Goal: Information Seeking & Learning: Learn about a topic

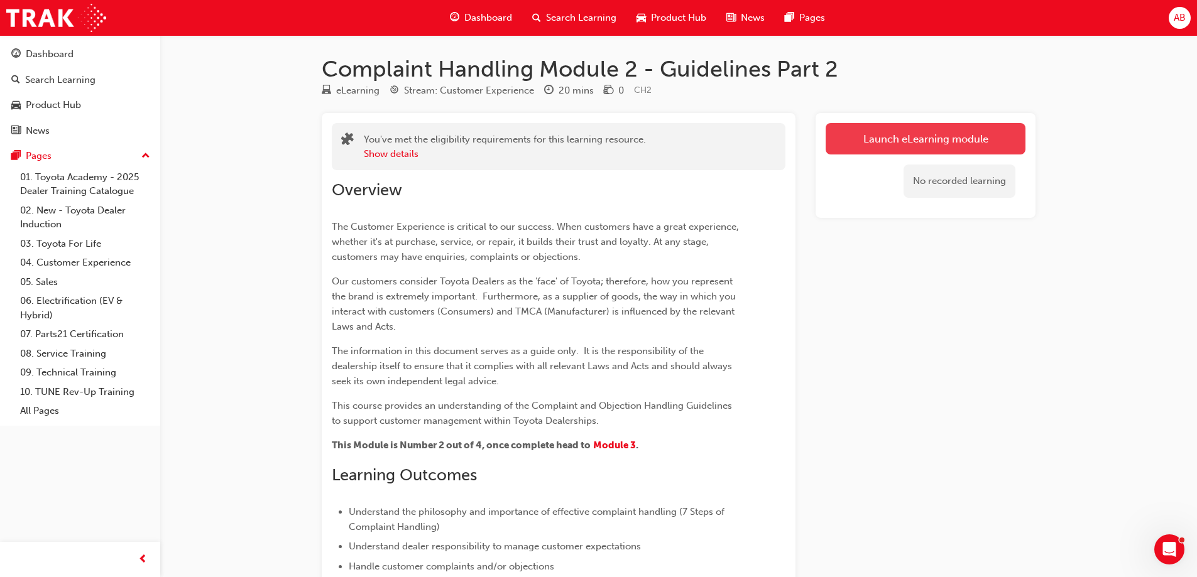
click at [898, 136] on link "Launch eLearning module" at bounding box center [925, 138] width 200 height 31
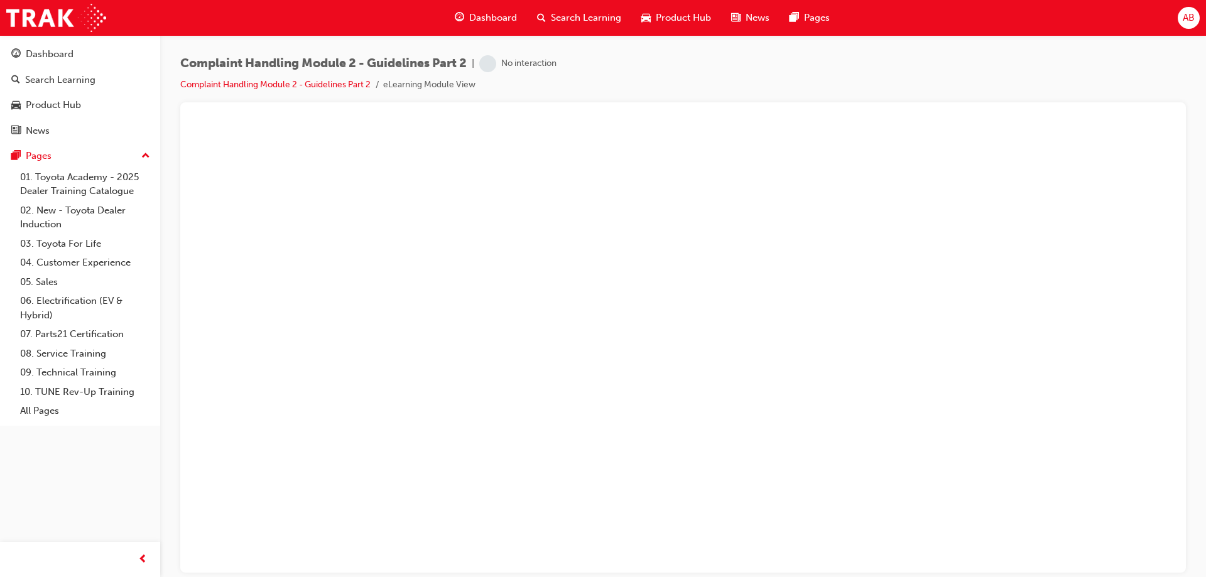
click at [487, 16] on span "Dashboard" at bounding box center [493, 18] width 48 height 14
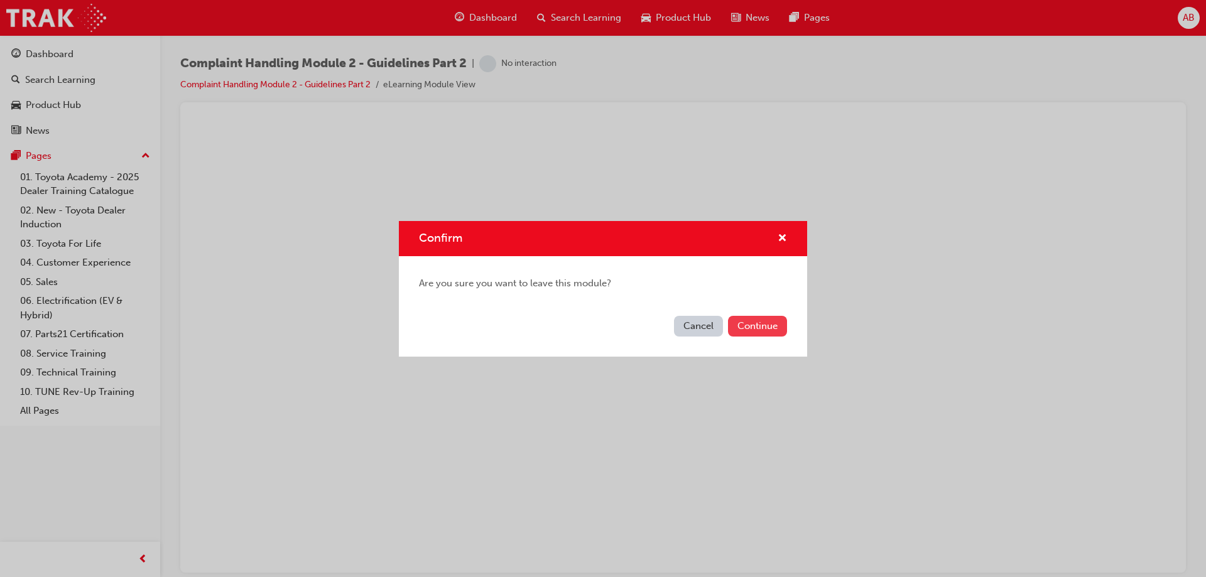
click at [743, 329] on button "Continue" at bounding box center [757, 326] width 59 height 21
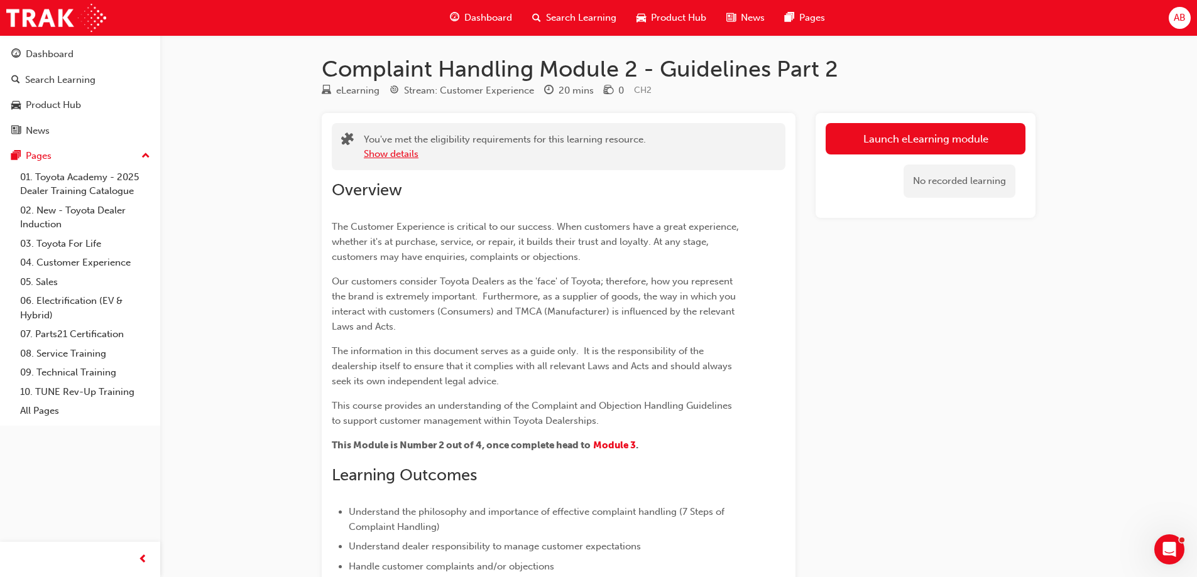
click at [393, 154] on button "Show details" at bounding box center [391, 154] width 55 height 14
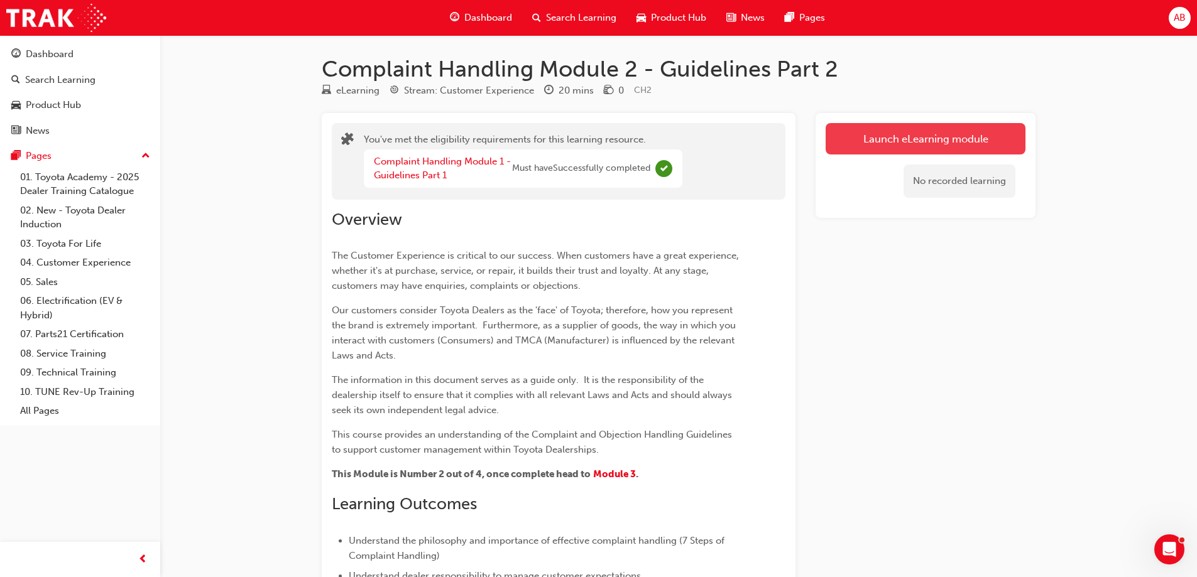
click at [901, 142] on link "Launch eLearning module" at bounding box center [925, 138] width 200 height 31
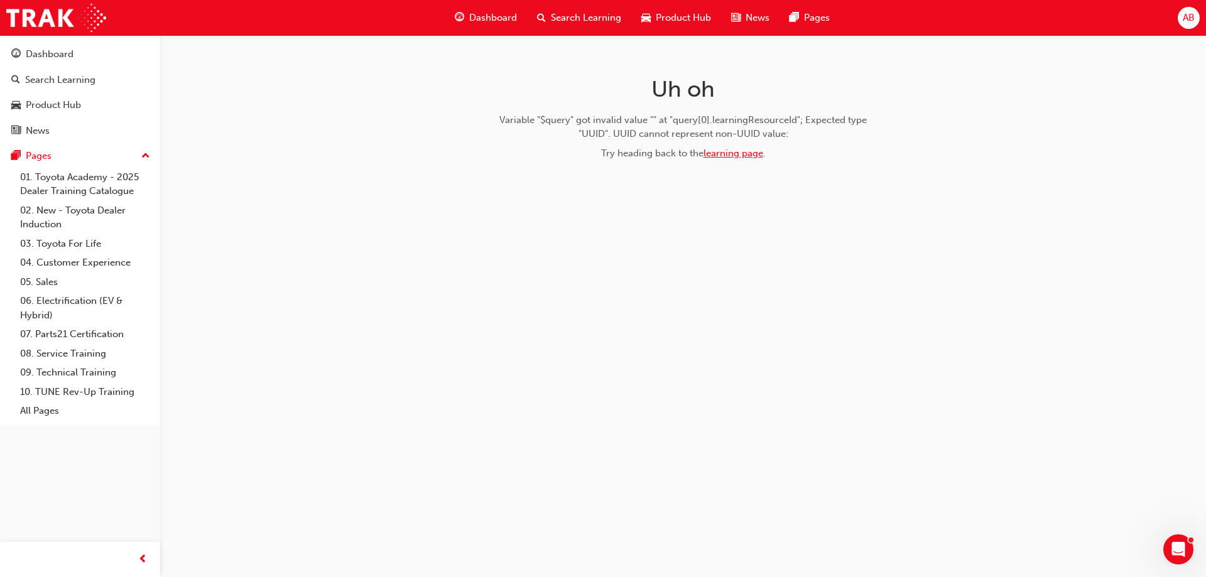
click at [736, 155] on link "learning page" at bounding box center [734, 153] width 60 height 11
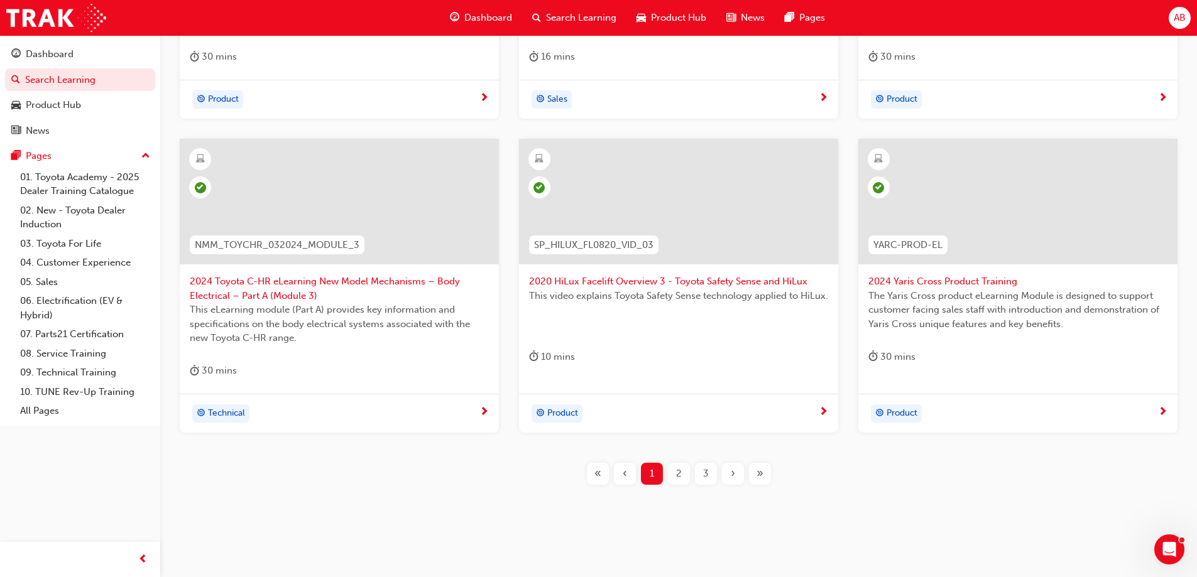
scroll to position [461, 0]
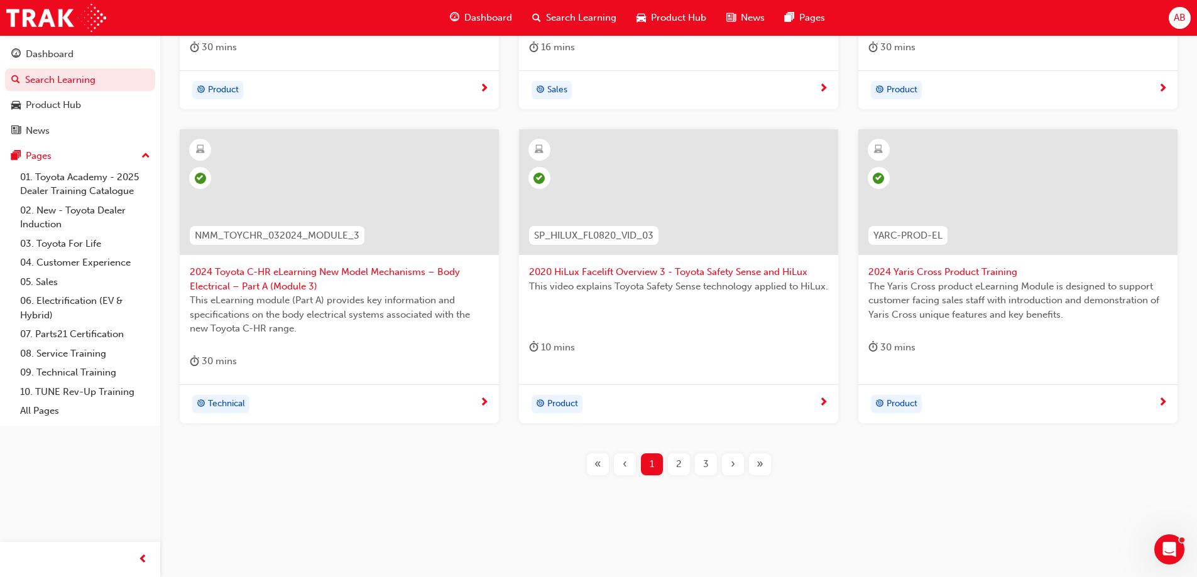
click at [678, 461] on span "2" at bounding box center [679, 464] width 6 height 14
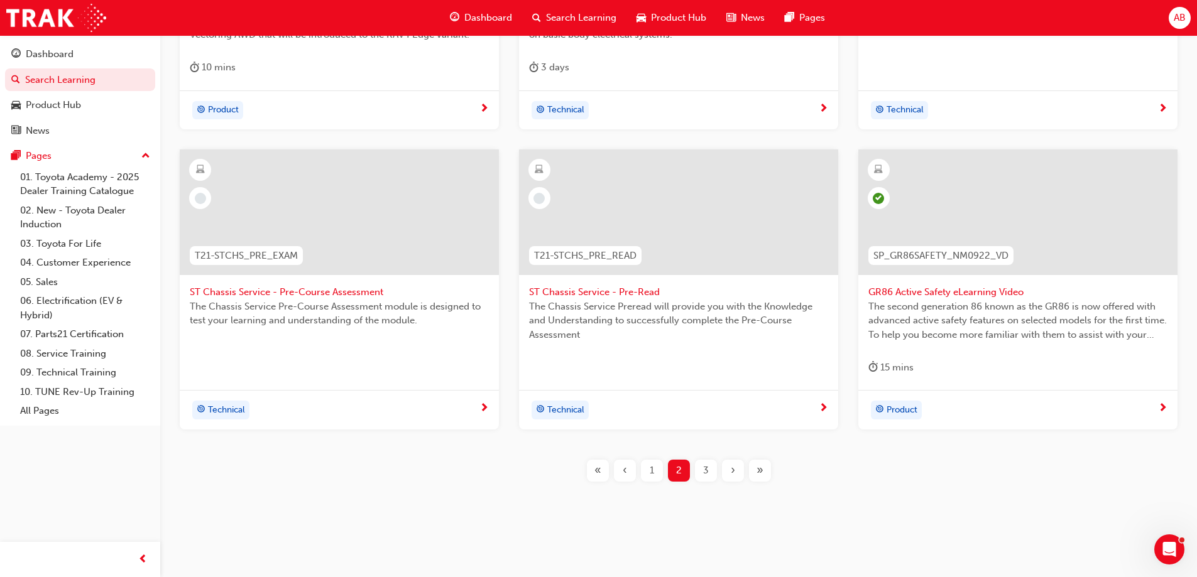
scroll to position [447, 0]
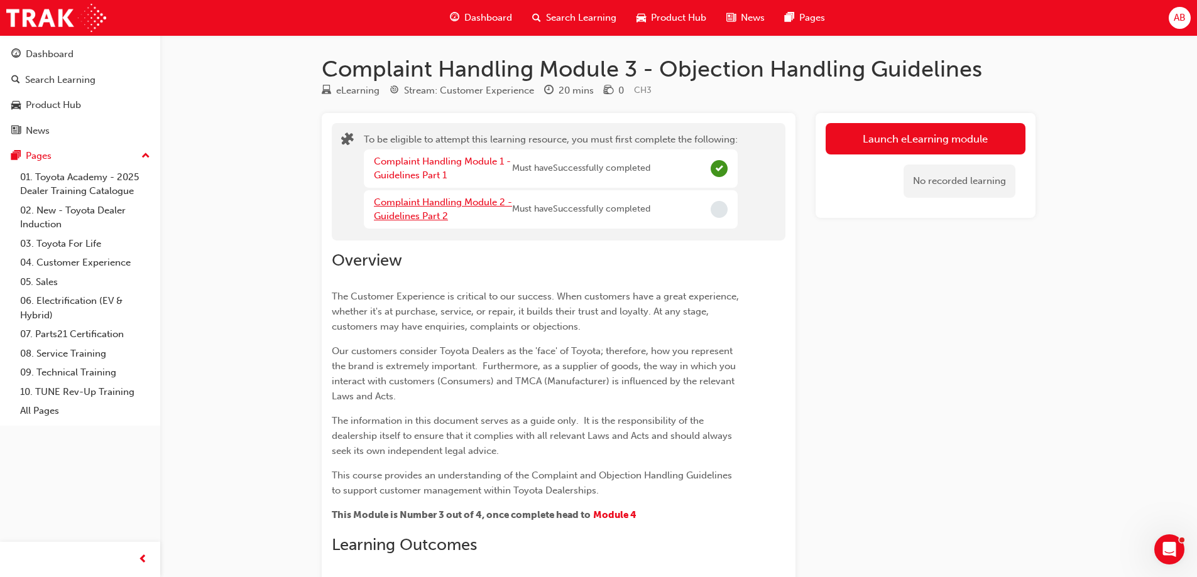
click at [457, 207] on link "Complaint Handling Module 2 - Guidelines Part 2" at bounding box center [443, 210] width 138 height 26
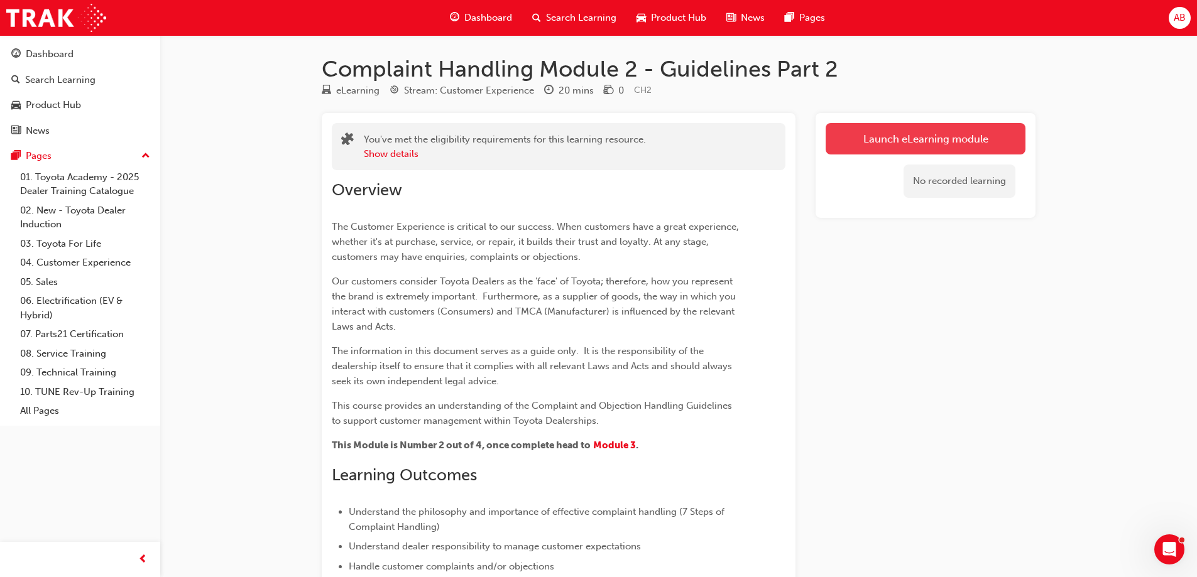
click at [929, 139] on link "Launch eLearning module" at bounding box center [925, 138] width 200 height 31
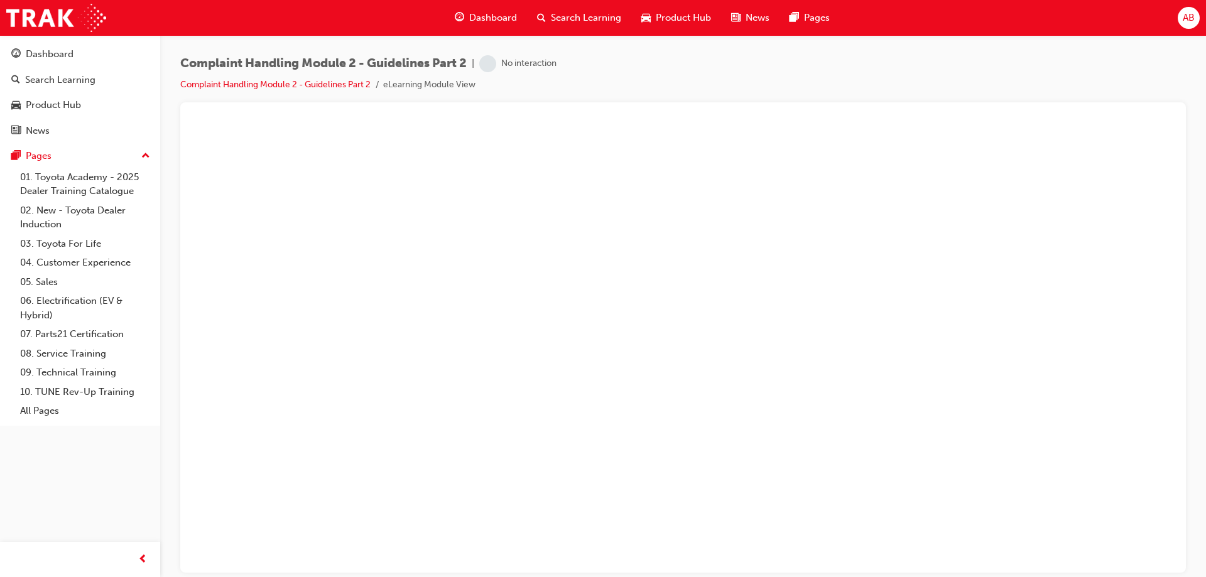
click at [246, 90] on li "Complaint Handling Module 2 - Guidelines Part 2" at bounding box center [281, 85] width 203 height 14
click at [255, 86] on link "Complaint Handling Module 2 - Guidelines Part 2" at bounding box center [275, 84] width 190 height 11
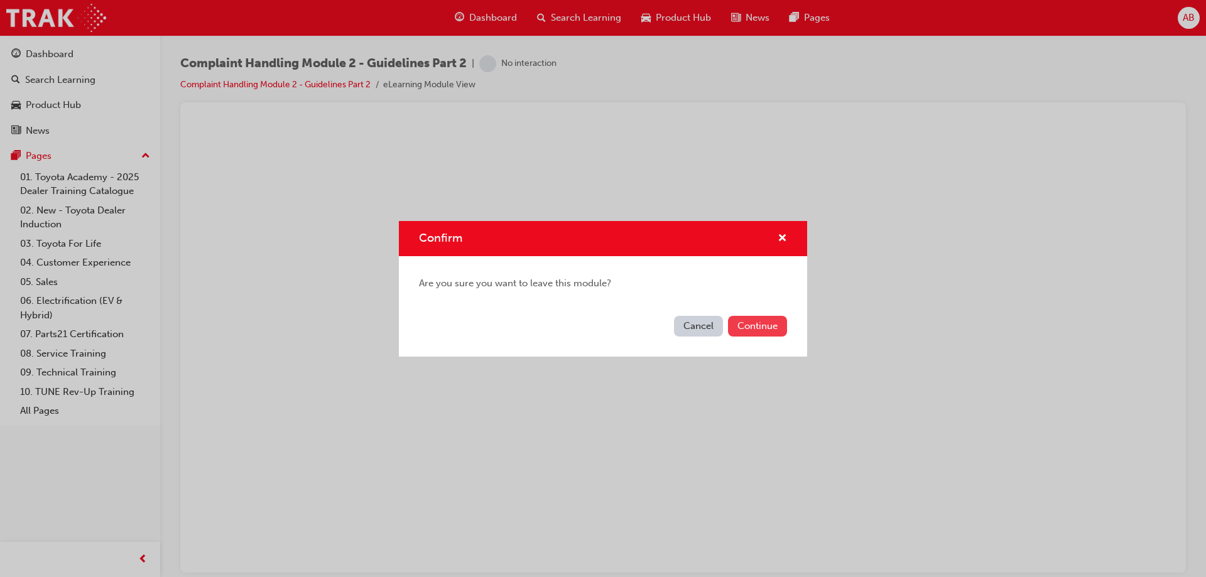
click at [761, 319] on button "Continue" at bounding box center [757, 326] width 59 height 21
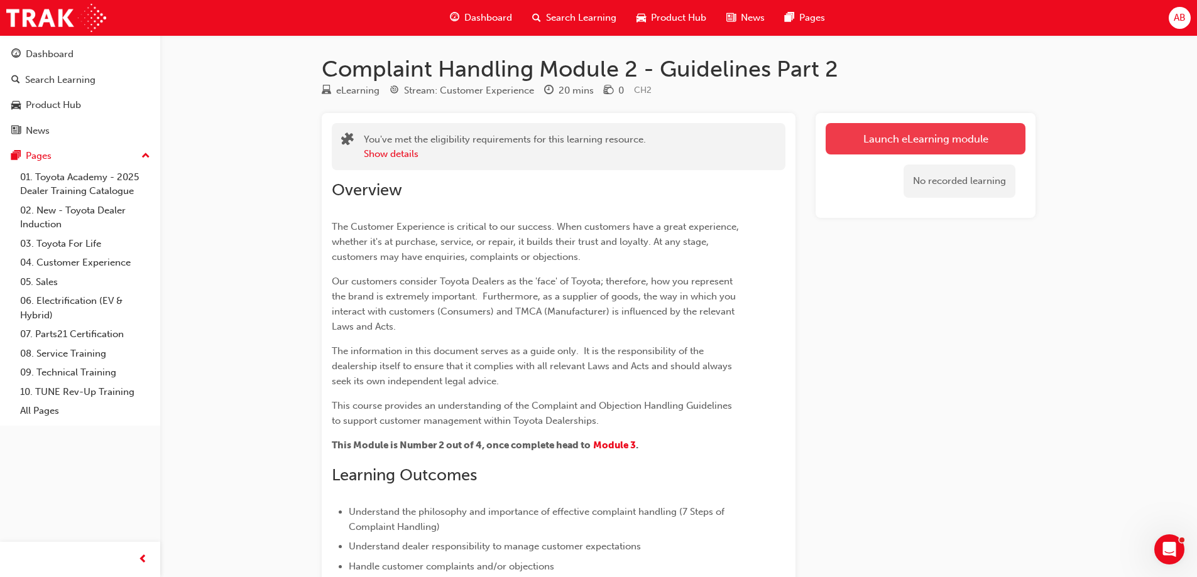
click at [954, 146] on link "Launch eLearning module" at bounding box center [925, 138] width 200 height 31
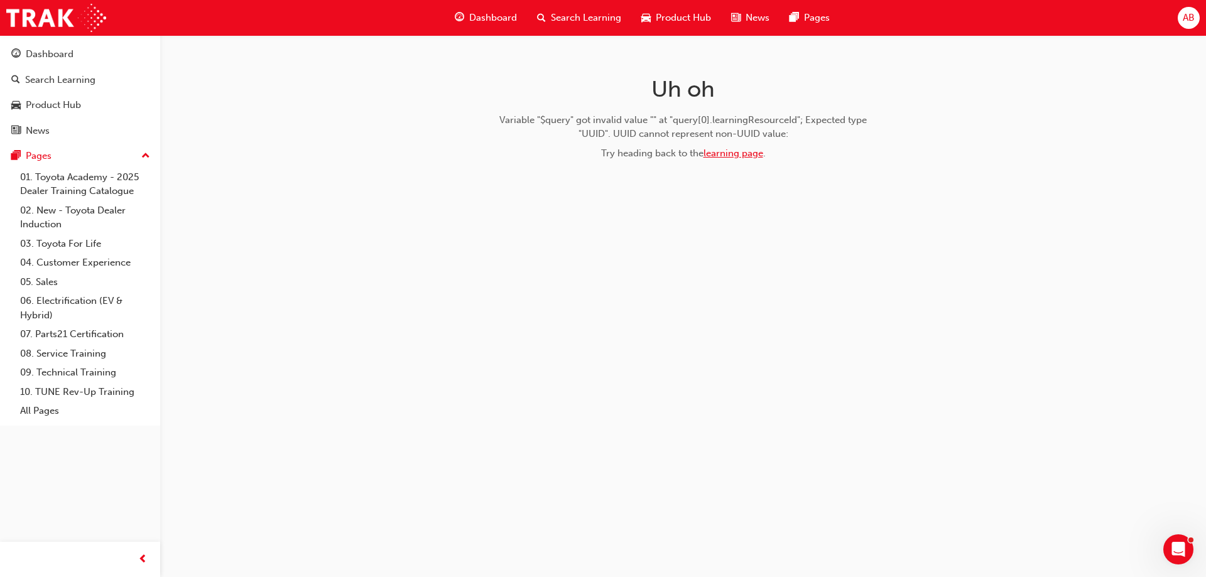
click at [726, 151] on link "learning page" at bounding box center [734, 153] width 60 height 11
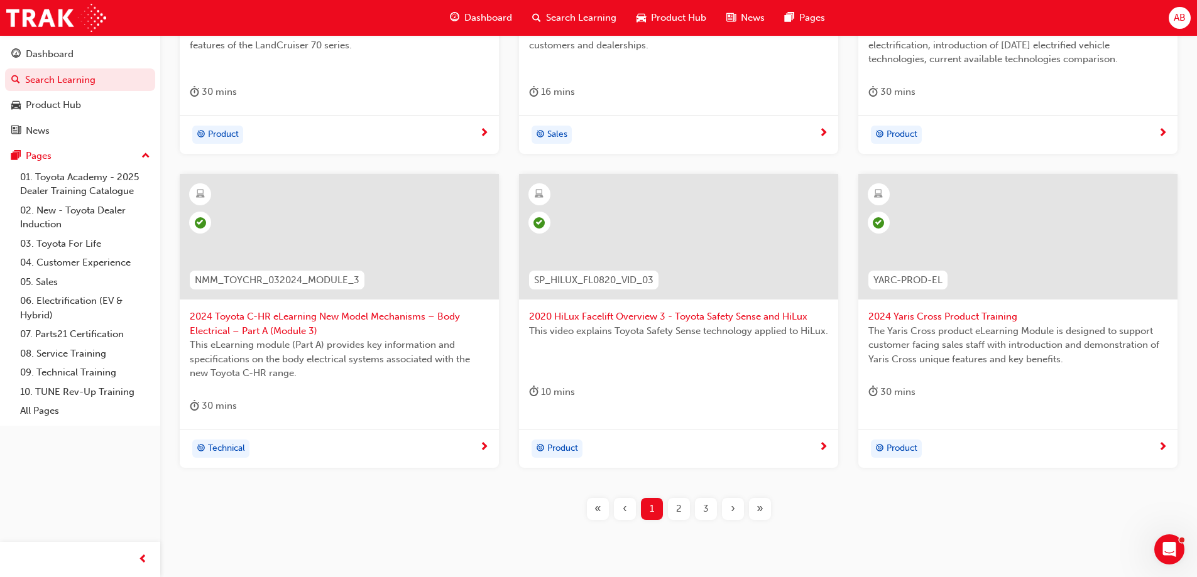
scroll to position [440, 0]
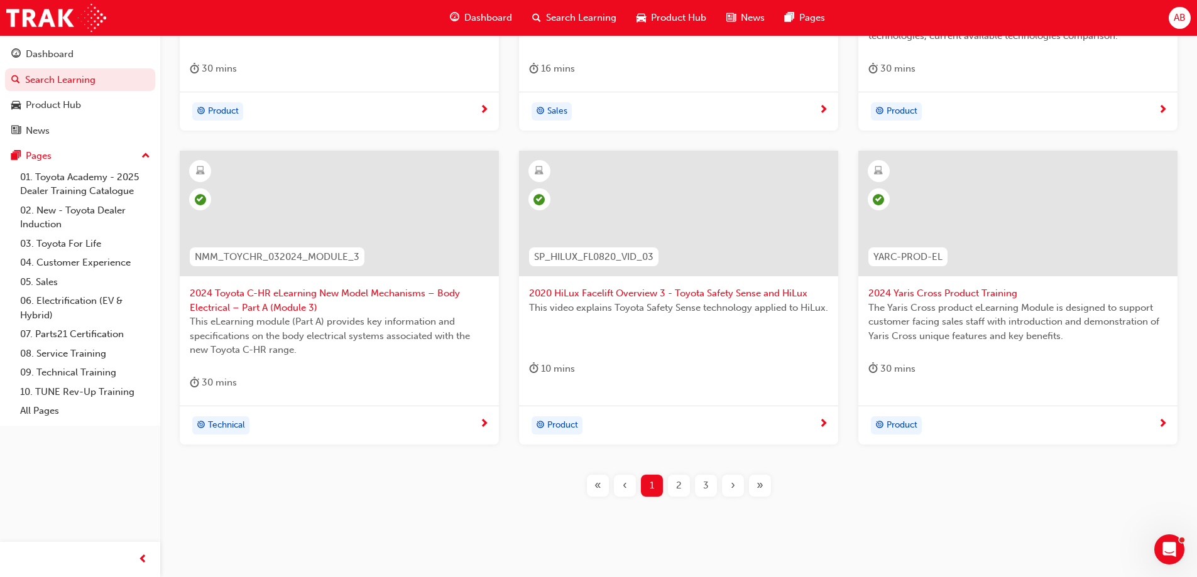
click at [674, 491] on div "2" at bounding box center [679, 486] width 22 height 22
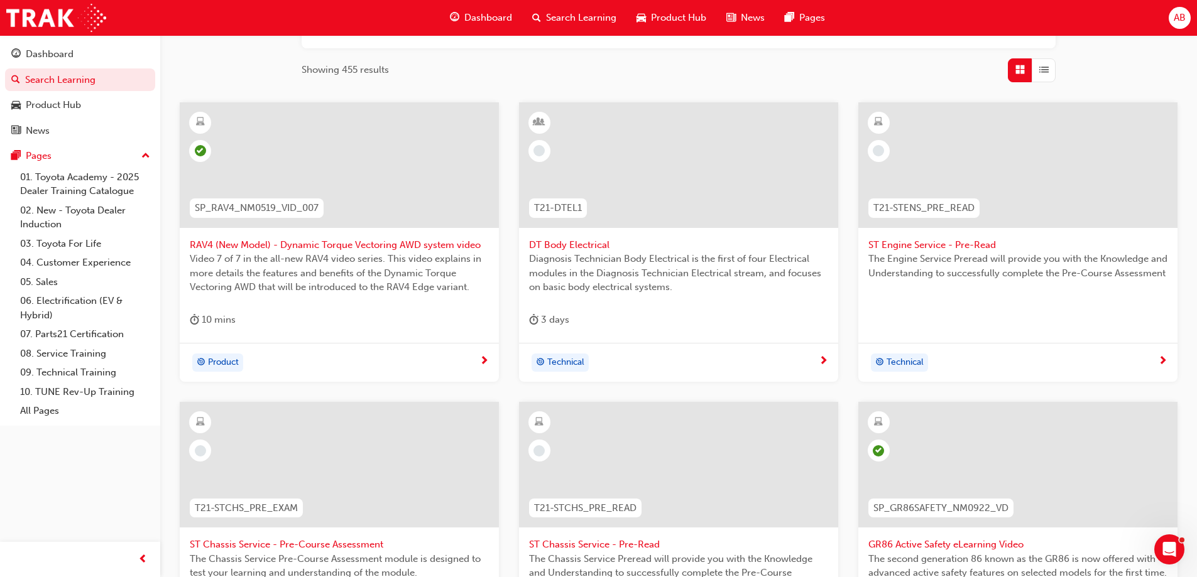
scroll to position [126, 0]
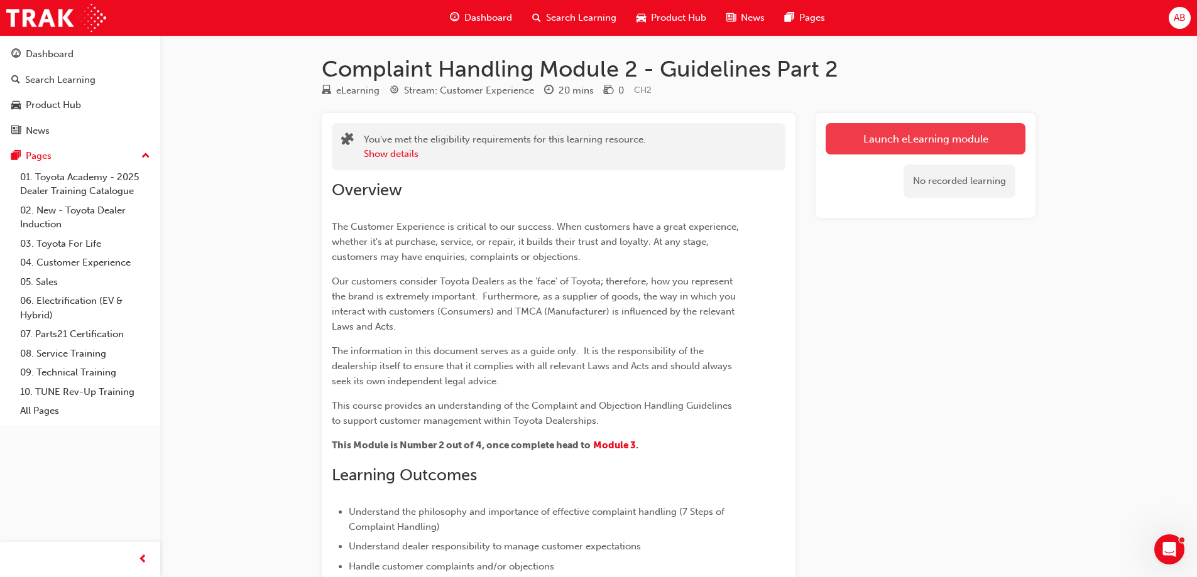
click at [881, 132] on link "Launch eLearning module" at bounding box center [925, 138] width 200 height 31
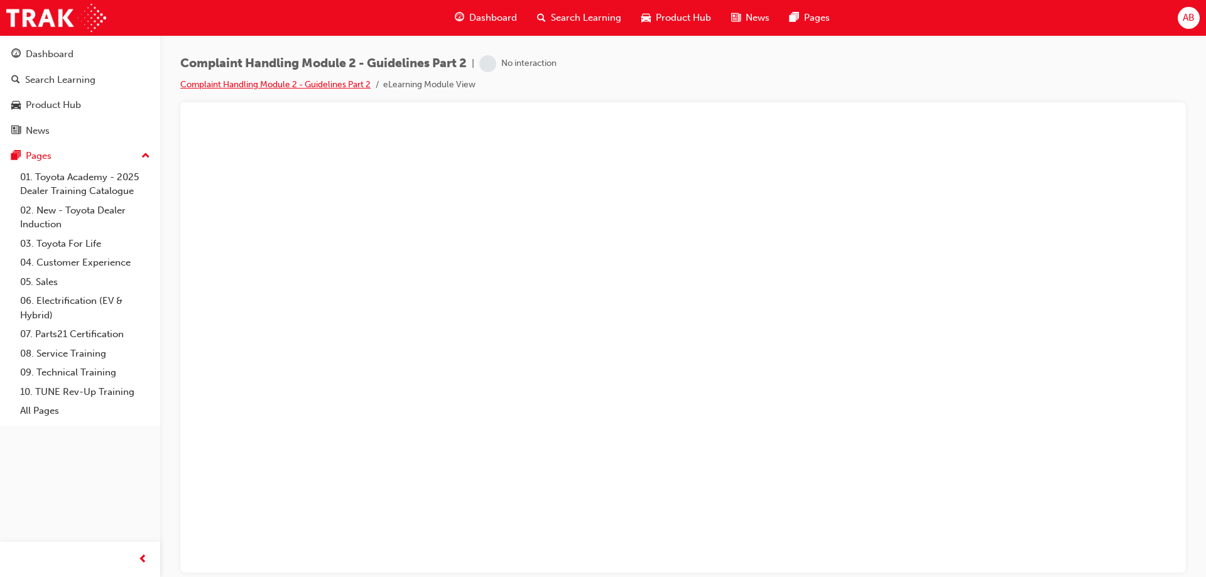
click at [291, 82] on link "Complaint Handling Module 2 - Guidelines Part 2" at bounding box center [275, 84] width 190 height 11
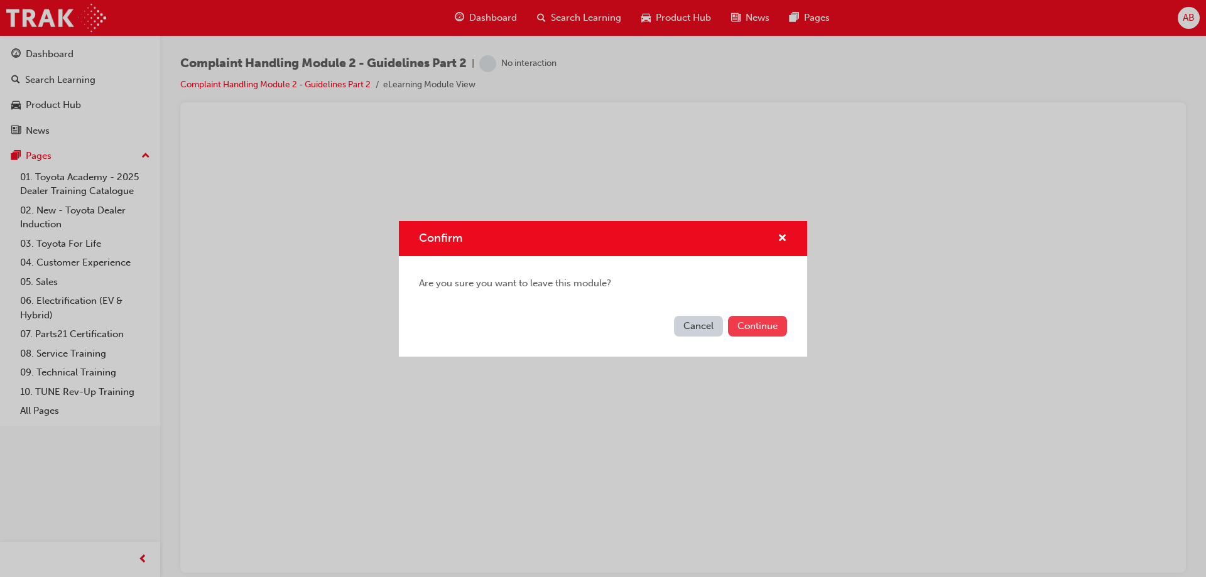
click at [778, 330] on button "Continue" at bounding box center [757, 326] width 59 height 21
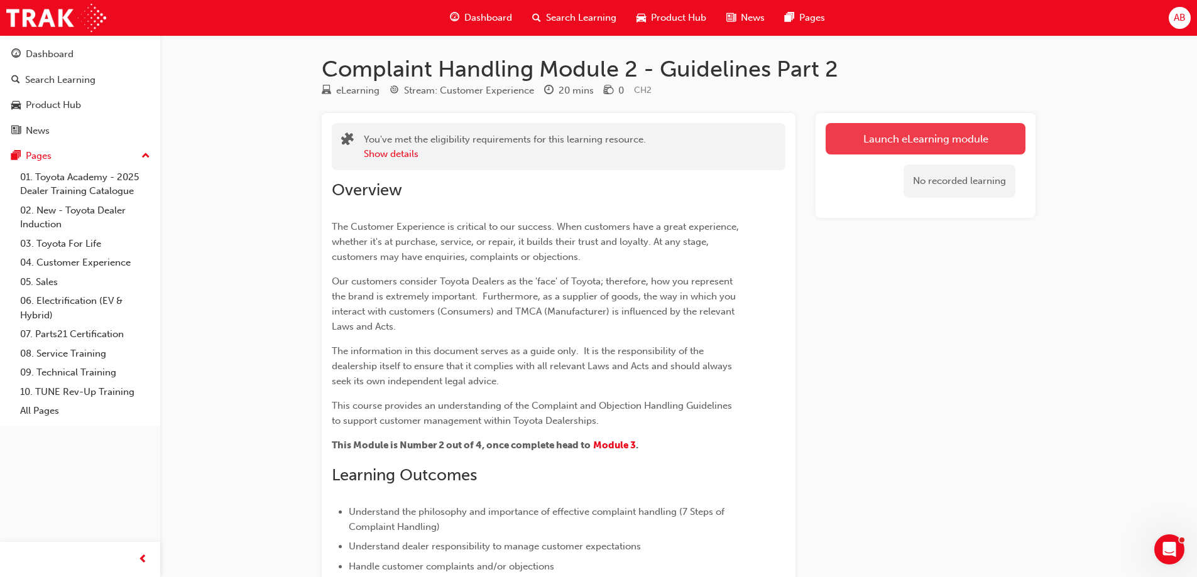
click at [911, 138] on link "Launch eLearning module" at bounding box center [925, 138] width 200 height 31
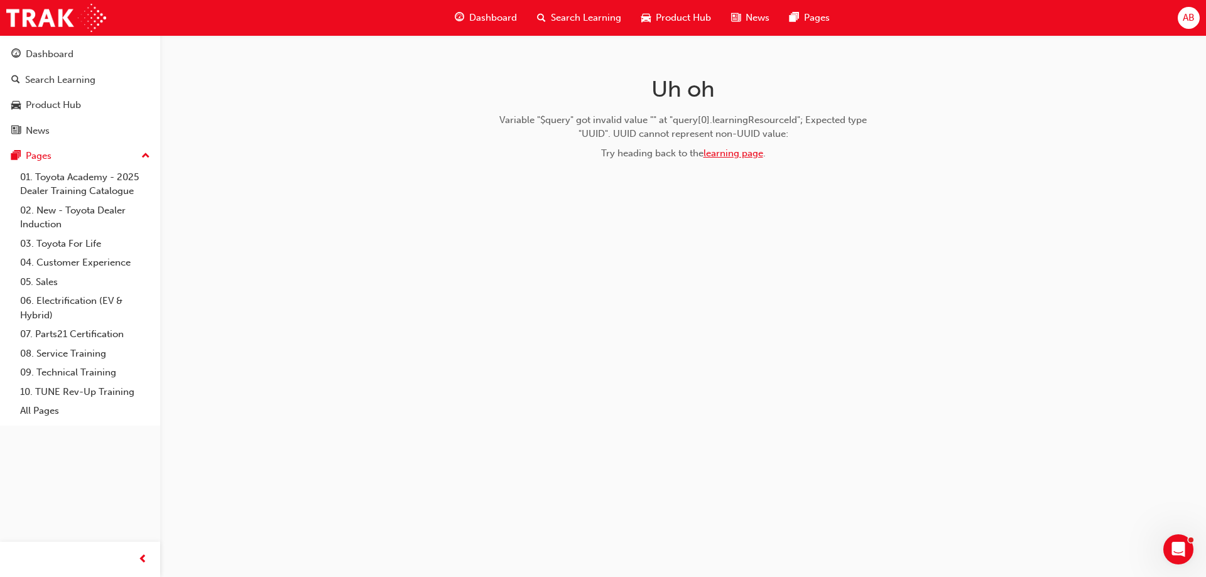
click at [744, 156] on link "learning page" at bounding box center [734, 153] width 60 height 11
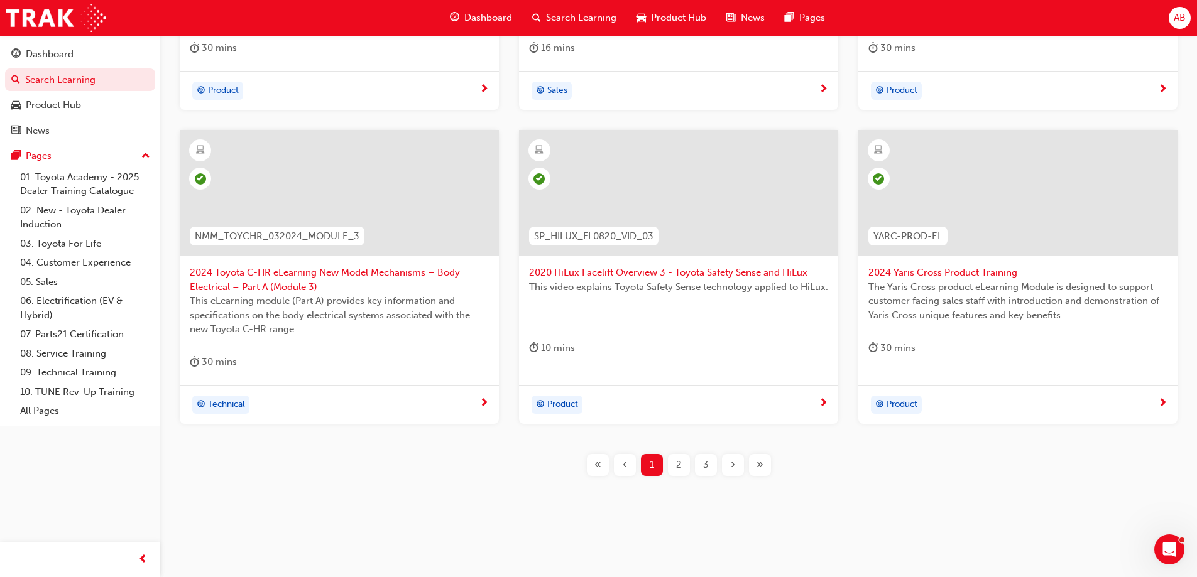
scroll to position [461, 0]
click at [683, 466] on div "2" at bounding box center [679, 465] width 22 height 22
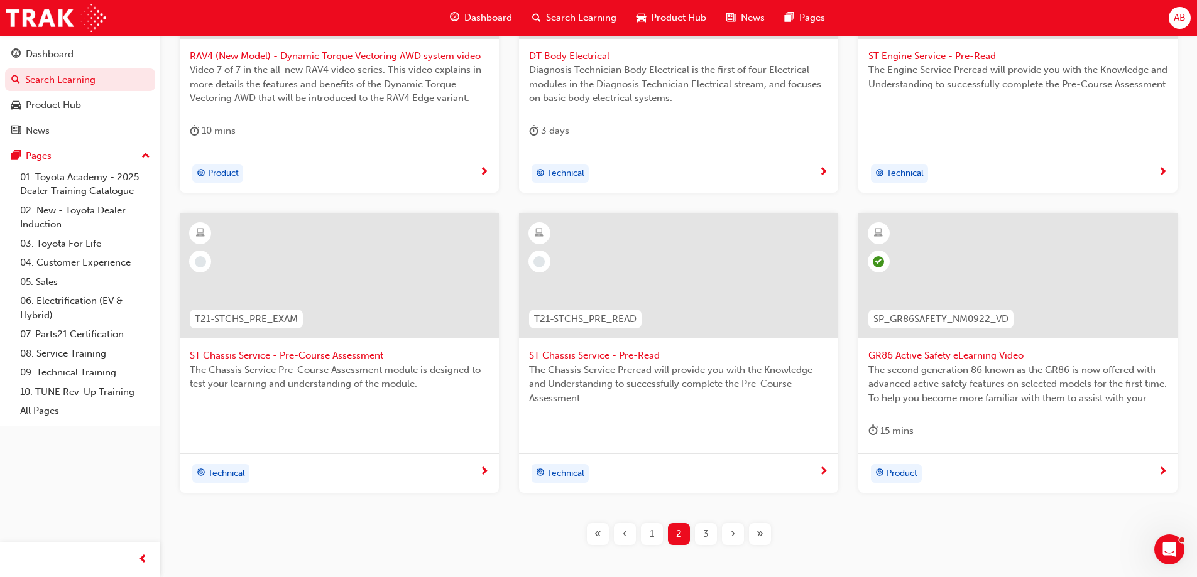
scroll to position [447, 0]
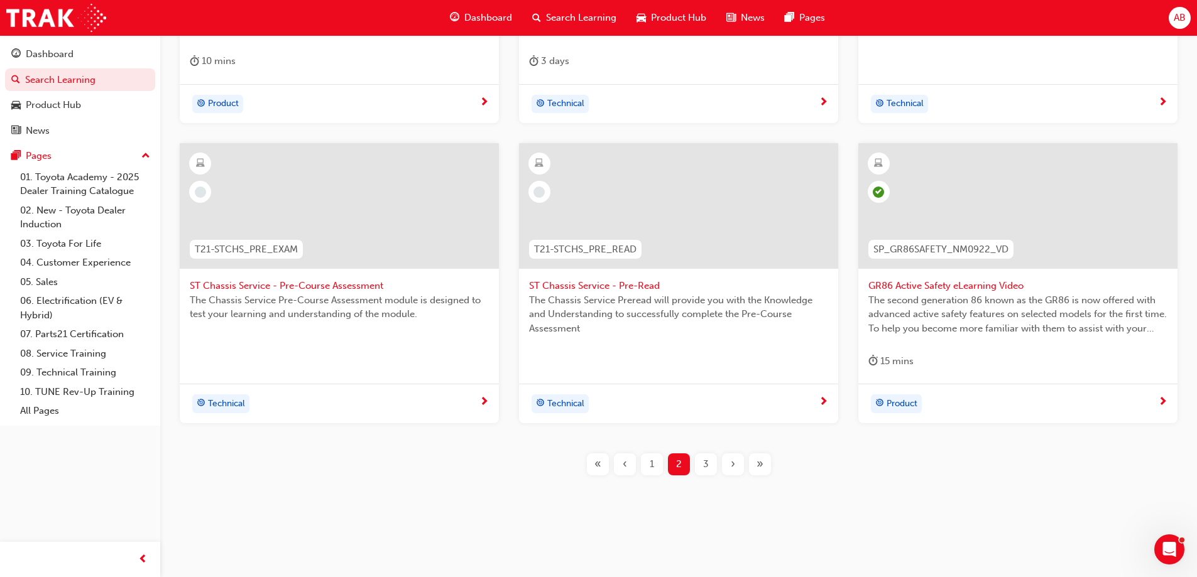
click at [704, 468] on span "3" at bounding box center [706, 464] width 6 height 14
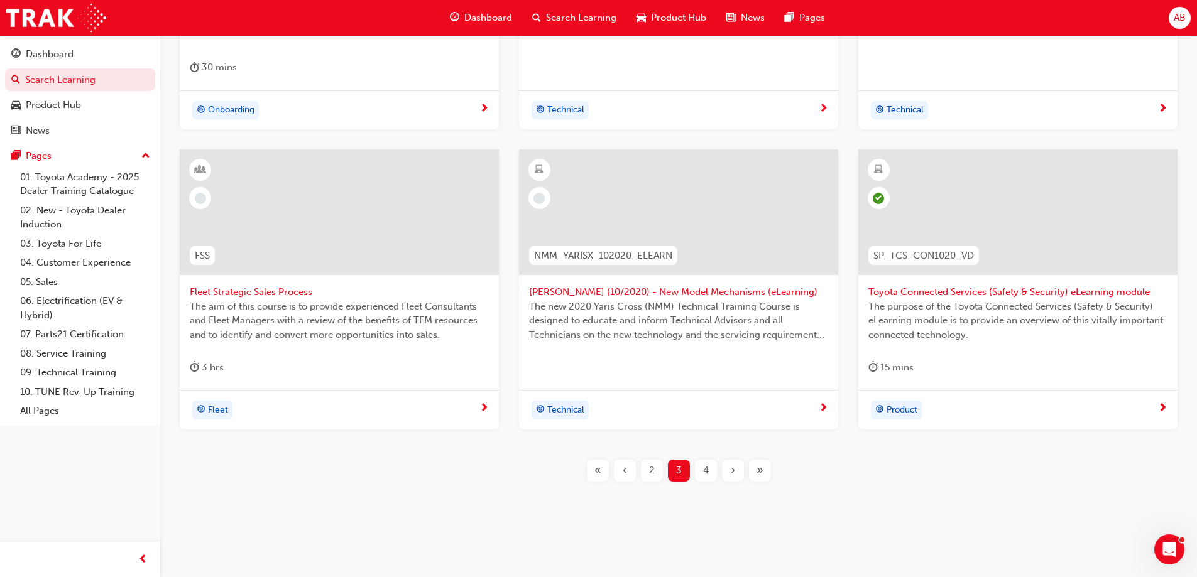
scroll to position [447, 0]
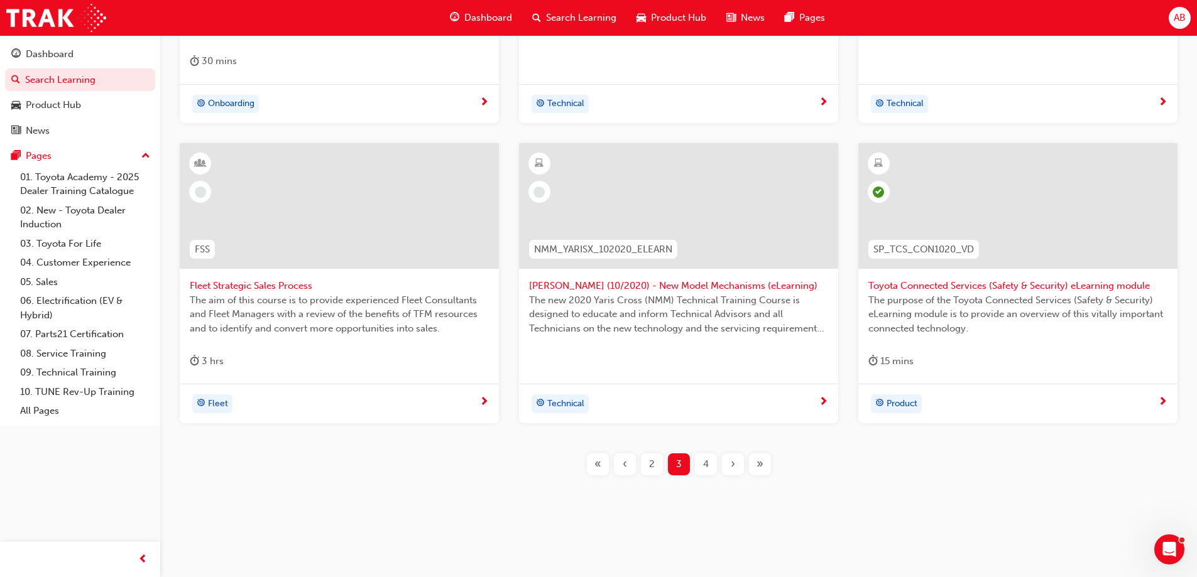
click at [494, 14] on span "Dashboard" at bounding box center [488, 18] width 48 height 14
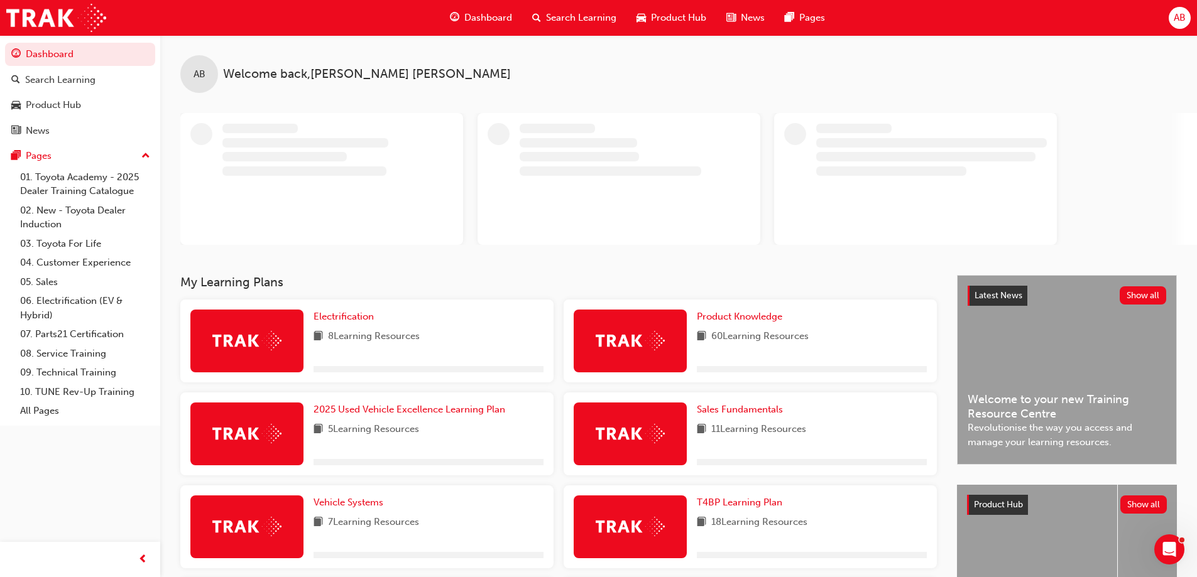
click at [582, 21] on span "Search Learning" at bounding box center [581, 18] width 70 height 14
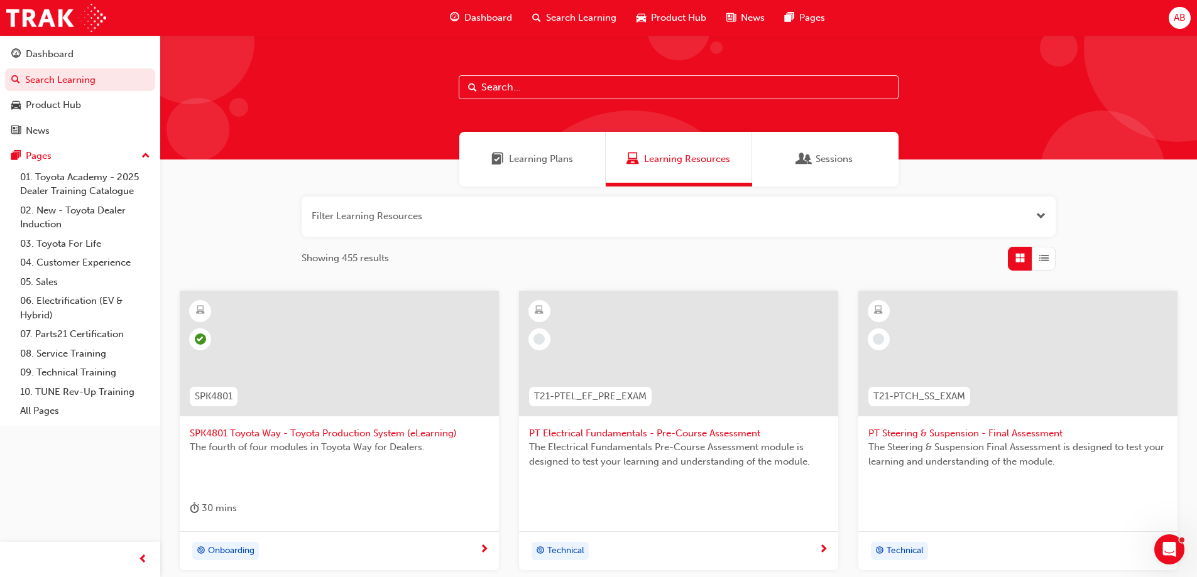
click at [524, 95] on input "text" at bounding box center [679, 87] width 440 height 24
click at [536, 87] on input "text" at bounding box center [679, 87] width 440 height 24
paste input "https://tdd.ontrak.app/learning/41e6b2d1-363a-4e00-8ebc-c6ce6730220a"
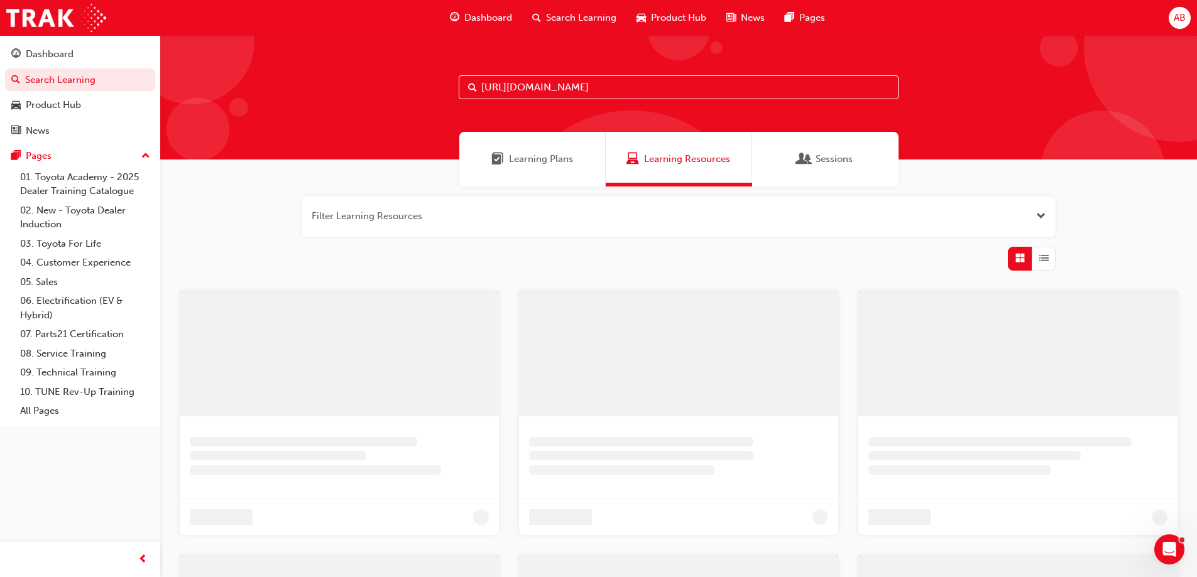
type input "https://tdd.ontrak.app/learning/41e6b2d1-363a-4e00-8ebc-c6ce6730220a"
click at [558, 150] on div "Learning Plans" at bounding box center [537, 159] width 146 height 55
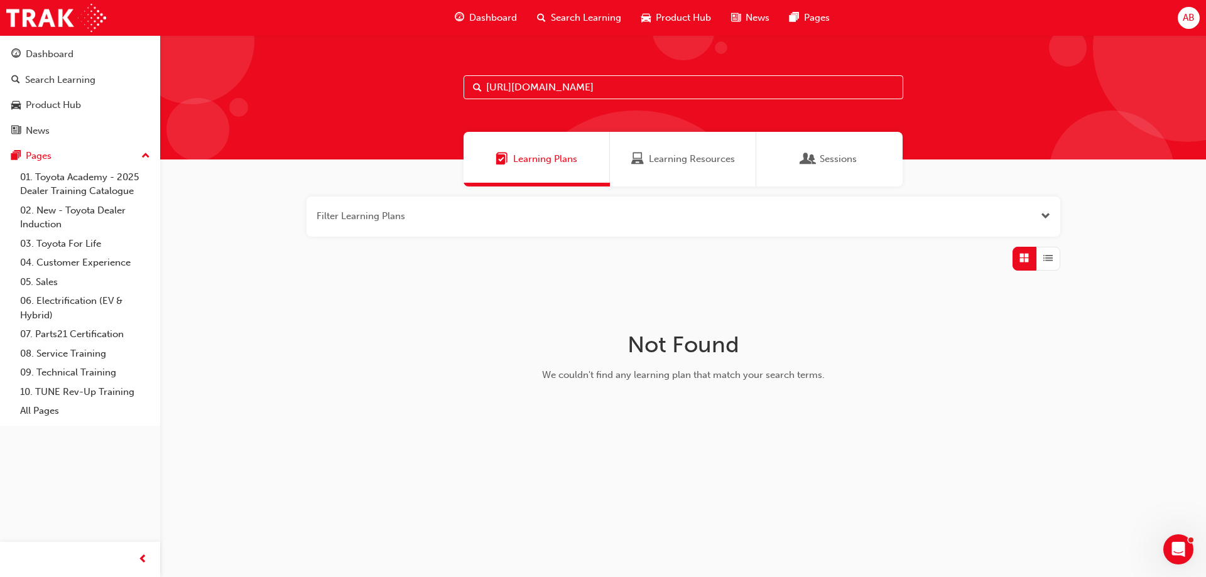
click at [464, 132] on link "Learning Plans" at bounding box center [537, 159] width 146 height 55
click at [993, 107] on div "https://tdd.ontrak.app/learning/41e6b2d1-363a-4e00-8ebc-c6ce6730220a" at bounding box center [683, 97] width 1046 height 124
click at [810, 339] on h1 "Not Found" at bounding box center [683, 345] width 398 height 28
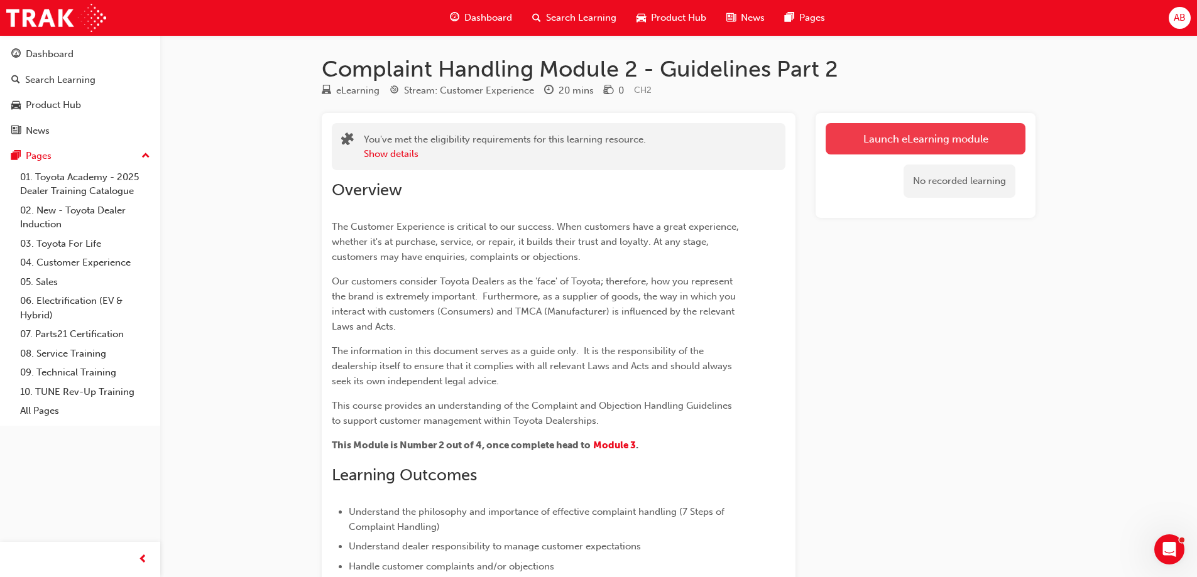
click at [945, 139] on link "Launch eLearning module" at bounding box center [925, 138] width 200 height 31
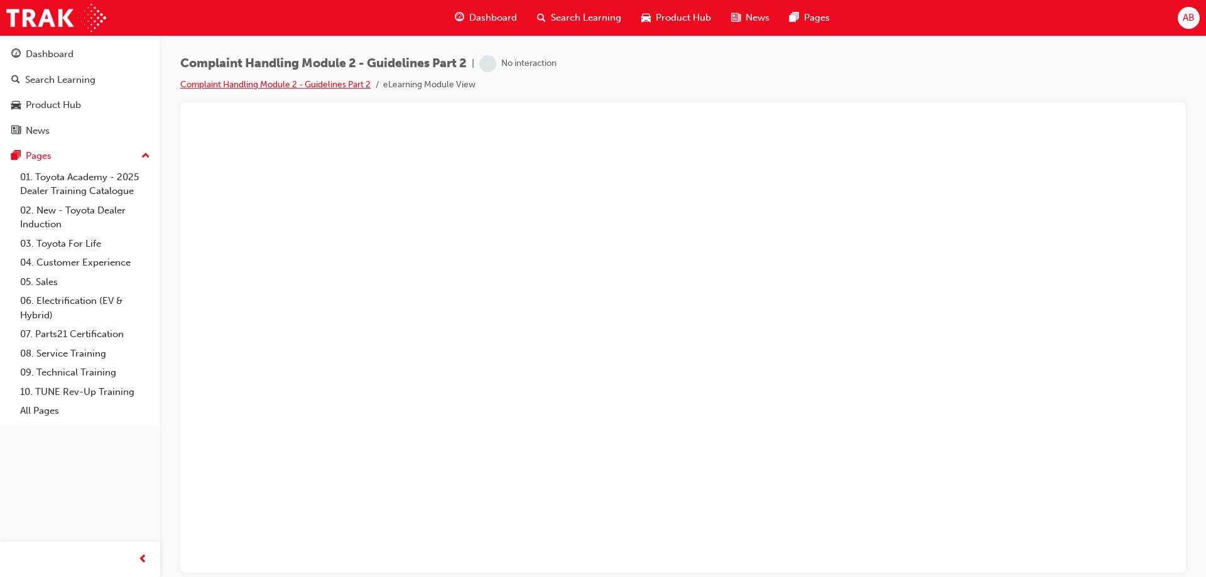
click at [256, 87] on link "Complaint Handling Module 2 - Guidelines Part 2" at bounding box center [275, 84] width 190 height 11
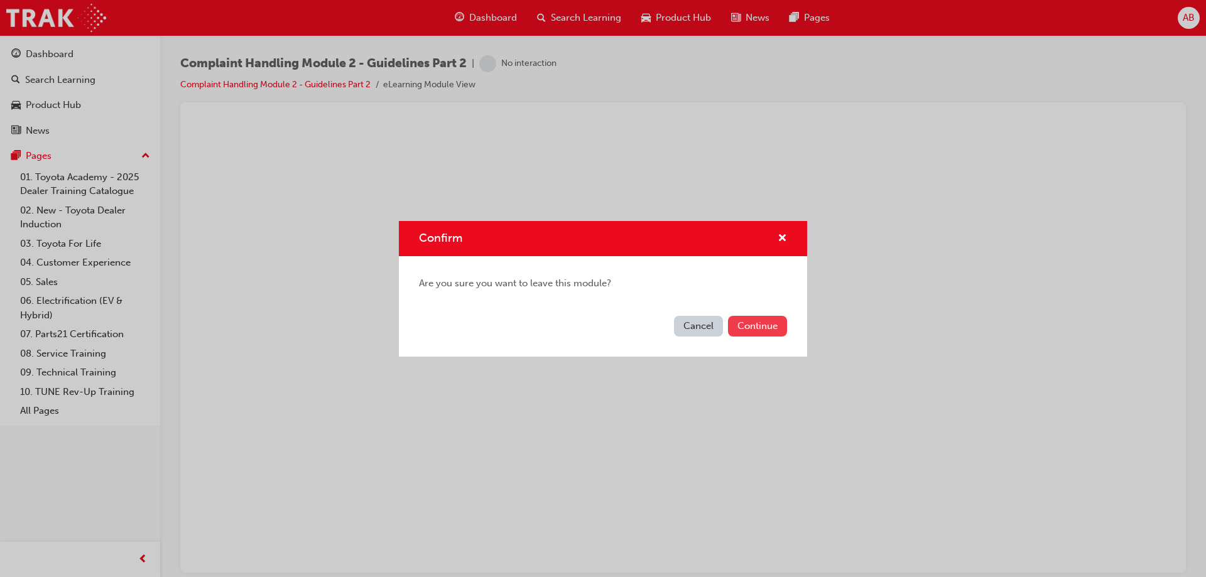
click at [758, 326] on button "Continue" at bounding box center [757, 326] width 59 height 21
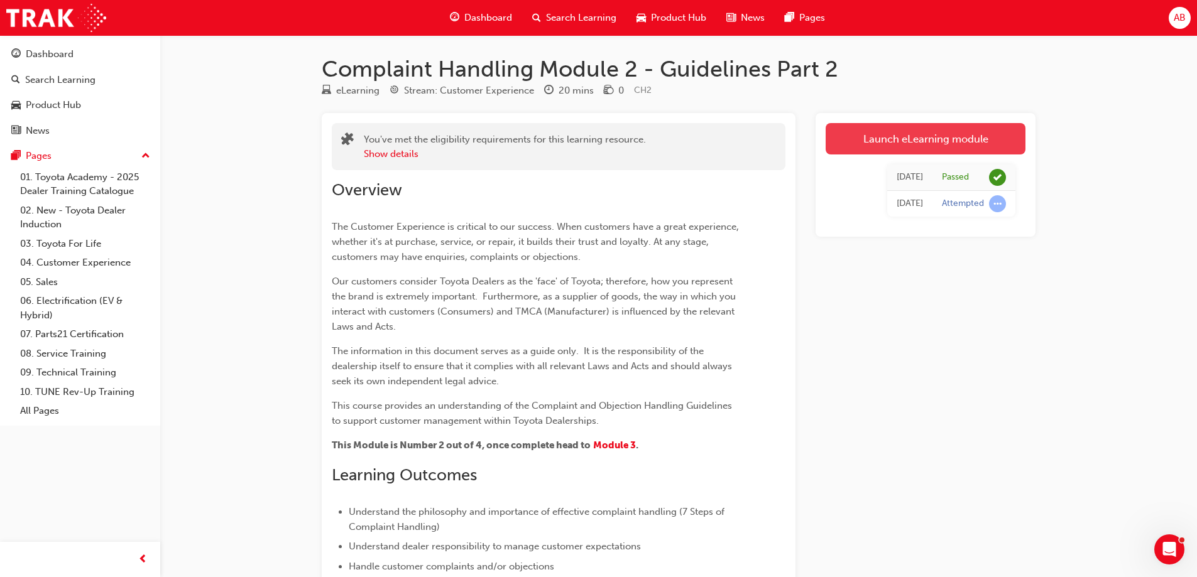
click at [957, 148] on link "Launch eLearning module" at bounding box center [925, 138] width 200 height 31
click at [965, 205] on div "Attempted" at bounding box center [963, 204] width 42 height 12
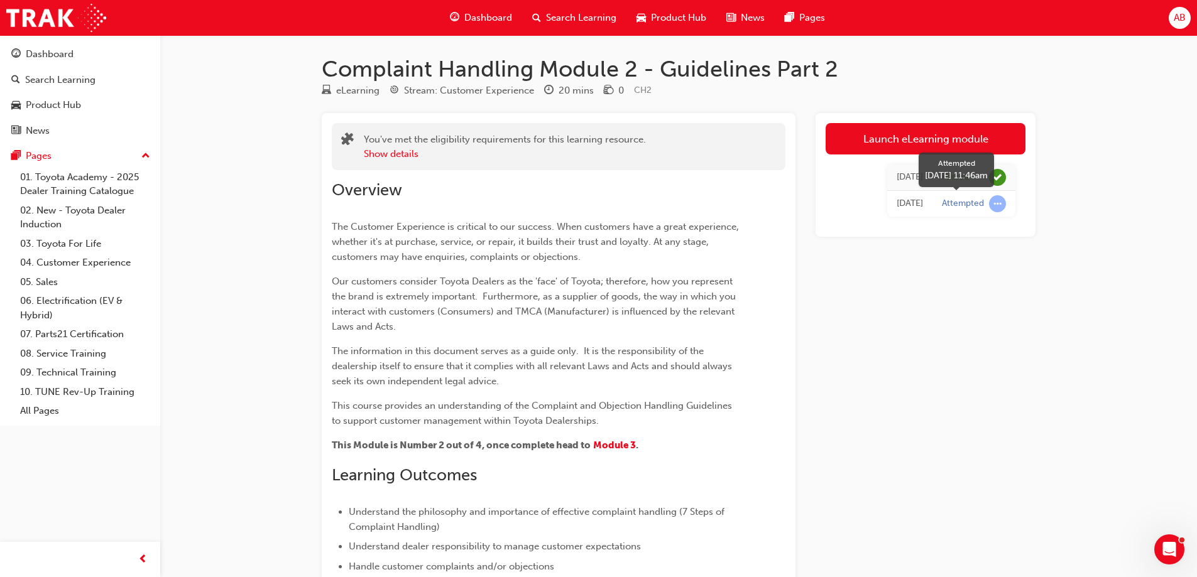
click at [994, 206] on span "learningRecordVerb_ATTEMPT-icon" at bounding box center [997, 203] width 17 height 17
click at [400, 153] on button "Show details" at bounding box center [391, 154] width 55 height 14
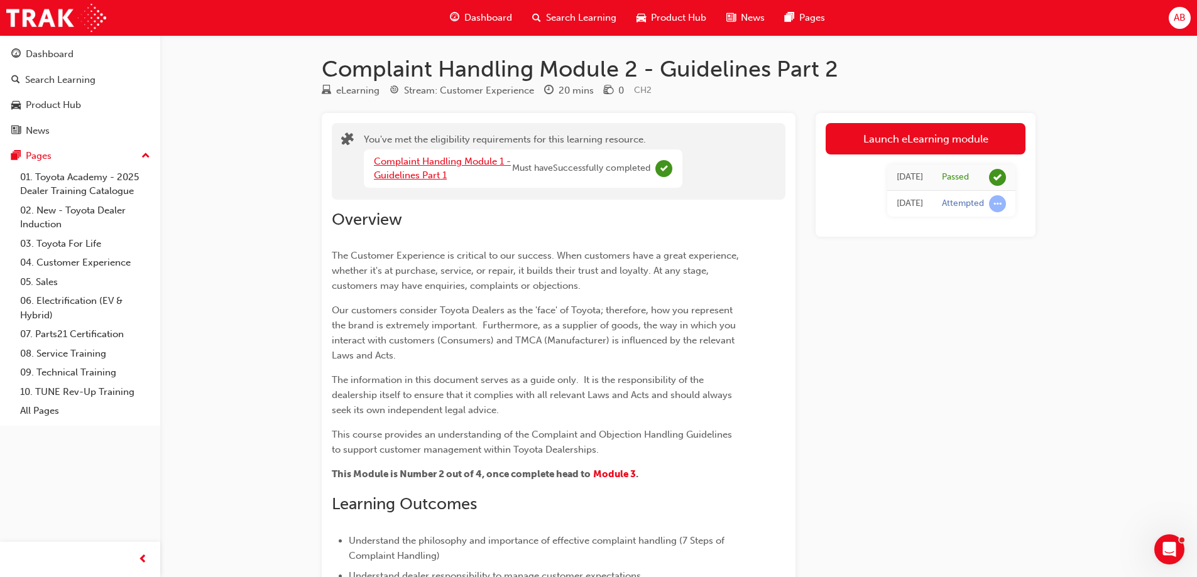
click at [437, 165] on link "Complaint Handling Module 1 - Guidelines Part 1" at bounding box center [442, 169] width 137 height 26
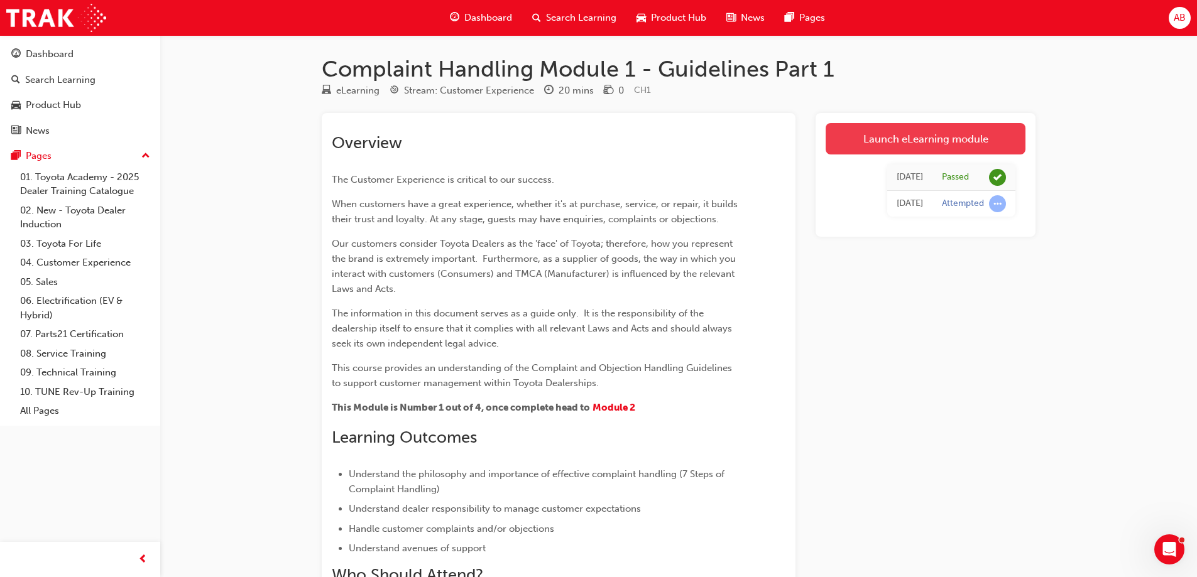
click at [935, 143] on link "Launch eLearning module" at bounding box center [925, 138] width 200 height 31
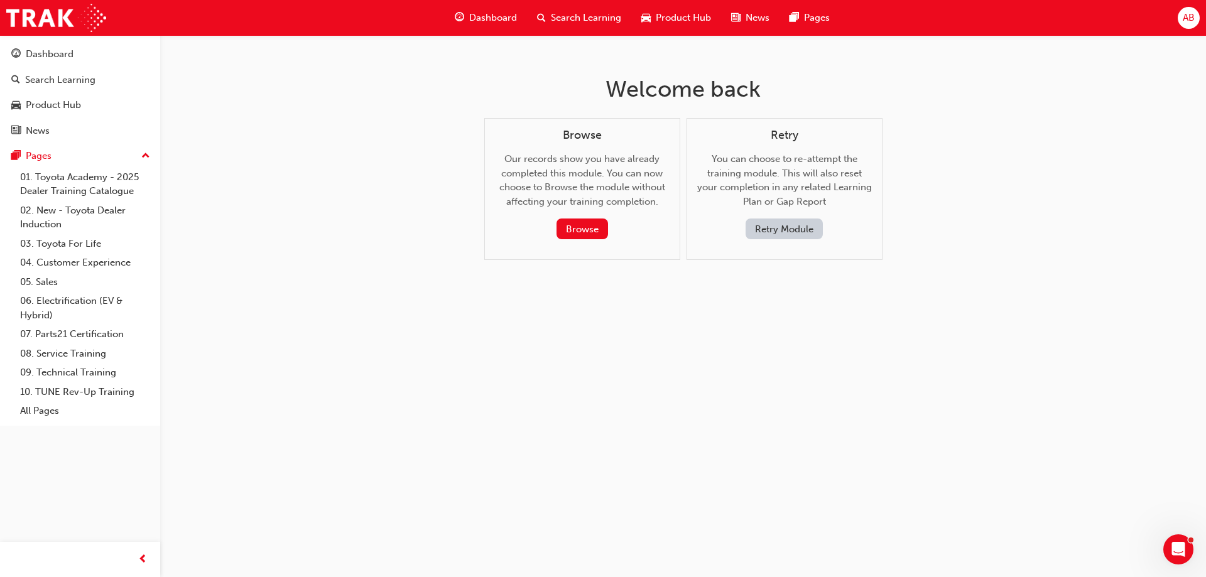
click at [782, 227] on button "Retry Module" at bounding box center [784, 229] width 77 height 21
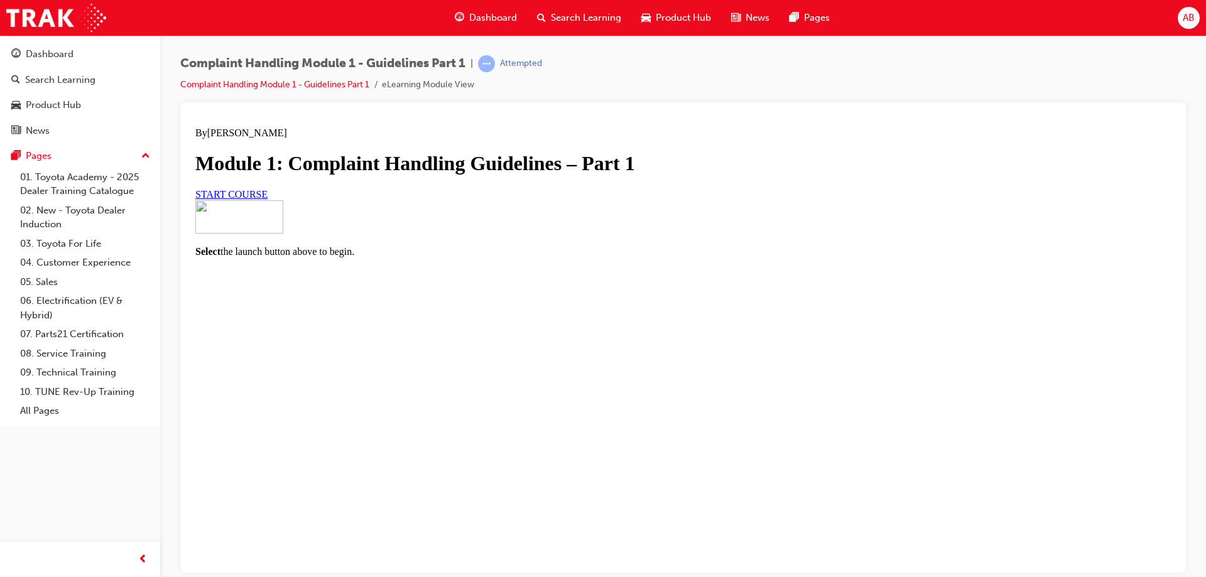
click at [268, 199] on span "START COURSE" at bounding box center [231, 193] width 72 height 11
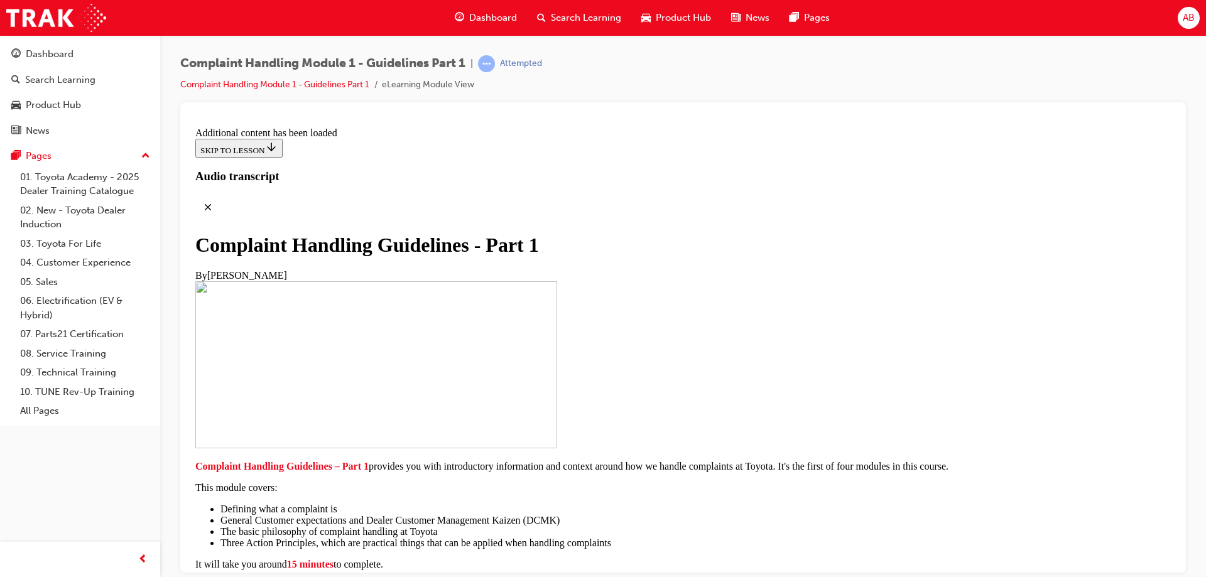
scroll to position [1616, 0]
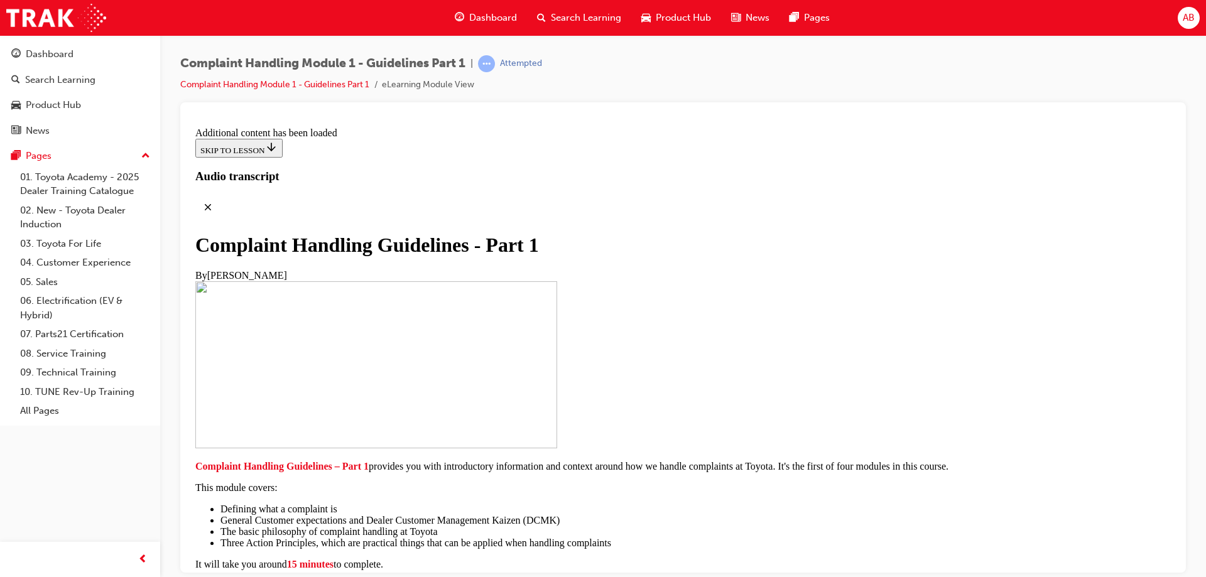
scroll to position [4967, 0]
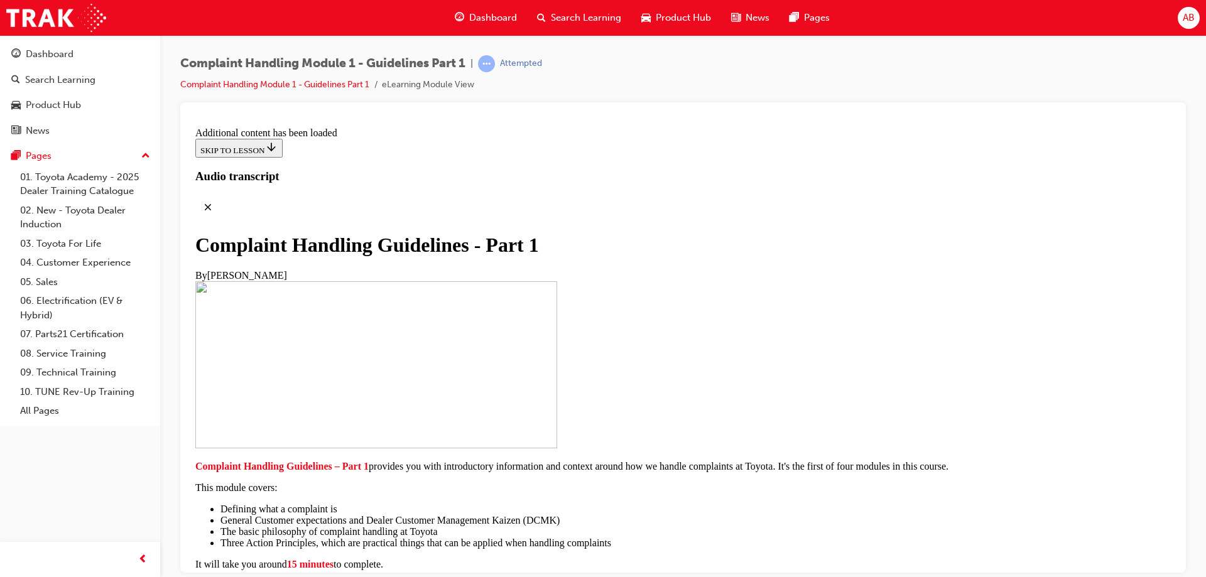
drag, startPoint x: 538, startPoint y: 248, endPoint x: 636, endPoint y: 263, distance: 99.2
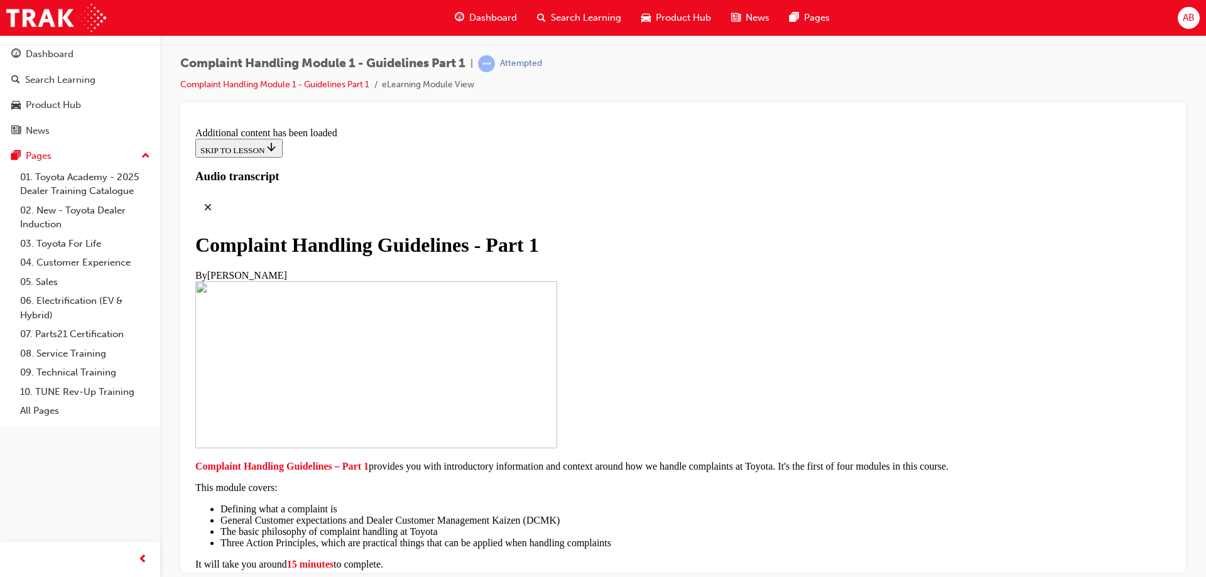
radio input "true"
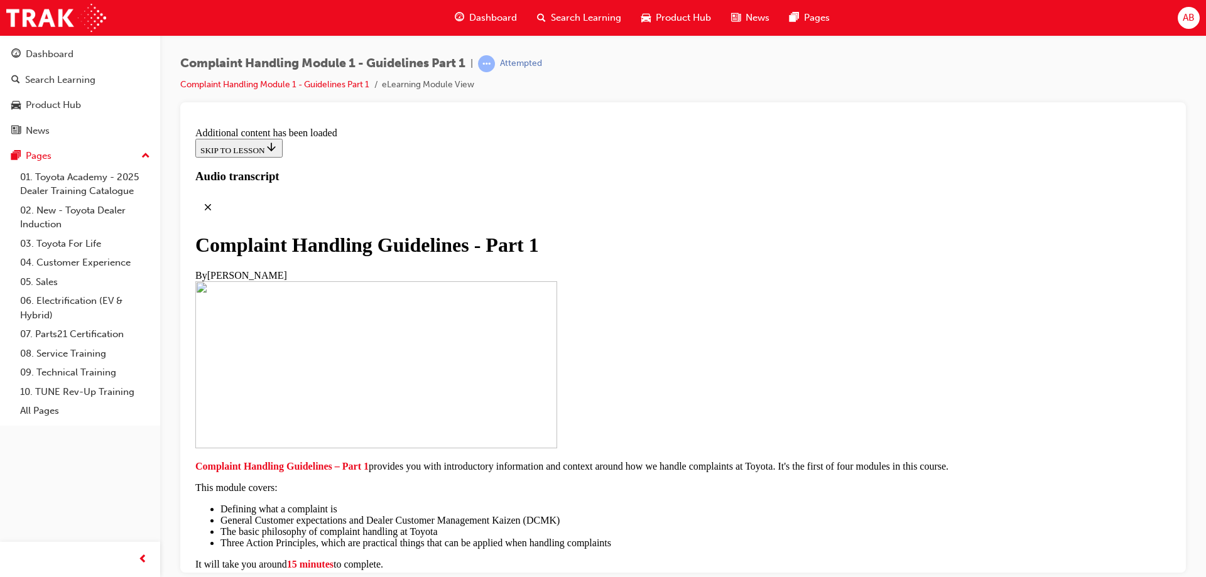
radio input "true"
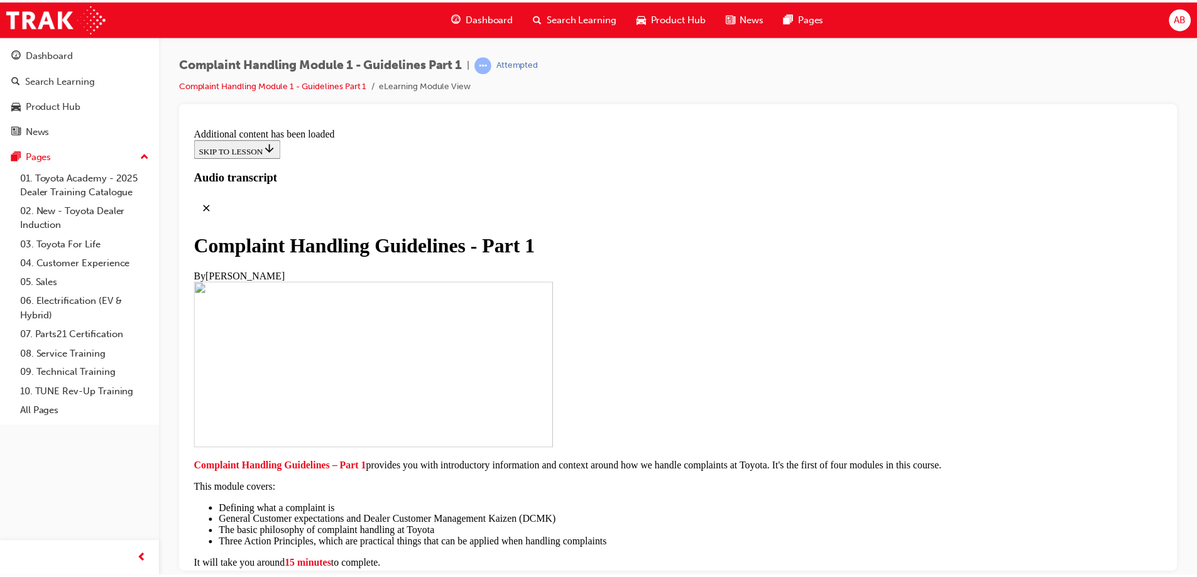
scroll to position [9309, 0]
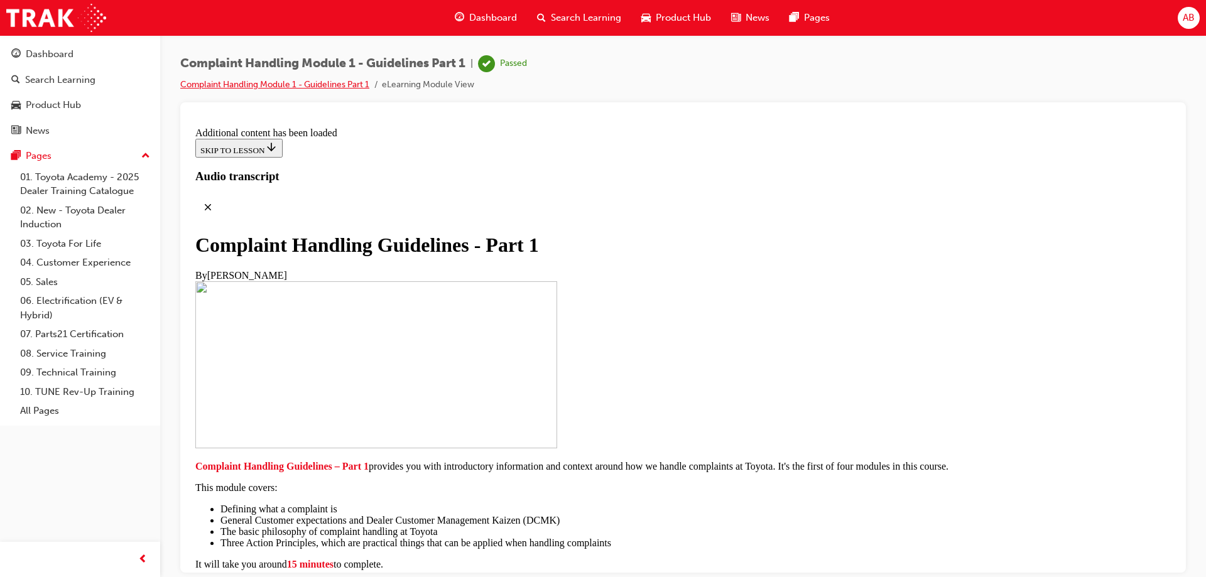
click at [271, 80] on link "Complaint Handling Module 1 - Guidelines Part 1" at bounding box center [274, 84] width 189 height 11
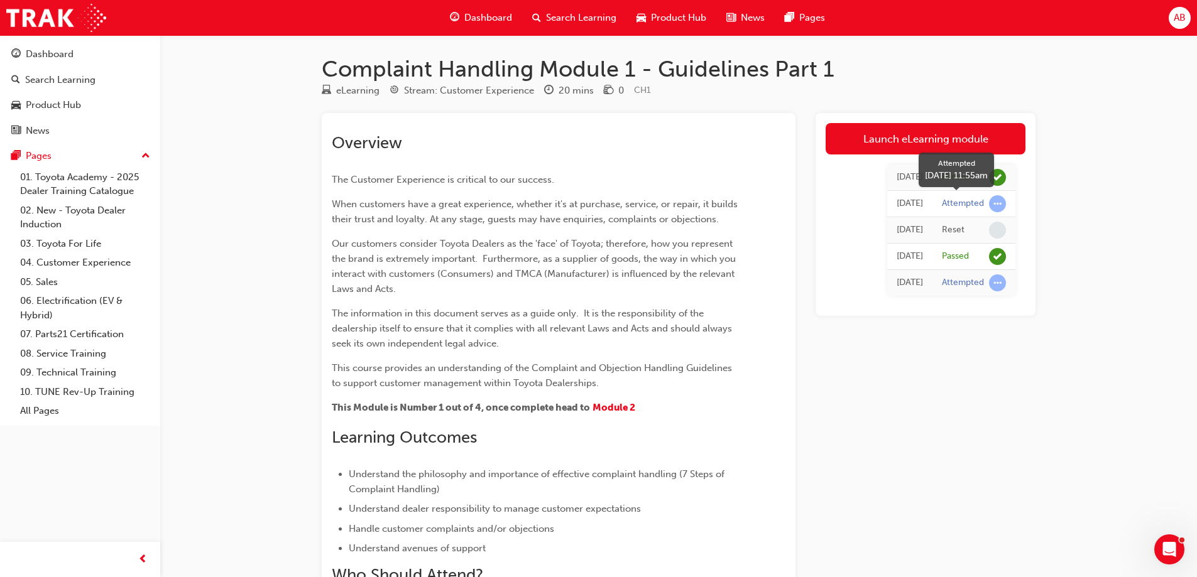
click at [964, 204] on div "Attempted" at bounding box center [963, 204] width 42 height 12
click at [997, 205] on span "learningRecordVerb_ATTEMPT-icon" at bounding box center [997, 203] width 17 height 17
click at [998, 204] on span "learningRecordVerb_ATTEMPT-icon" at bounding box center [997, 203] width 17 height 17
click at [961, 236] on div "Reset" at bounding box center [953, 230] width 23 height 12
click at [896, 232] on div "Today" at bounding box center [909, 230] width 26 height 14
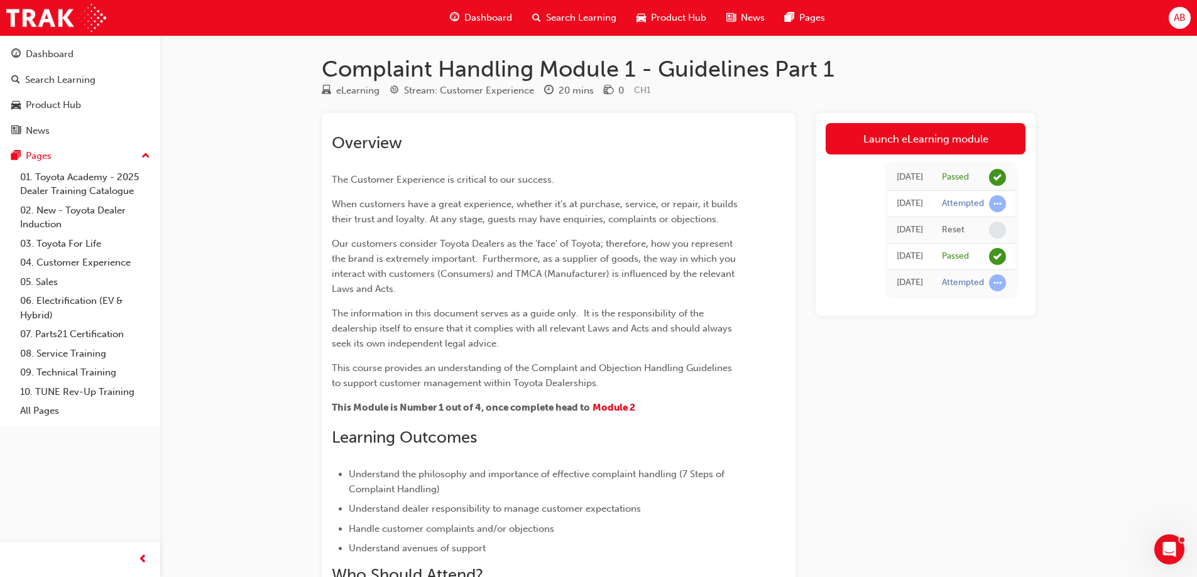
click at [491, 19] on span "Dashboard" at bounding box center [488, 18] width 48 height 14
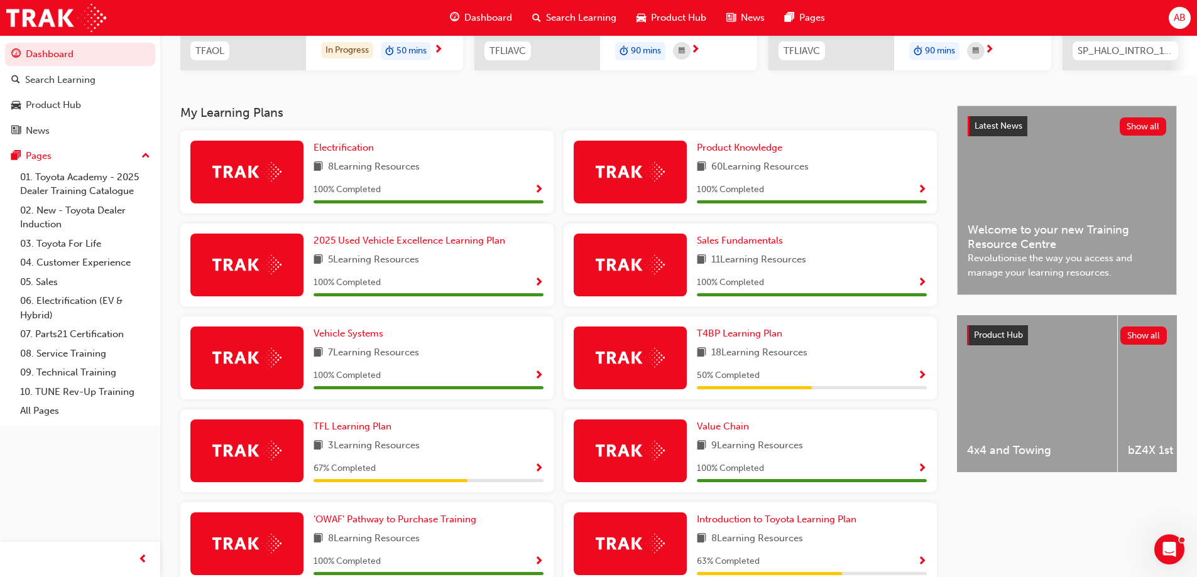
scroll to position [38, 0]
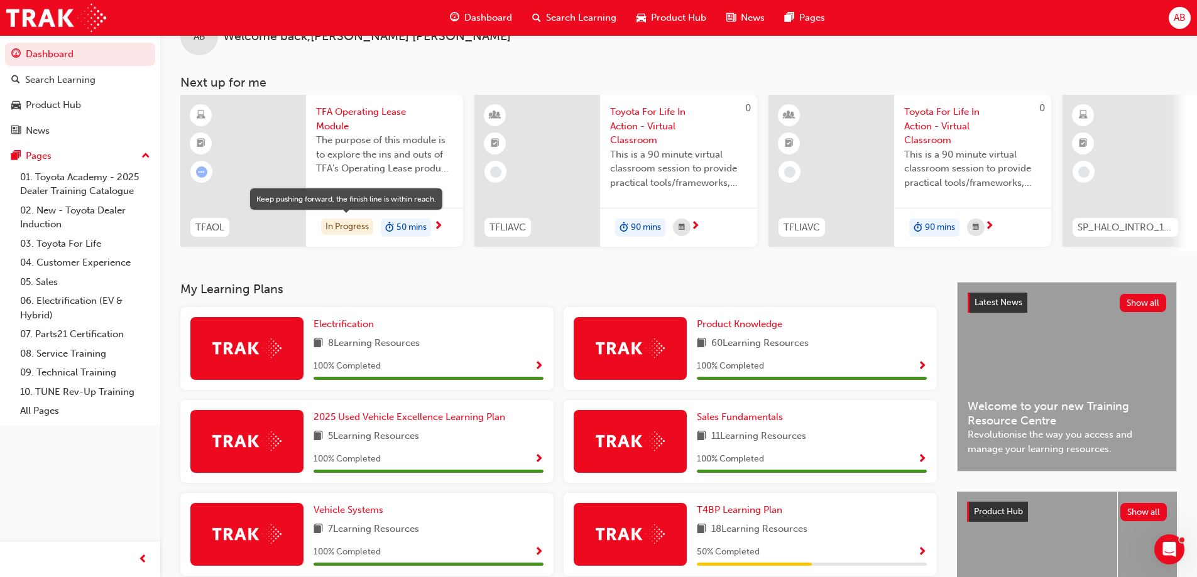
click at [354, 231] on div "In Progress" at bounding box center [347, 227] width 52 height 17
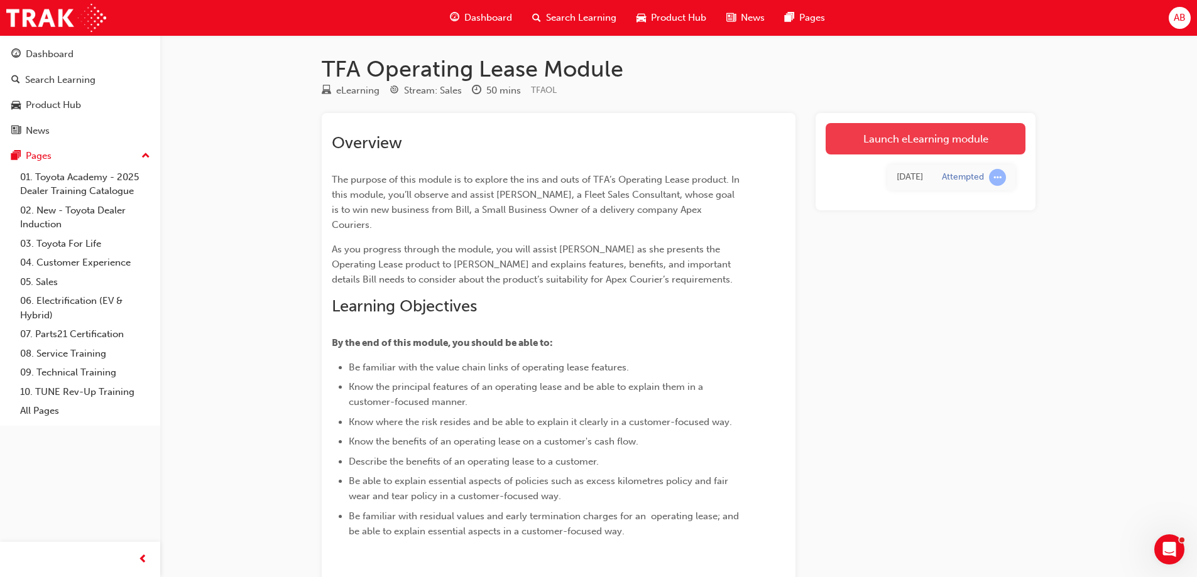
click at [955, 144] on link "Launch eLearning module" at bounding box center [925, 138] width 200 height 31
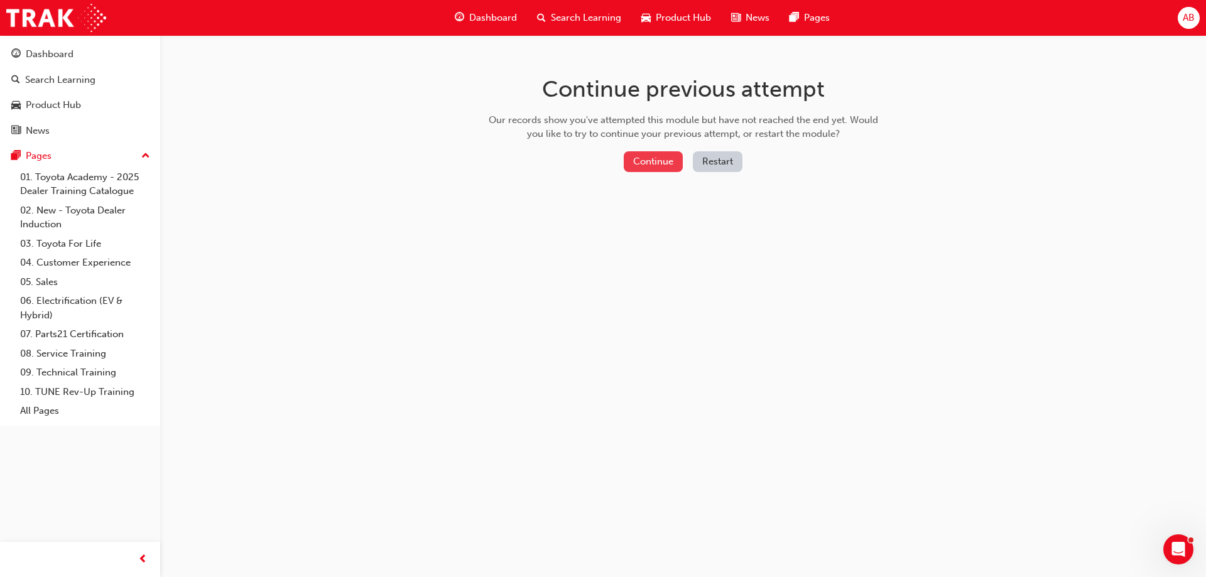
click at [651, 160] on button "Continue" at bounding box center [653, 161] width 59 height 21
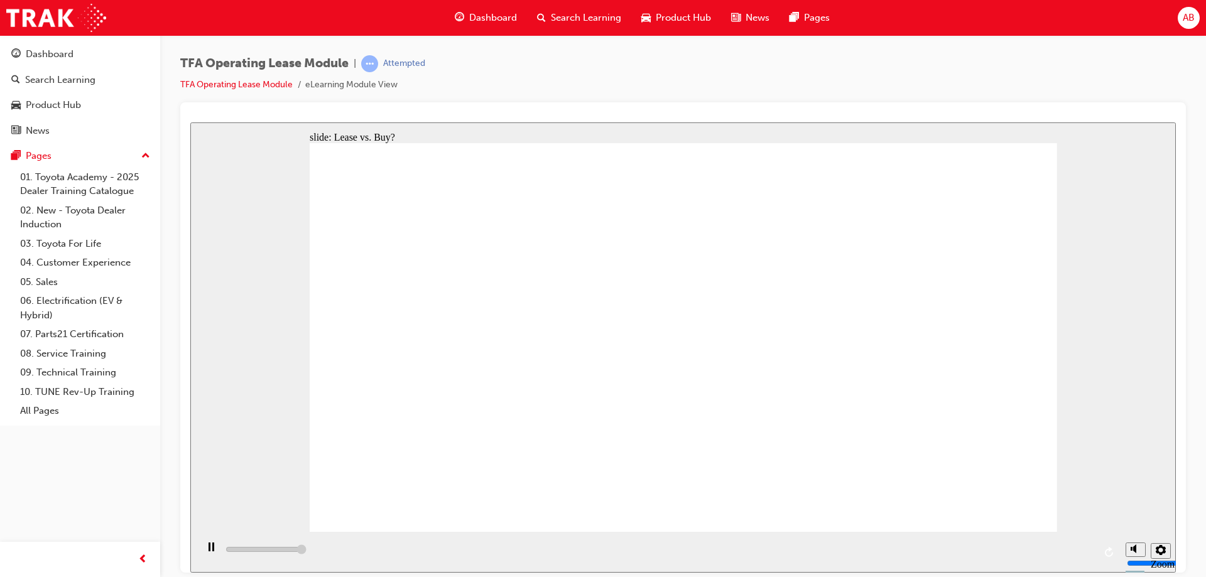
type input "5000"
drag, startPoint x: 449, startPoint y: 321, endPoint x: 876, endPoint y: 337, distance: 427.5
drag, startPoint x: 614, startPoint y: 375, endPoint x: 851, endPoint y: 379, distance: 236.2
drag, startPoint x: 488, startPoint y: 388, endPoint x: 998, endPoint y: 344, distance: 511.3
drag, startPoint x: 494, startPoint y: 441, endPoint x: 1067, endPoint y: 343, distance: 581.2
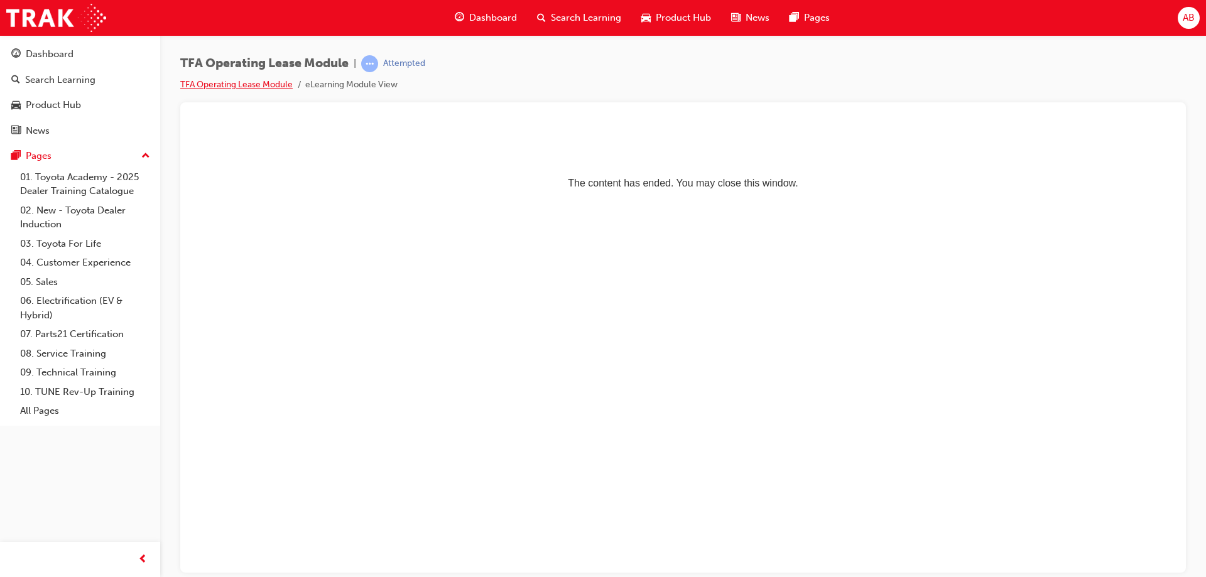
click at [232, 82] on link "TFA Operating Lease Module" at bounding box center [236, 84] width 112 height 11
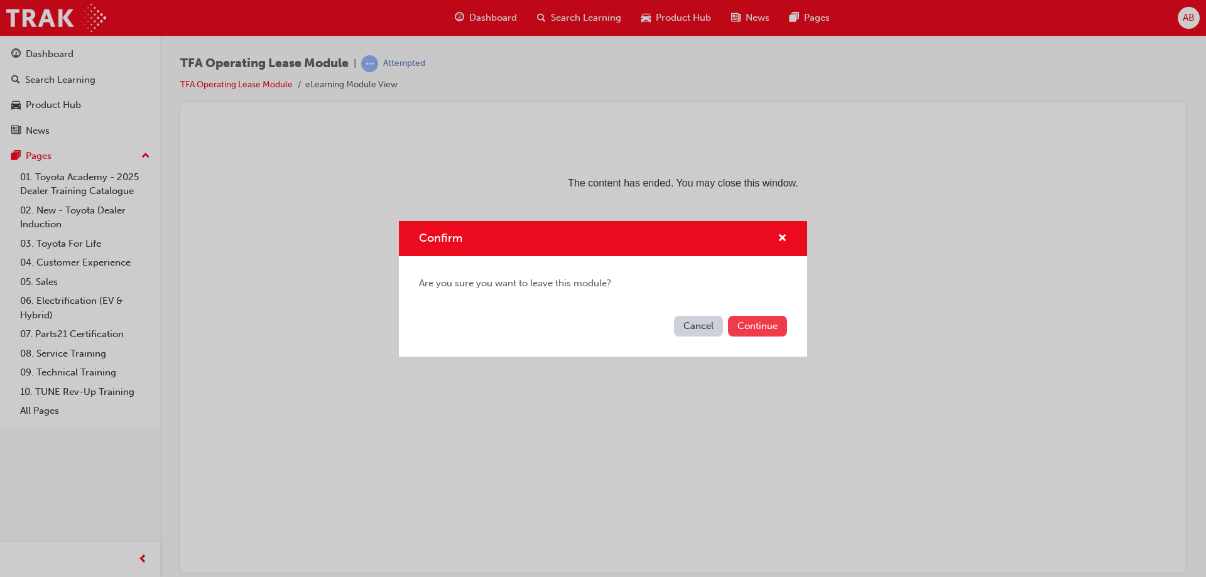
click at [766, 335] on button "Continue" at bounding box center [757, 326] width 59 height 21
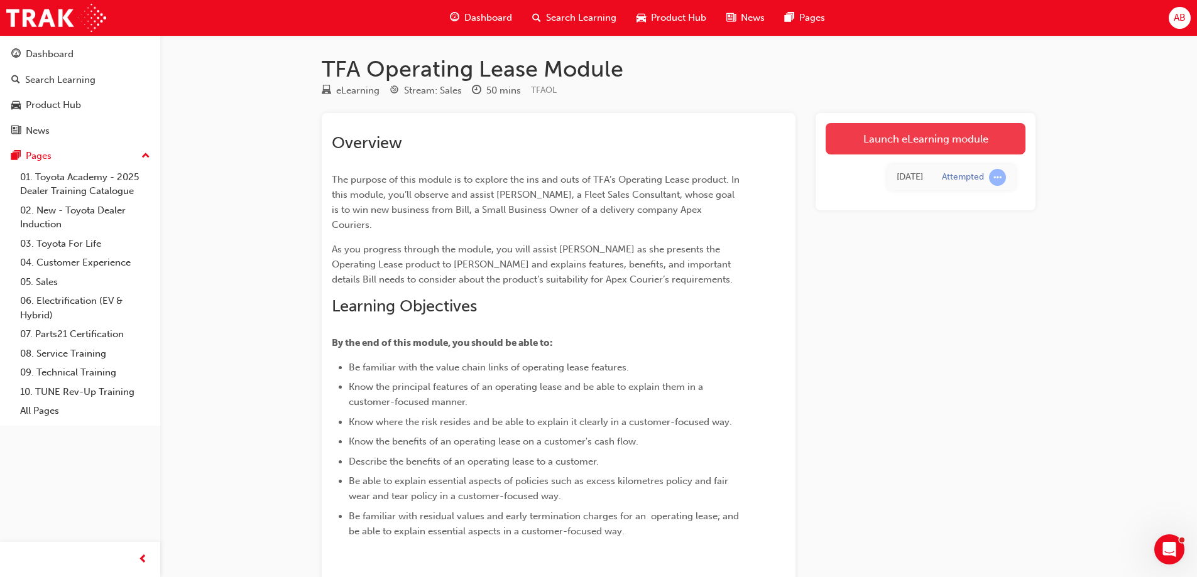
click at [936, 144] on link "Launch eLearning module" at bounding box center [925, 138] width 200 height 31
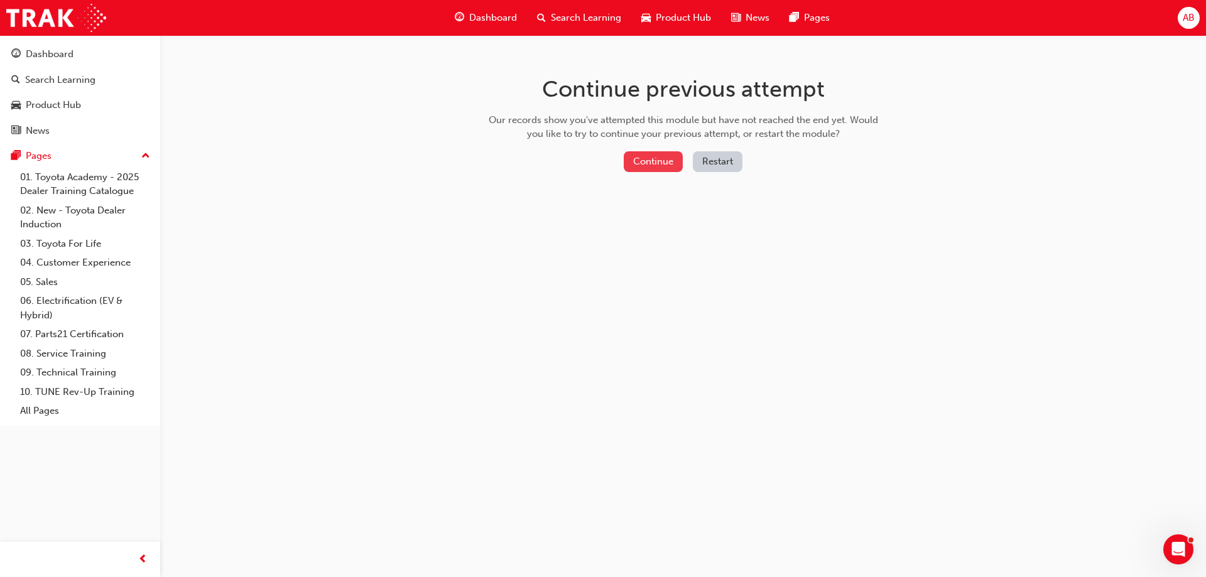
click at [673, 162] on button "Continue" at bounding box center [653, 161] width 59 height 21
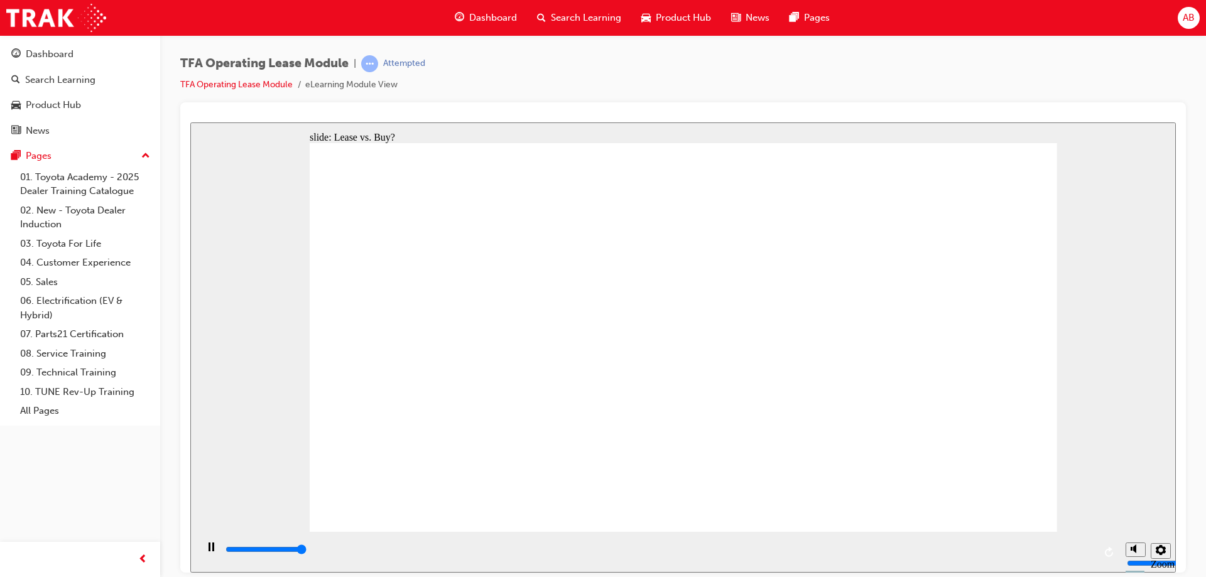
type input "5000"
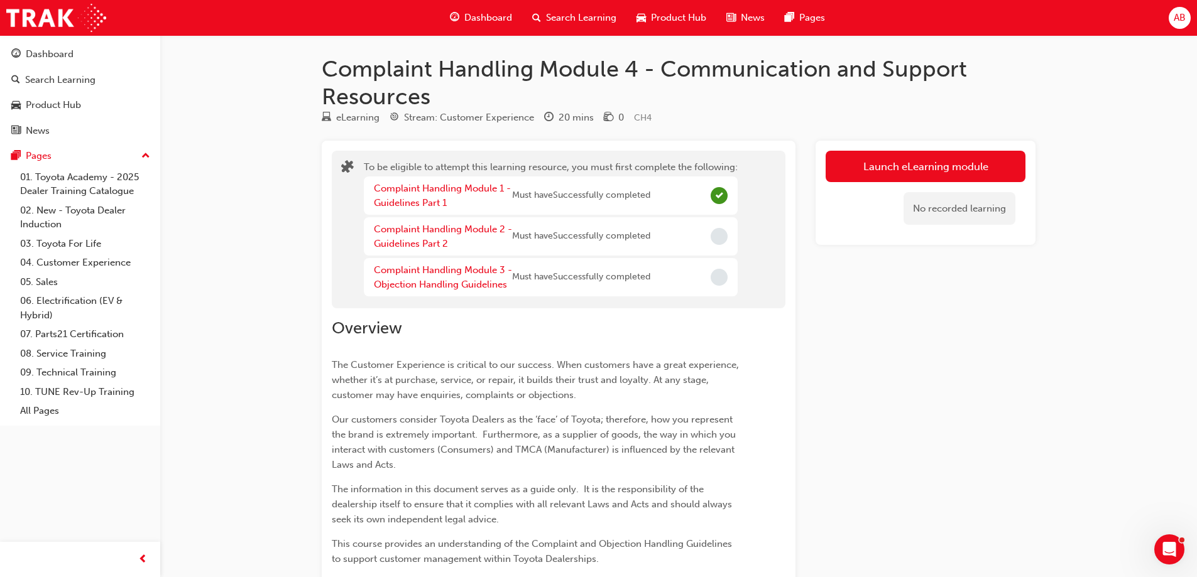
click at [618, 244] on div "Complaint Handling Module 2 - Guidelines Part 2 Must have Successfully completed" at bounding box center [512, 236] width 276 height 28
click at [453, 236] on div "Complaint Handling Module 2 - Guidelines Part 2" at bounding box center [443, 236] width 138 height 28
click at [430, 226] on link "Complaint Handling Module 2 - Guidelines Part 2" at bounding box center [443, 237] width 138 height 26
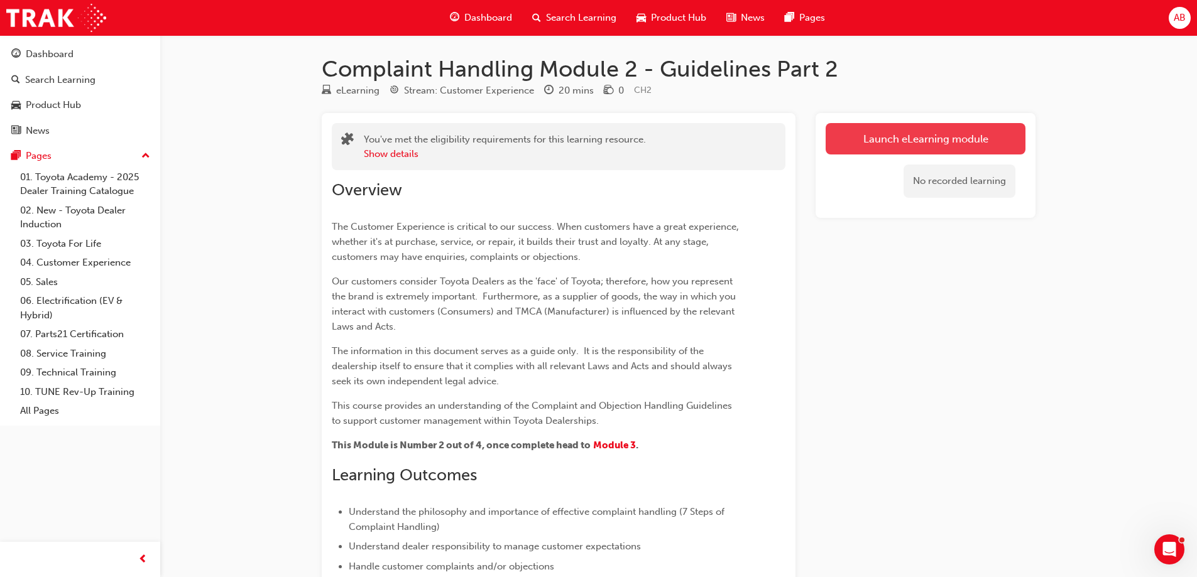
click at [934, 144] on link "Launch eLearning module" at bounding box center [925, 138] width 200 height 31
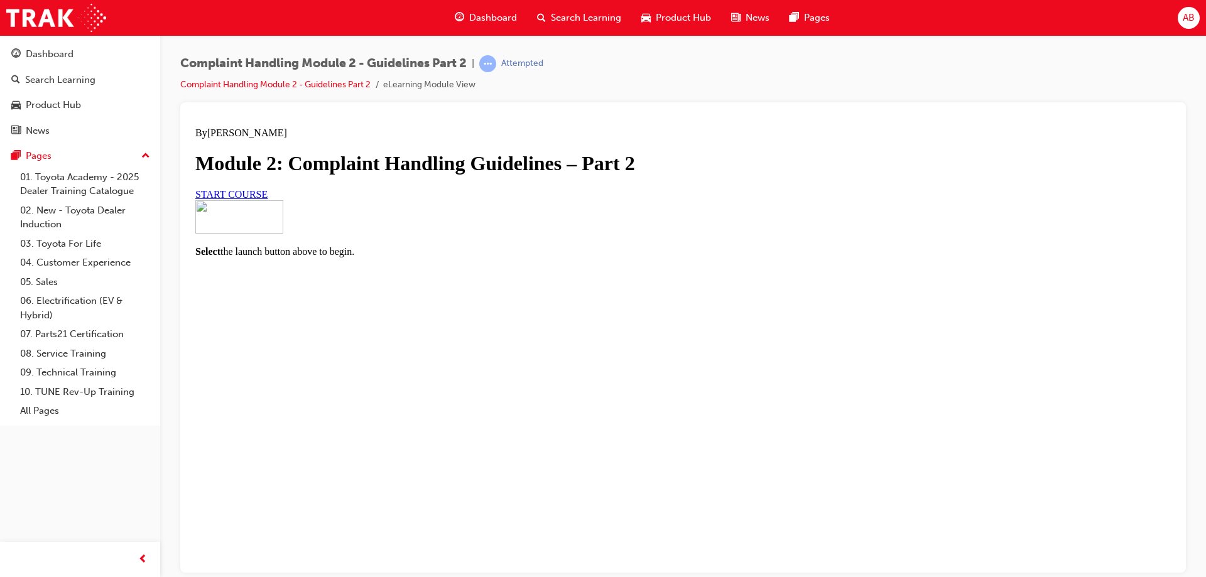
click at [268, 199] on span "START COURSE" at bounding box center [231, 193] width 72 height 11
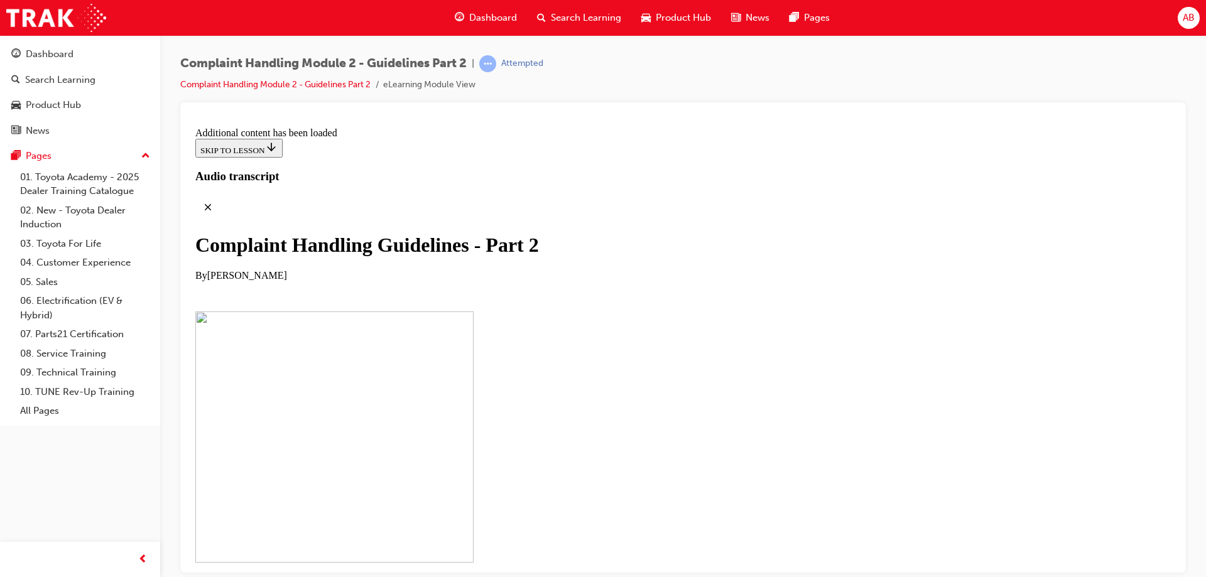
scroll to position [4865, 0]
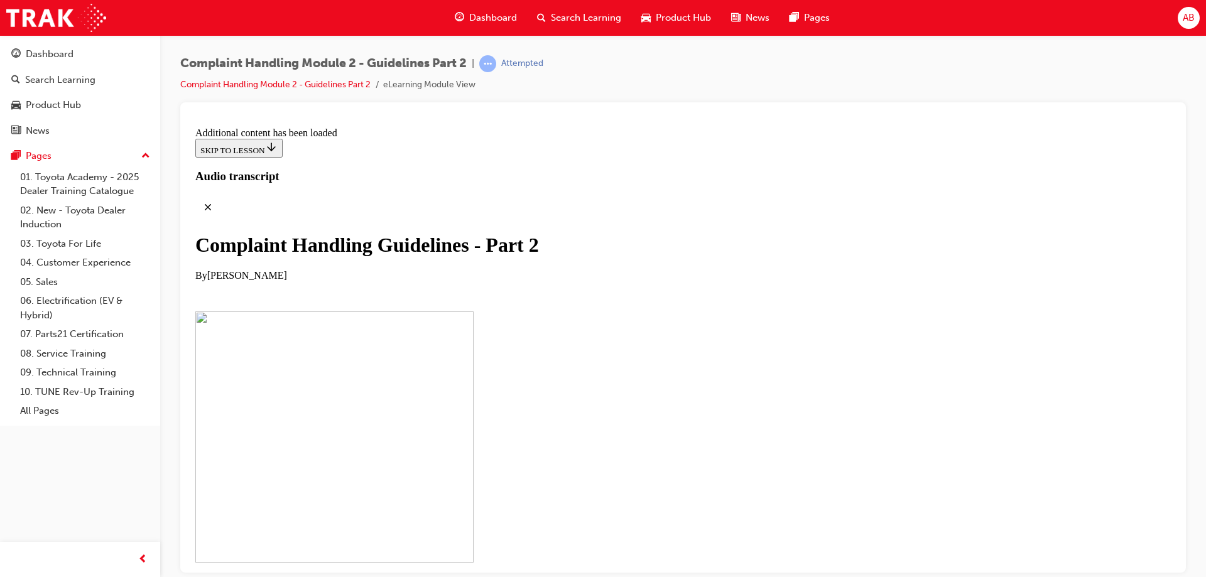
scroll to position [6162, 0]
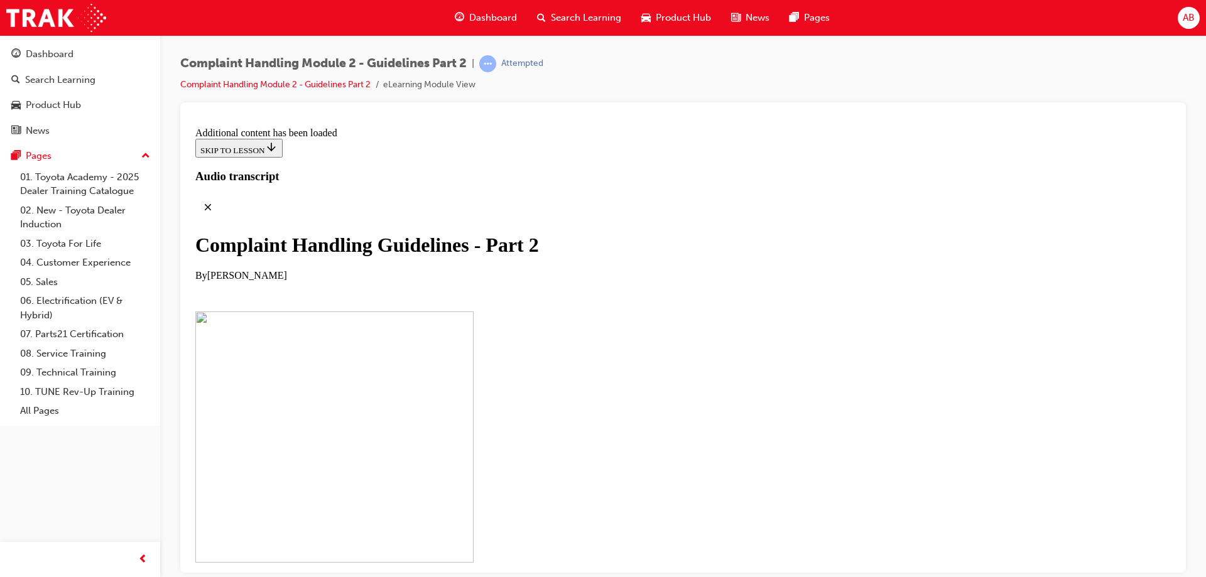
checkbox input "true"
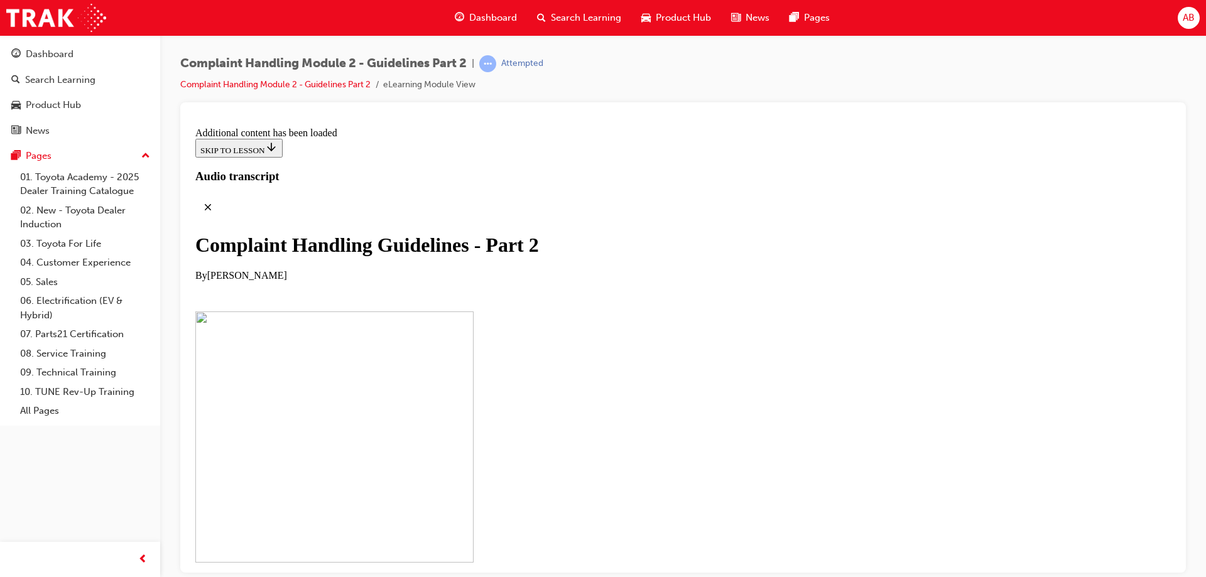
checkbox input "true"
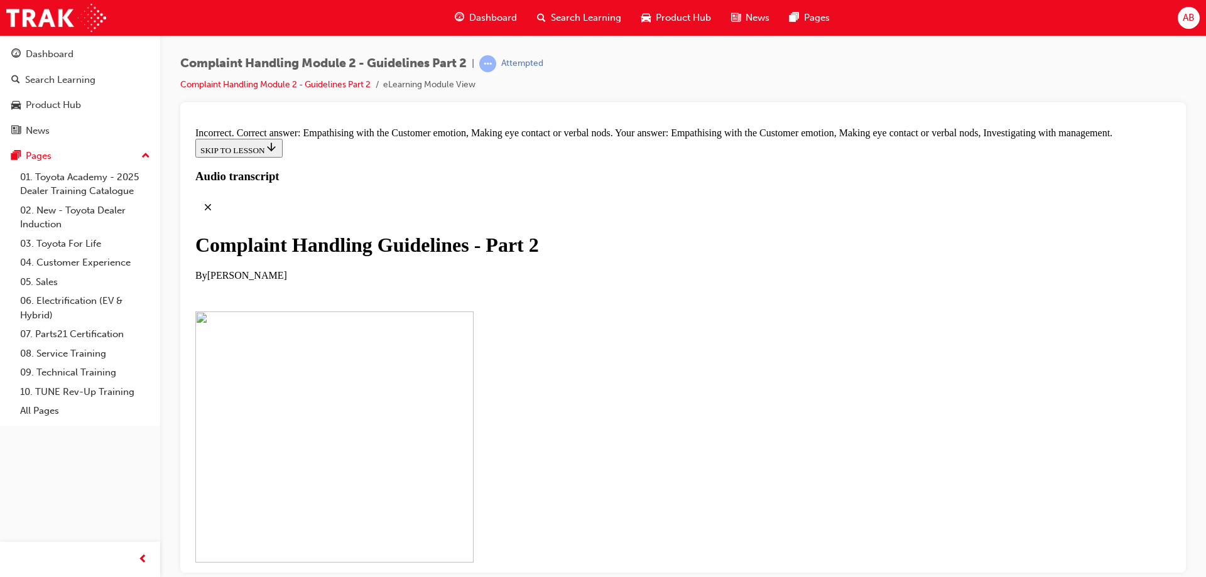
scroll to position [8174, 0]
checkbox input "false"
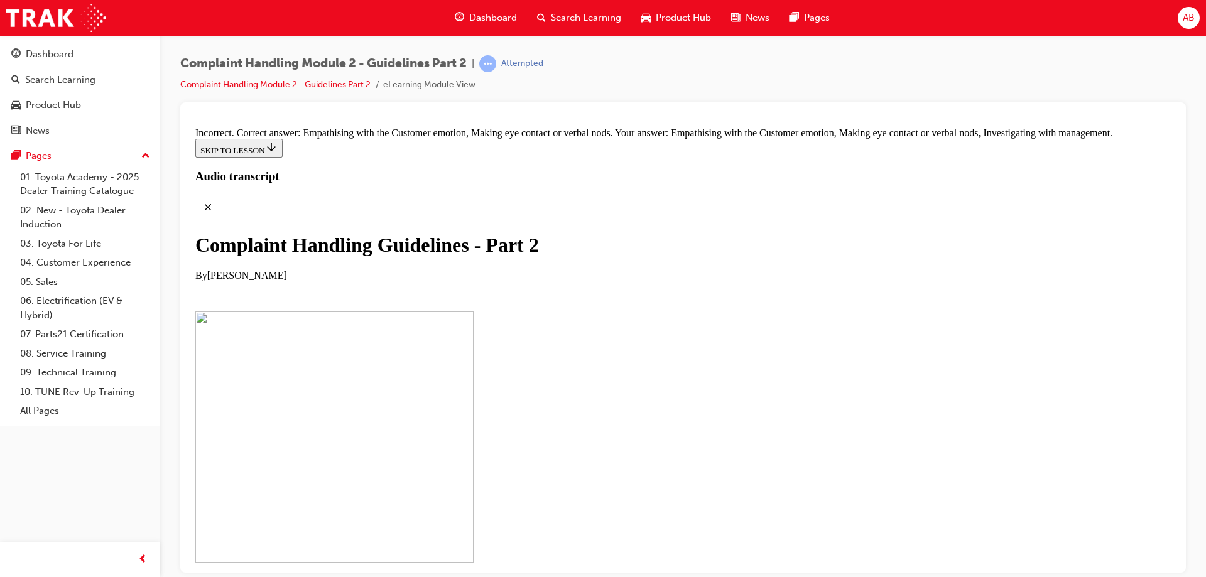
checkbox input "false"
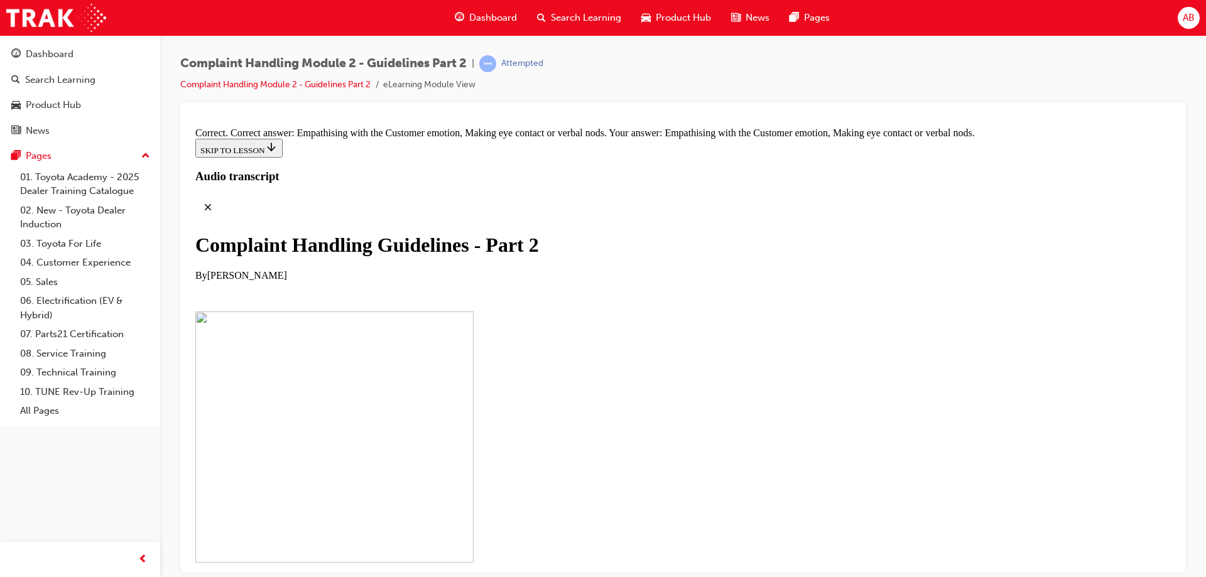
drag, startPoint x: 645, startPoint y: 285, endPoint x: 717, endPoint y: 285, distance: 71.6
drag, startPoint x: 637, startPoint y: 337, endPoint x: 719, endPoint y: 335, distance: 82.3
drag, startPoint x: 641, startPoint y: 407, endPoint x: 666, endPoint y: 481, distance: 78.1
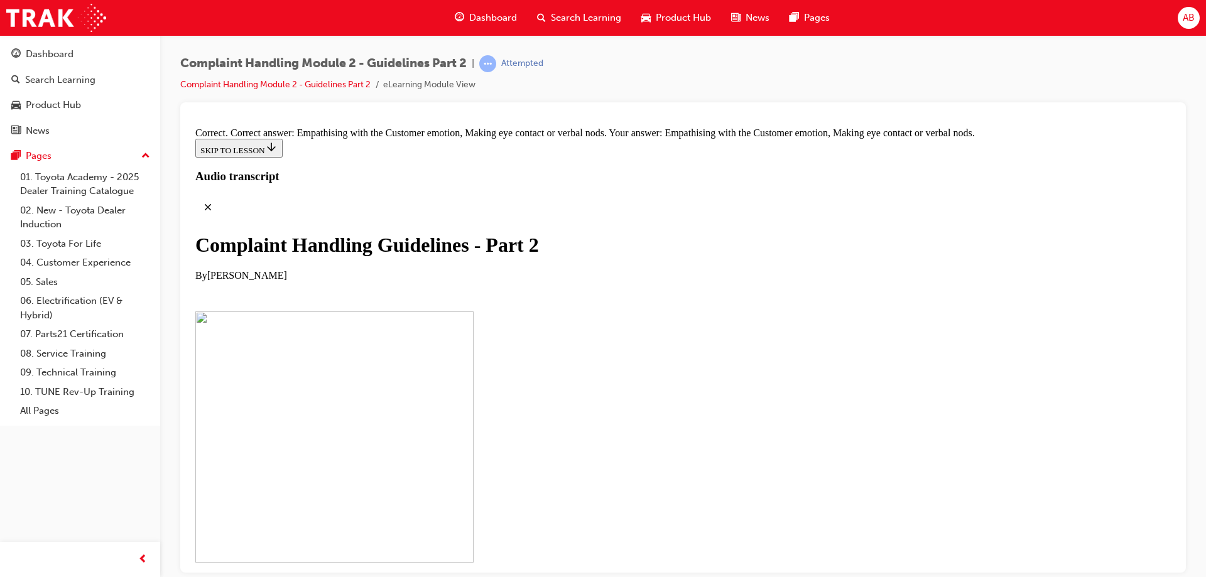
drag, startPoint x: 654, startPoint y: 481, endPoint x: 683, endPoint y: 404, distance: 82.5
drag, startPoint x: 640, startPoint y: 453, endPoint x: 665, endPoint y: 406, distance: 53.4
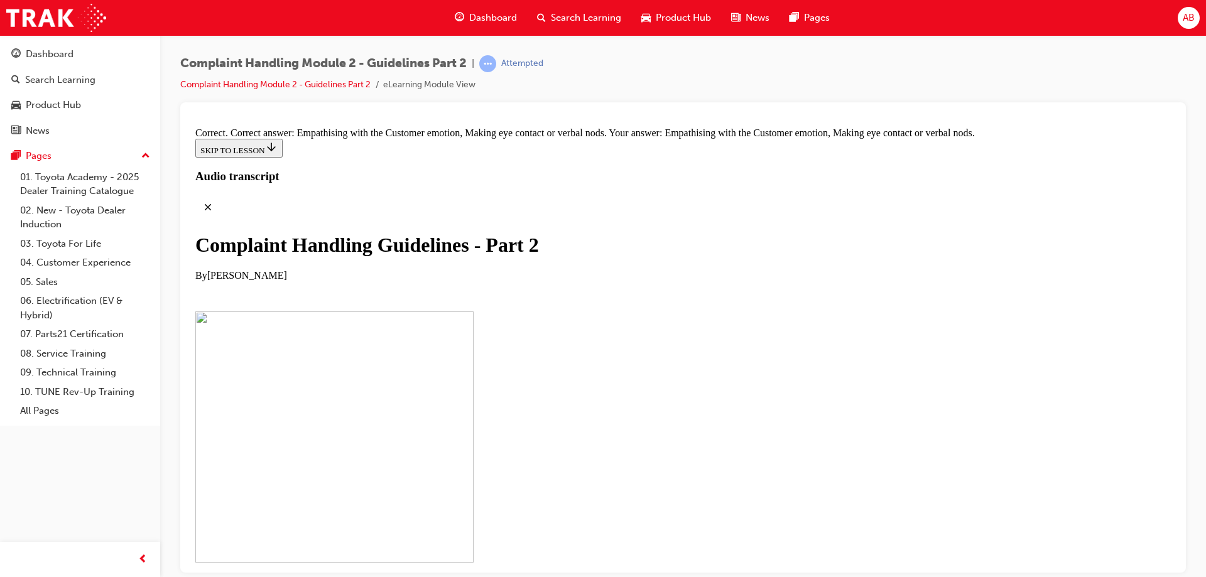
drag, startPoint x: 645, startPoint y: 471, endPoint x: 687, endPoint y: 475, distance: 42.3
drag, startPoint x: 653, startPoint y: 528, endPoint x: 691, endPoint y: 522, distance: 38.1
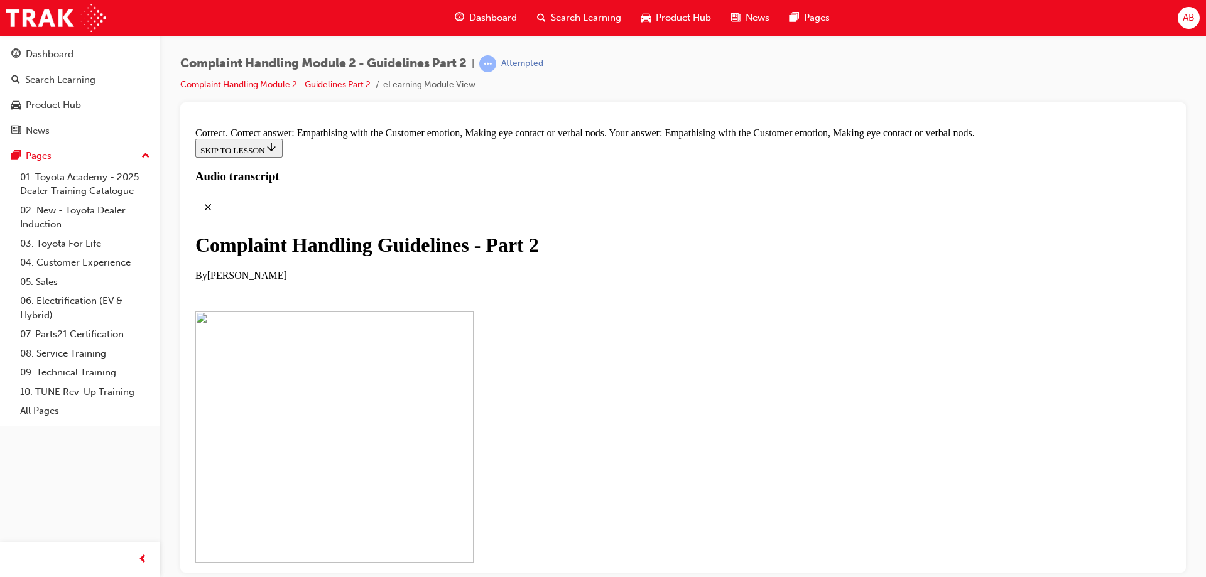
drag, startPoint x: 653, startPoint y: 413, endPoint x: 738, endPoint y: 423, distance: 86.0
drag, startPoint x: 646, startPoint y: 480, endPoint x: 700, endPoint y: 476, distance: 53.5
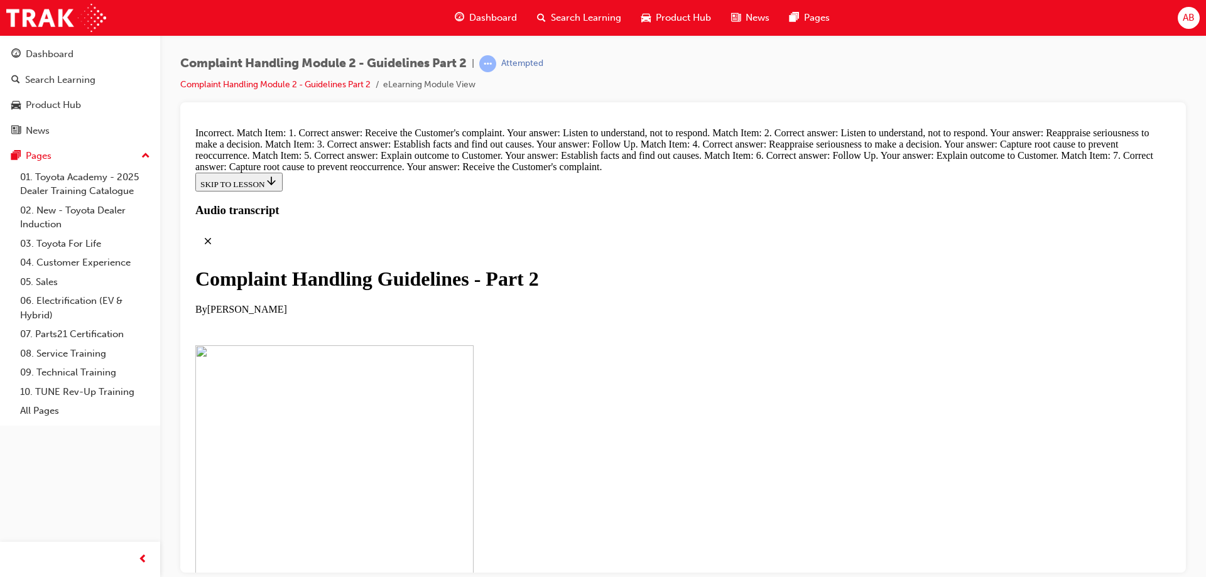
scroll to position [8931, 0]
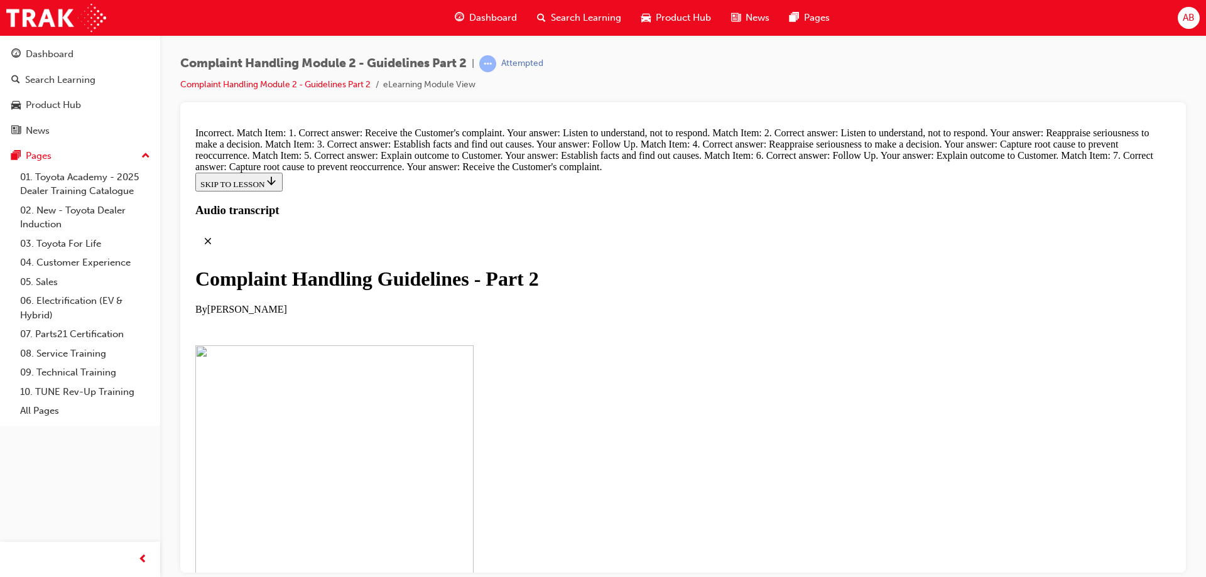
drag, startPoint x: 597, startPoint y: 352, endPoint x: 632, endPoint y: 352, distance: 34.6
drag, startPoint x: 613, startPoint y: 303, endPoint x: 643, endPoint y: 302, distance: 30.2
drag, startPoint x: 593, startPoint y: 484, endPoint x: 628, endPoint y: 425, distance: 68.7
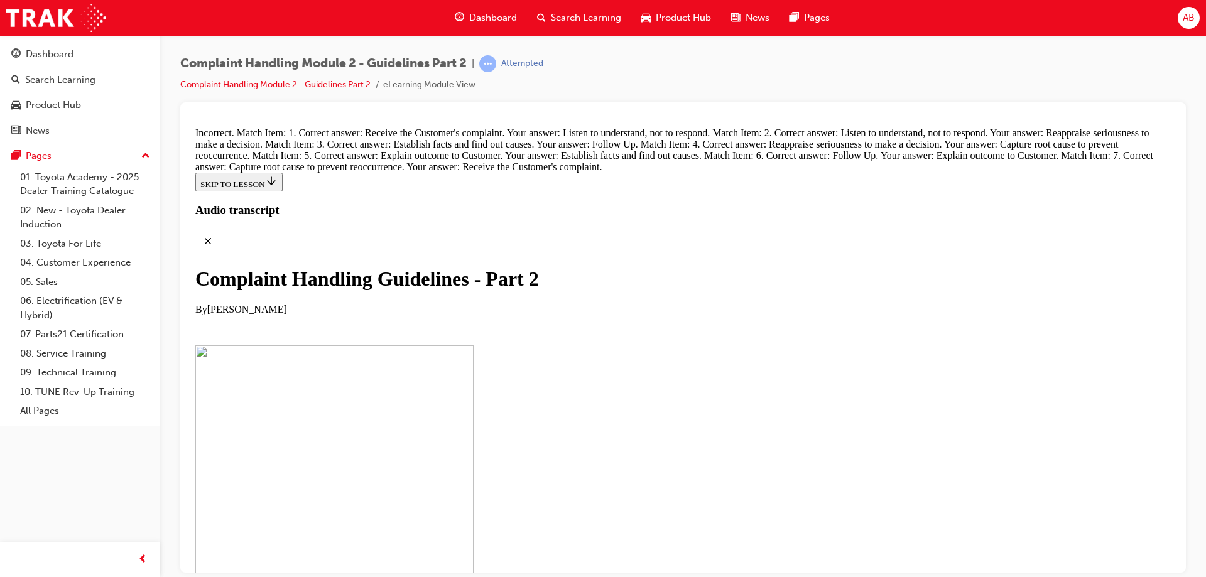
drag, startPoint x: 602, startPoint y: 476, endPoint x: 638, endPoint y: 478, distance: 35.9
drag, startPoint x: 623, startPoint y: 367, endPoint x: 648, endPoint y: 367, distance: 25.8
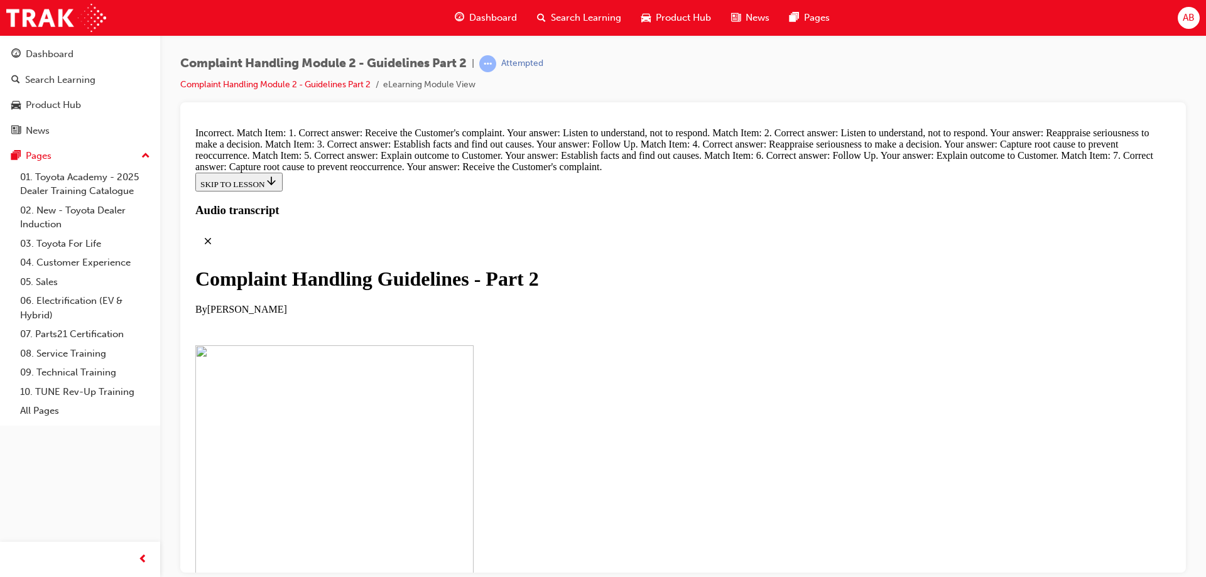
drag, startPoint x: 638, startPoint y: 414, endPoint x: 665, endPoint y: 417, distance: 27.8
drag, startPoint x: 628, startPoint y: 473, endPoint x: 674, endPoint y: 471, distance: 46.5
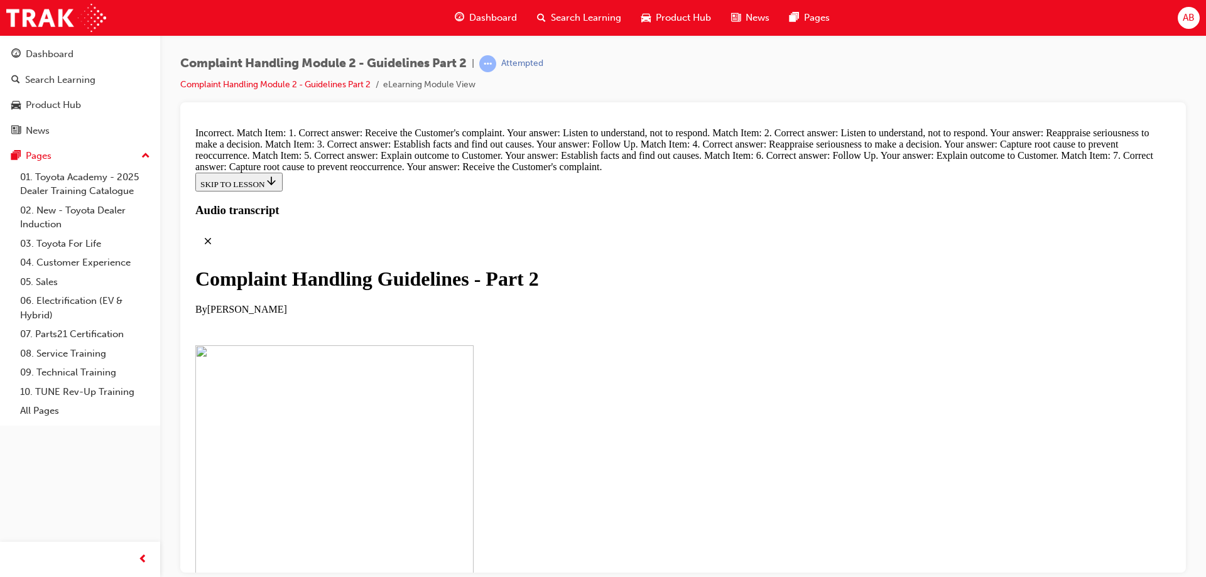
scroll to position [8852, 0]
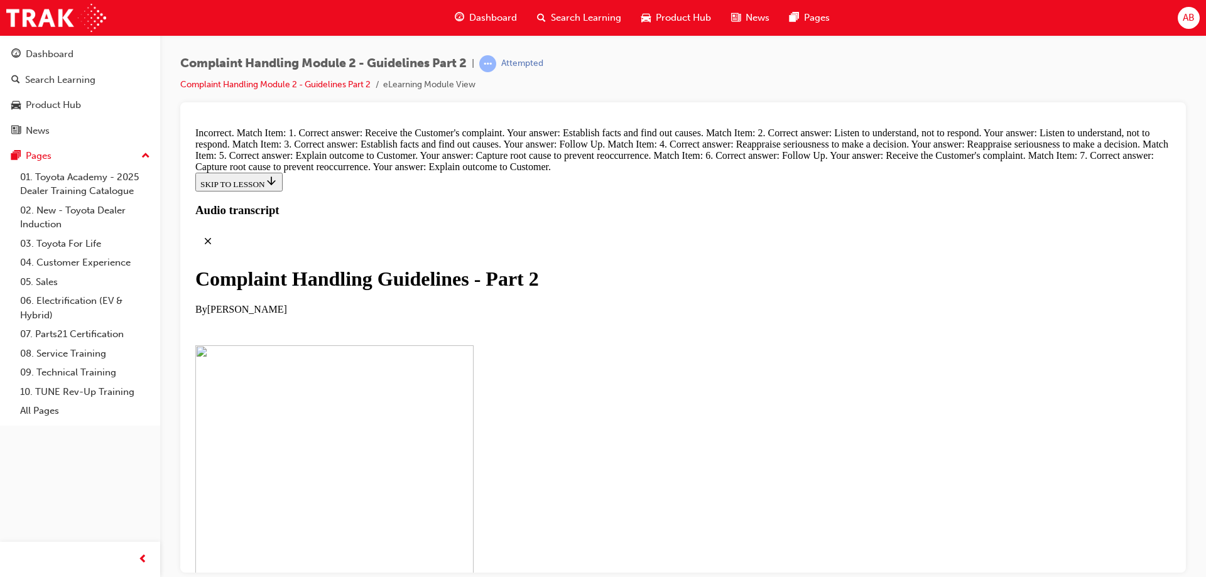
drag, startPoint x: 573, startPoint y: 408, endPoint x: 622, endPoint y: 411, distance: 49.1
drag, startPoint x: 595, startPoint y: 482, endPoint x: 628, endPoint y: 430, distance: 61.5
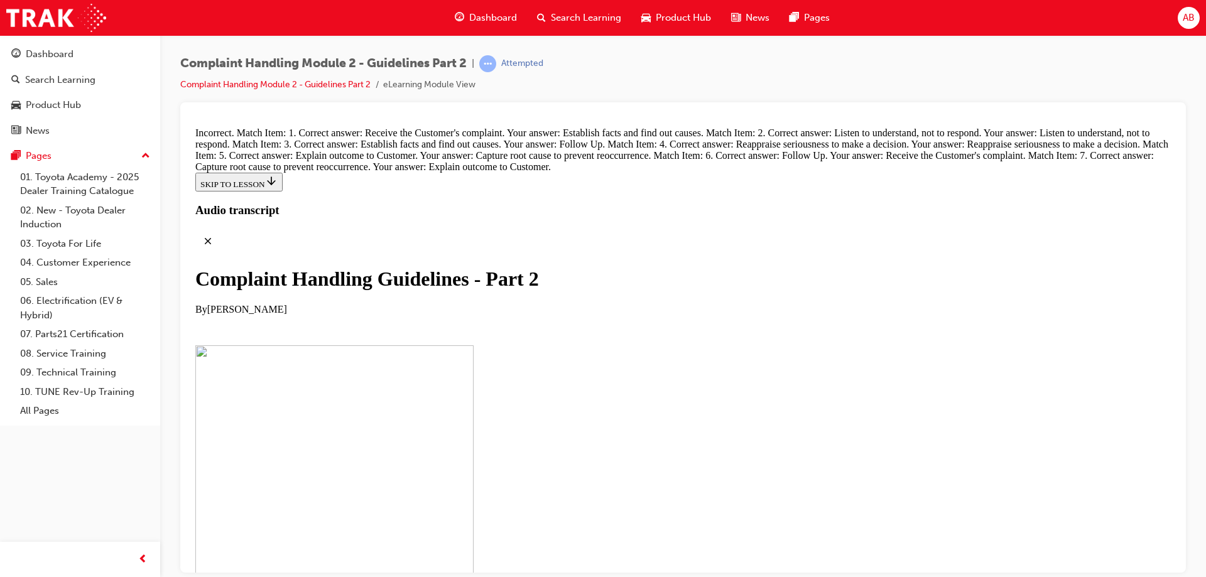
drag, startPoint x: 591, startPoint y: 185, endPoint x: 624, endPoint y: 185, distance: 33.9
drag, startPoint x: 591, startPoint y: 261, endPoint x: 641, endPoint y: 191, distance: 86.3
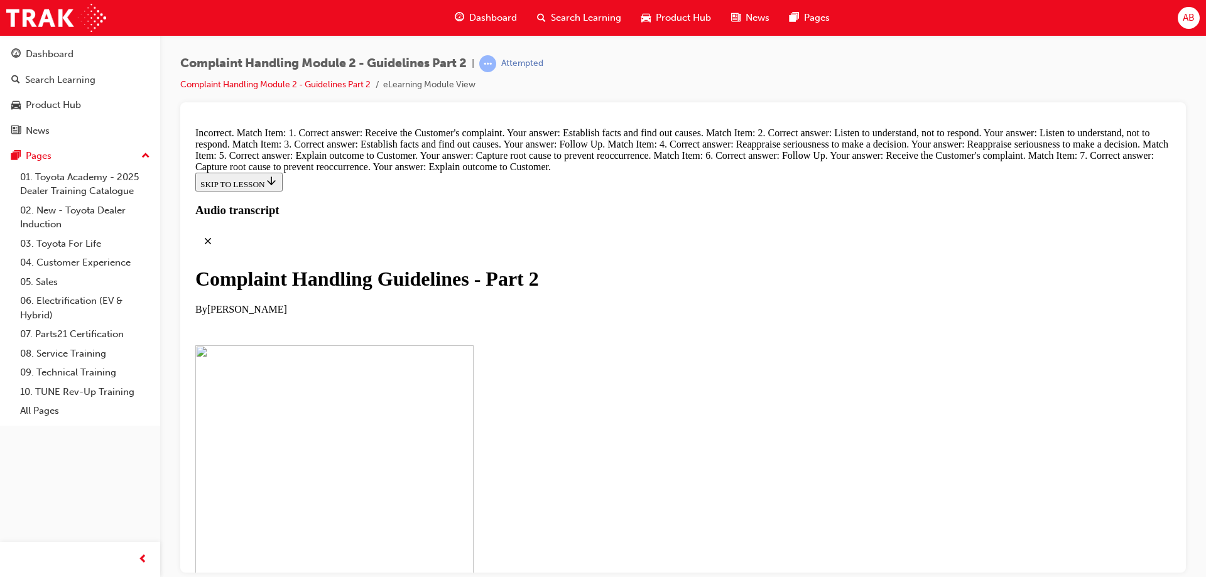
drag, startPoint x: 606, startPoint y: 259, endPoint x: 655, endPoint y: 322, distance: 80.1
drag, startPoint x: 582, startPoint y: 384, endPoint x: 614, endPoint y: 441, distance: 65.2
drag, startPoint x: 584, startPoint y: 395, endPoint x: 622, endPoint y: 398, distance: 37.8
drag, startPoint x: 618, startPoint y: 526, endPoint x: 656, endPoint y: 143, distance: 385.7
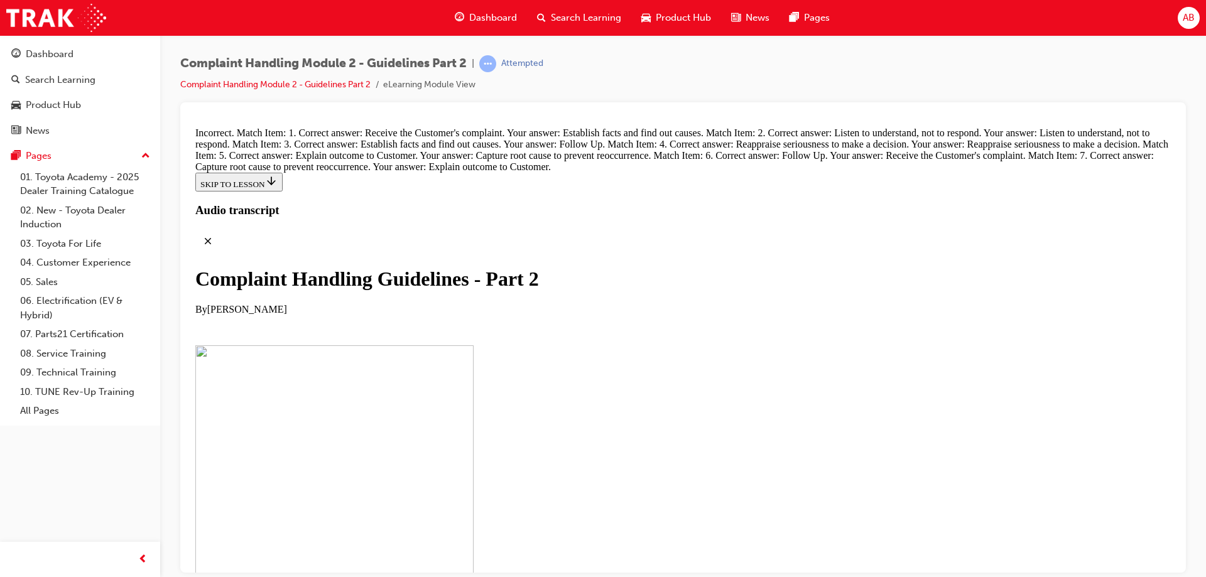
drag, startPoint x: 602, startPoint y: 312, endPoint x: 638, endPoint y: 313, distance: 36.5
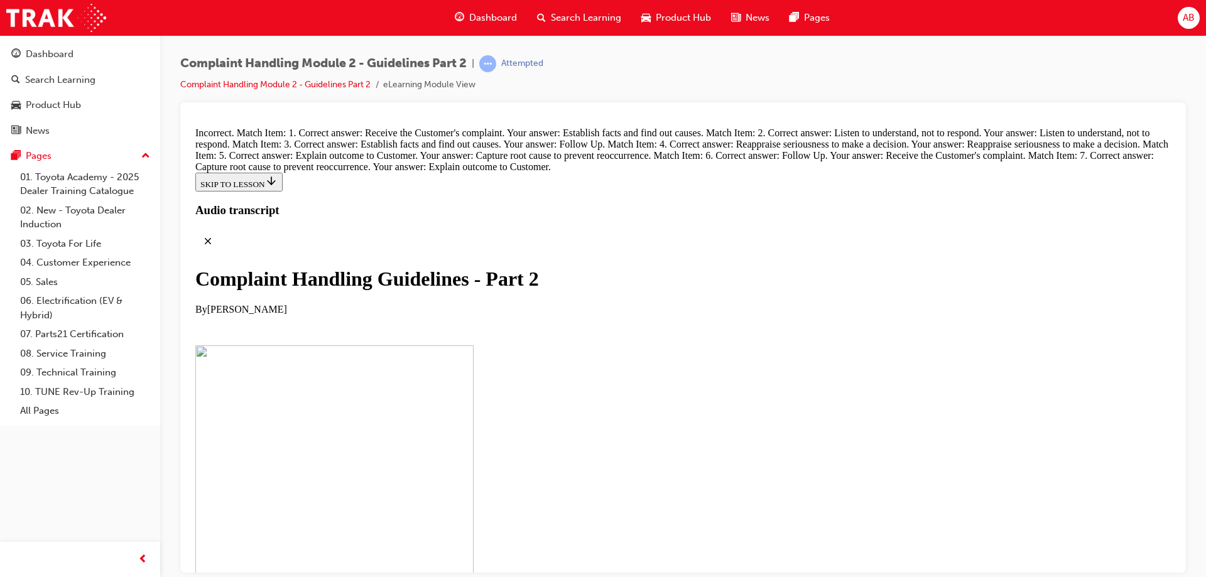
drag, startPoint x: 626, startPoint y: 445, endPoint x: 658, endPoint y: 446, distance: 32.0
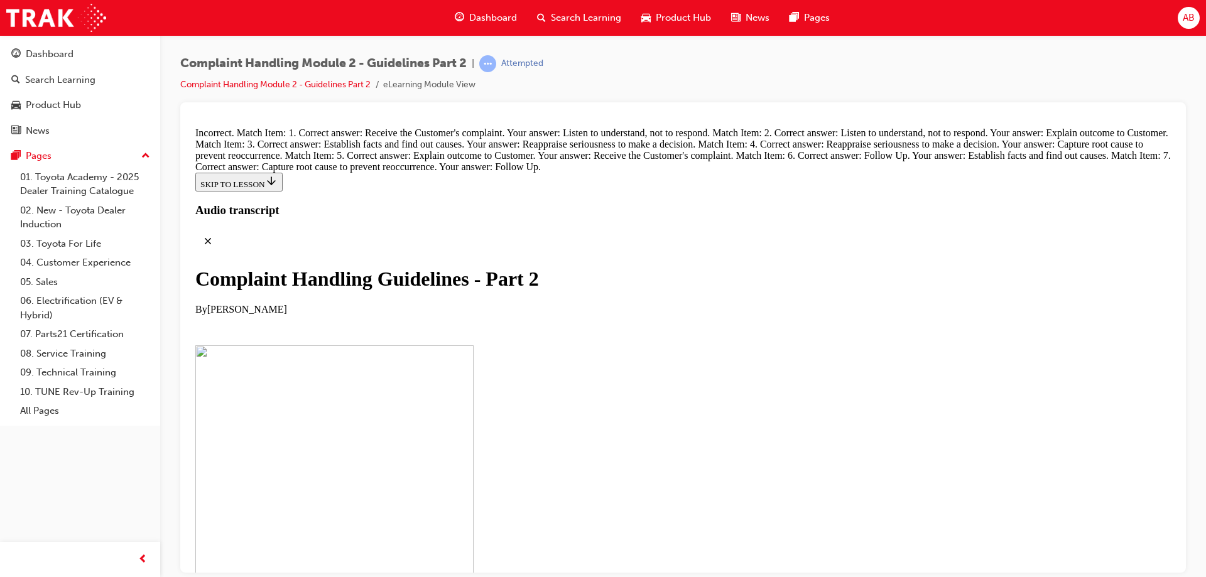
scroll to position [8538, 0]
drag, startPoint x: 628, startPoint y: 427, endPoint x: 660, endPoint y: 427, distance: 32.0
drag, startPoint x: 606, startPoint y: 478, endPoint x: 638, endPoint y: 538, distance: 68.6
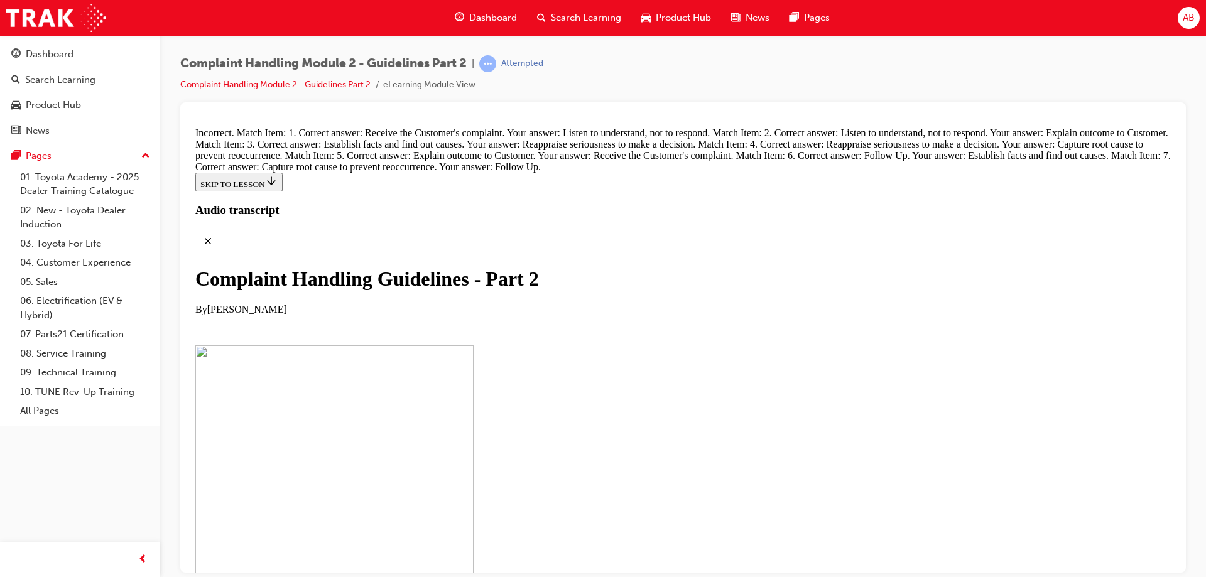
drag, startPoint x: 616, startPoint y: 266, endPoint x: 651, endPoint y: 401, distance: 139.4
drag, startPoint x: 596, startPoint y: 258, endPoint x: 630, endPoint y: 262, distance: 34.1
drag, startPoint x: 603, startPoint y: 197, endPoint x: 641, endPoint y: 196, distance: 37.7
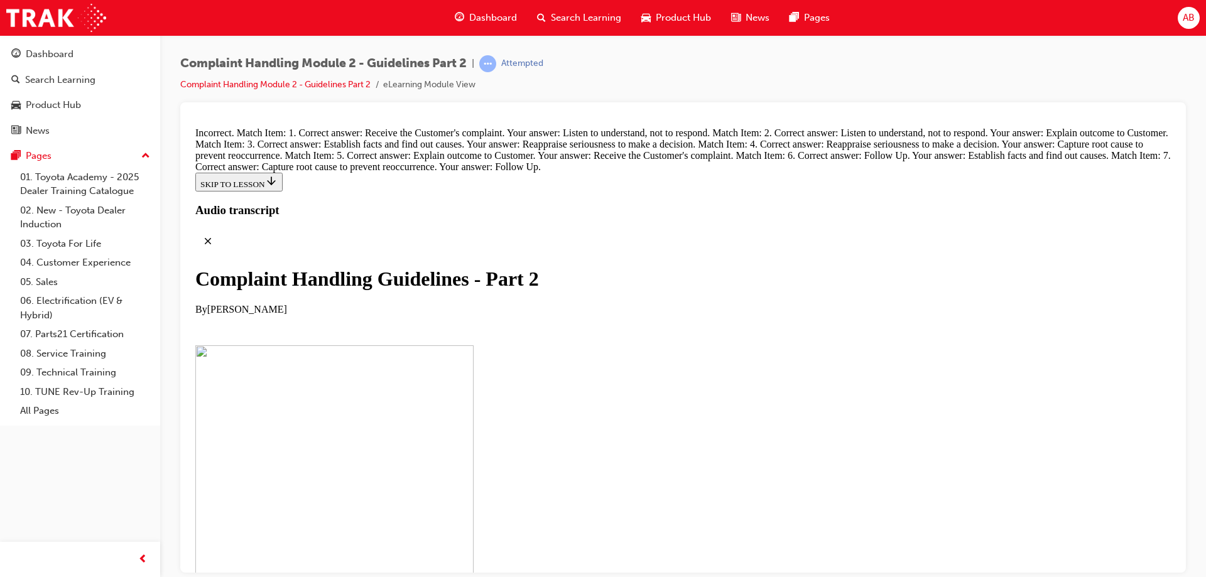
drag, startPoint x: 634, startPoint y: 399, endPoint x: 667, endPoint y: 464, distance: 72.8
drag, startPoint x: 621, startPoint y: 403, endPoint x: 643, endPoint y: 403, distance: 22.0
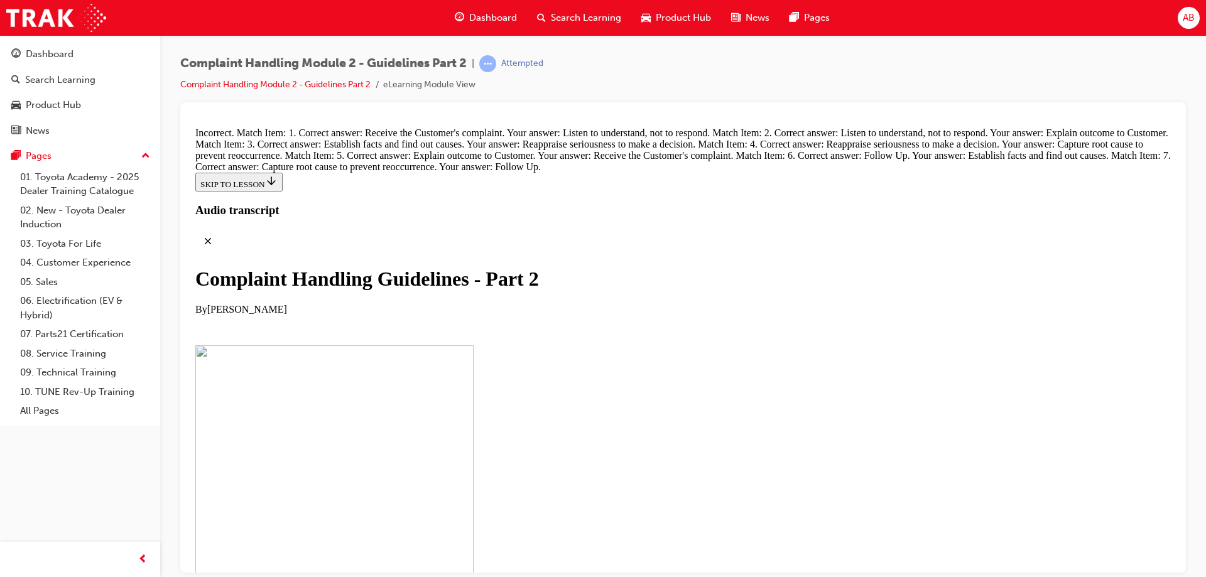
drag, startPoint x: 634, startPoint y: 387, endPoint x: 671, endPoint y: 393, distance: 37.5
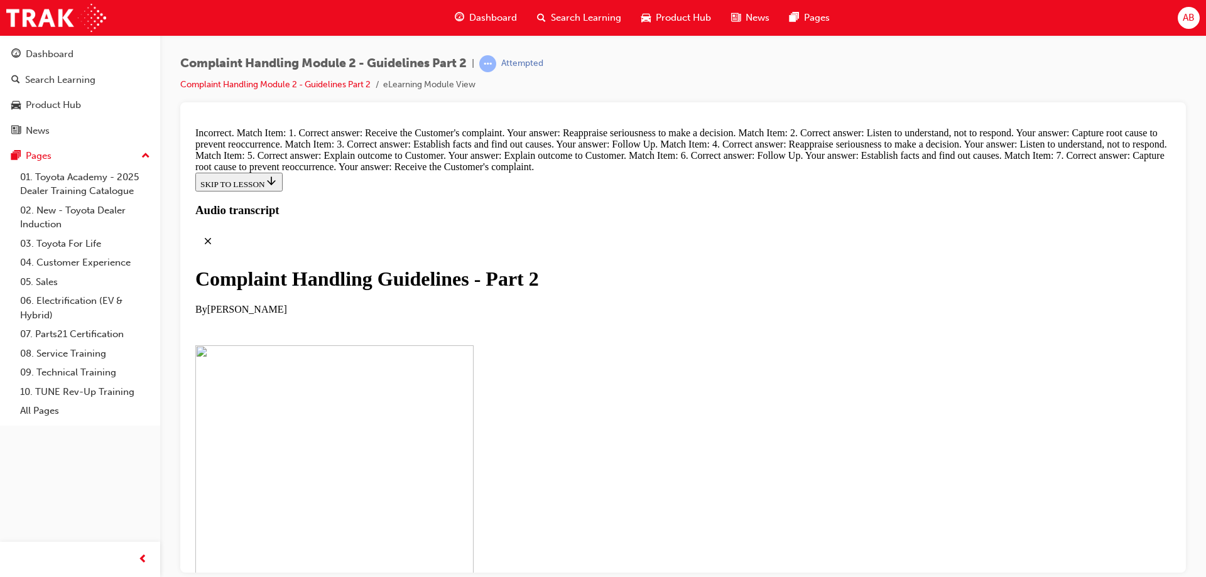
scroll to position [8789, 0]
drag, startPoint x: 629, startPoint y: 432, endPoint x: 676, endPoint y: 503, distance: 84.9
drag, startPoint x: 649, startPoint y: 434, endPoint x: 680, endPoint y: 435, distance: 30.8
drag, startPoint x: 604, startPoint y: 300, endPoint x: 640, endPoint y: 302, distance: 35.9
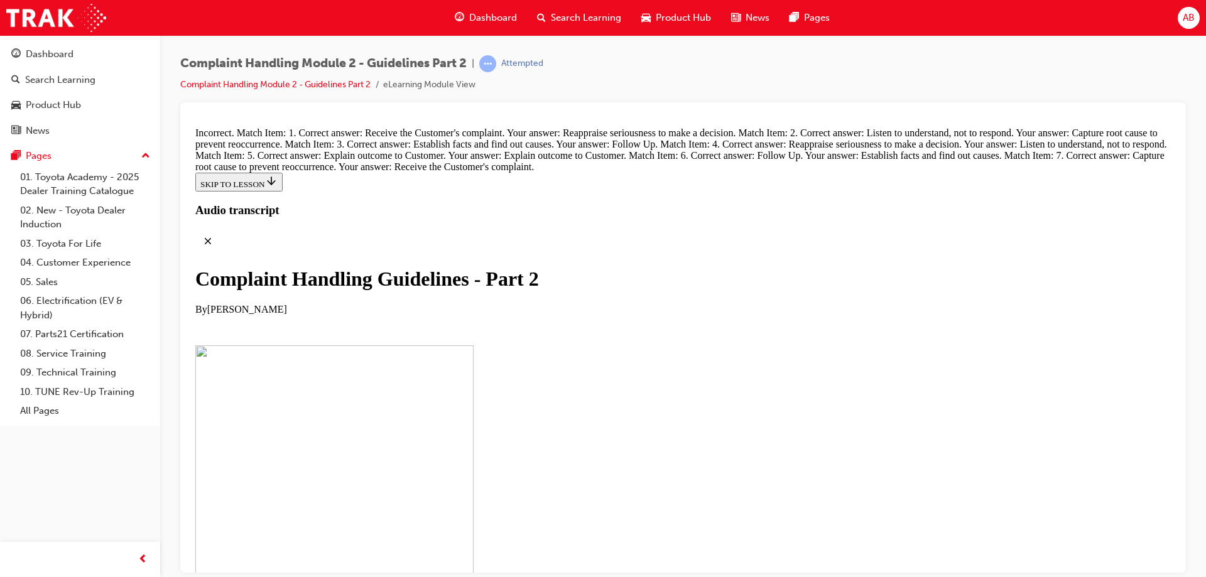
drag, startPoint x: 613, startPoint y: 231, endPoint x: 648, endPoint y: 303, distance: 80.4
drag, startPoint x: 613, startPoint y: 234, endPoint x: 643, endPoint y: 238, distance: 30.4
drag, startPoint x: 653, startPoint y: 229, endPoint x: 655, endPoint y: 166, distance: 62.8
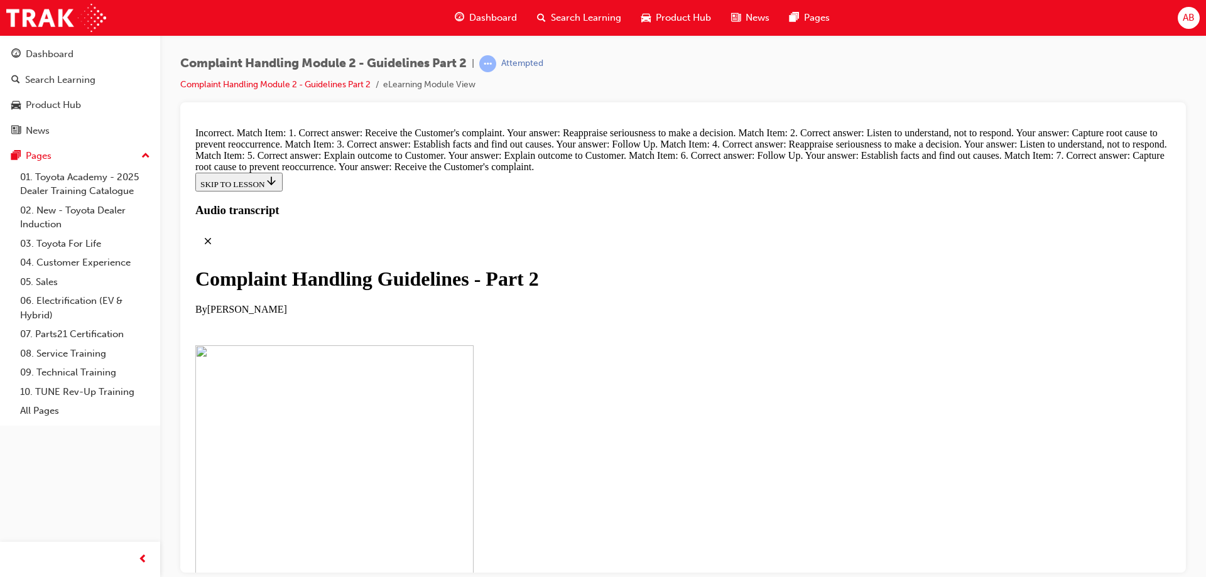
drag, startPoint x: 621, startPoint y: 239, endPoint x: 656, endPoint y: 238, distance: 35.8
drag, startPoint x: 636, startPoint y: 289, endPoint x: 643, endPoint y: 222, distance: 67.6
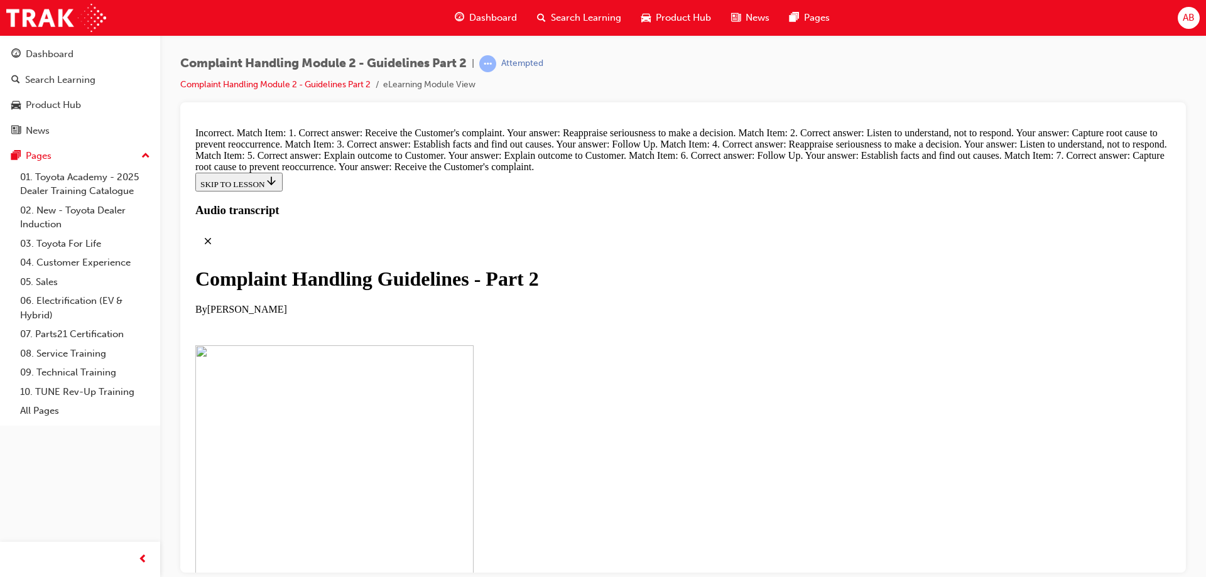
drag, startPoint x: 596, startPoint y: 160, endPoint x: 636, endPoint y: 285, distance: 131.9
drag, startPoint x: 631, startPoint y: 176, endPoint x: 648, endPoint y: 180, distance: 17.5
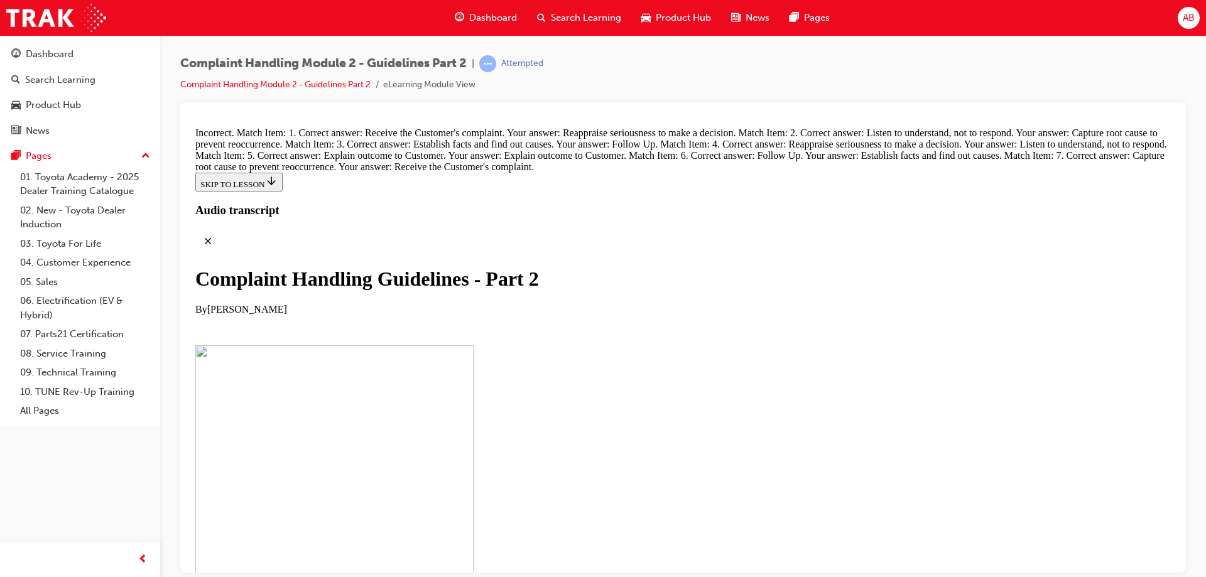
drag, startPoint x: 623, startPoint y: 359, endPoint x: 666, endPoint y: 361, distance: 43.4
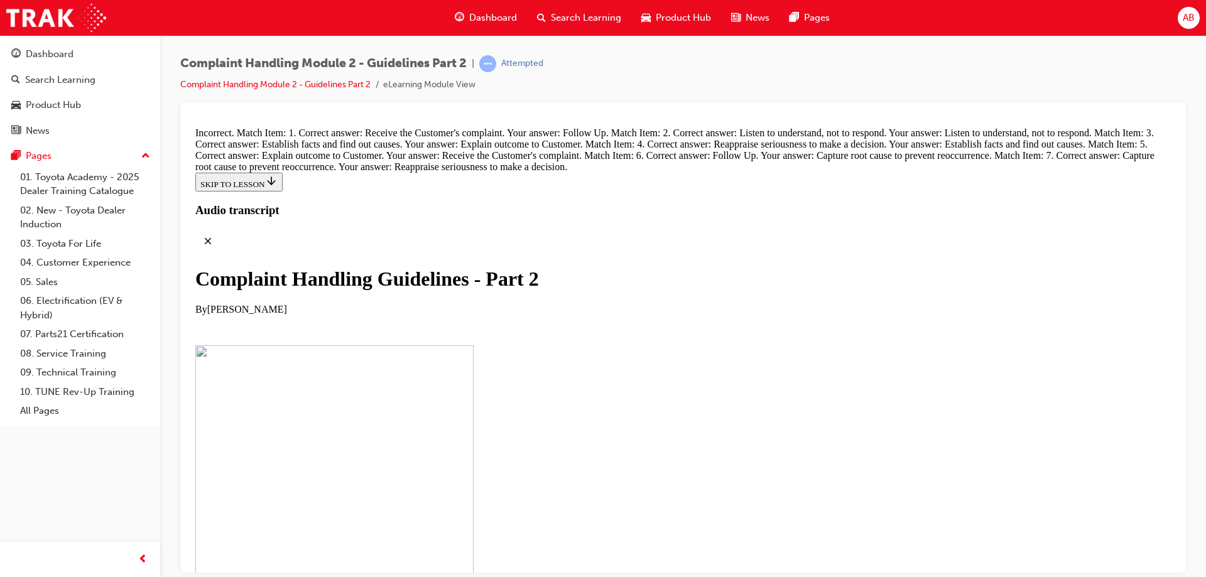
radio input "true"
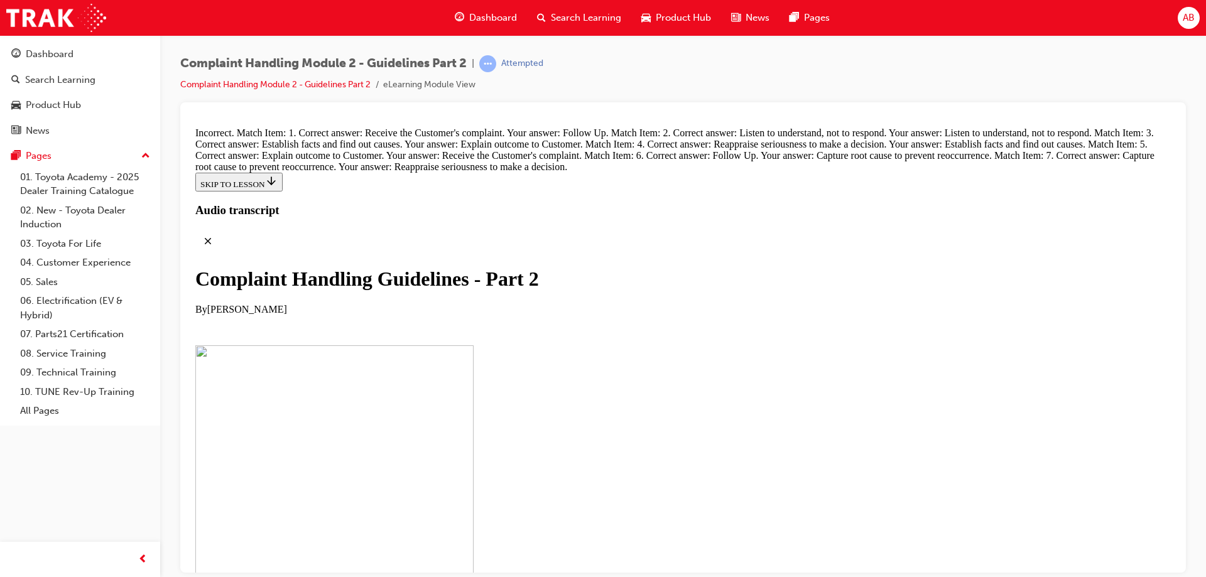
radio input "true"
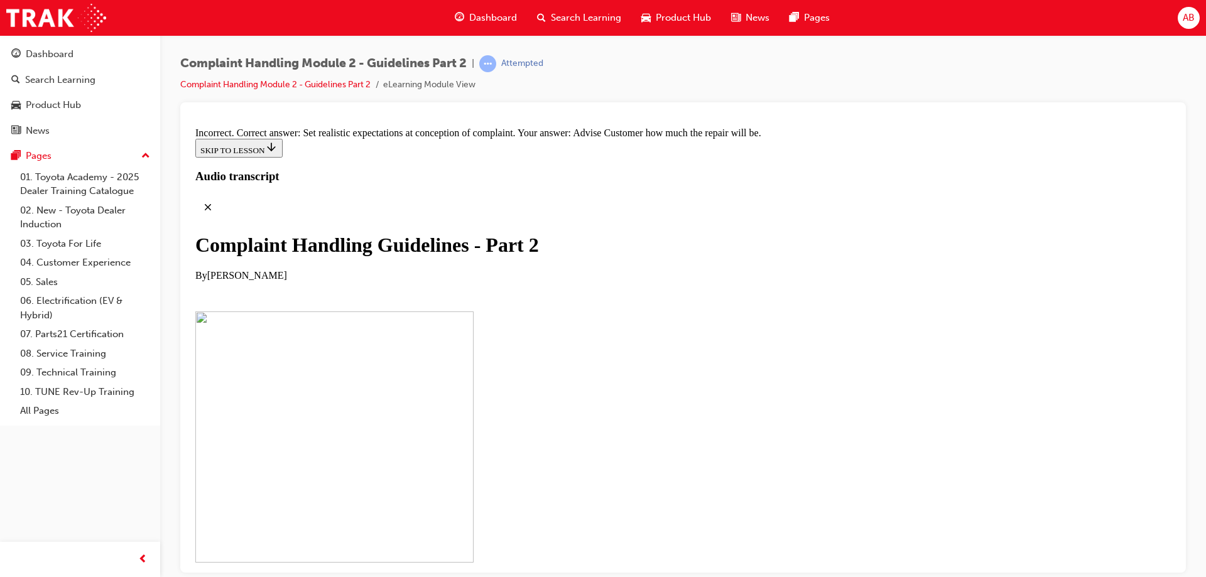
scroll to position [9426, 0]
radio input "true"
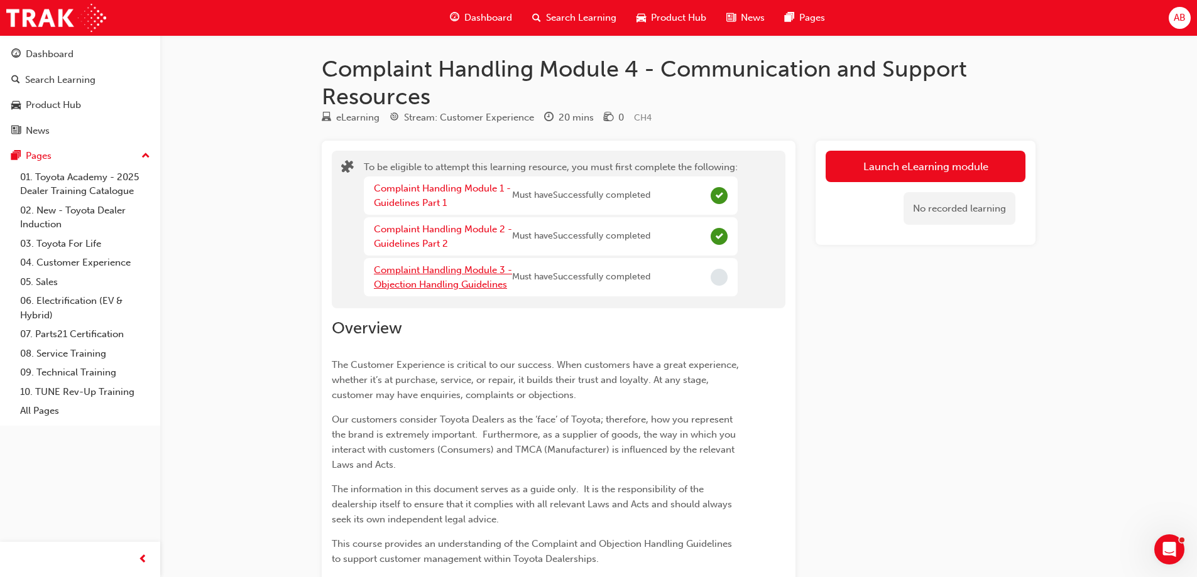
click at [464, 275] on link "Complaint Handling Module 3 - Objection Handling Guidelines" at bounding box center [443, 277] width 138 height 26
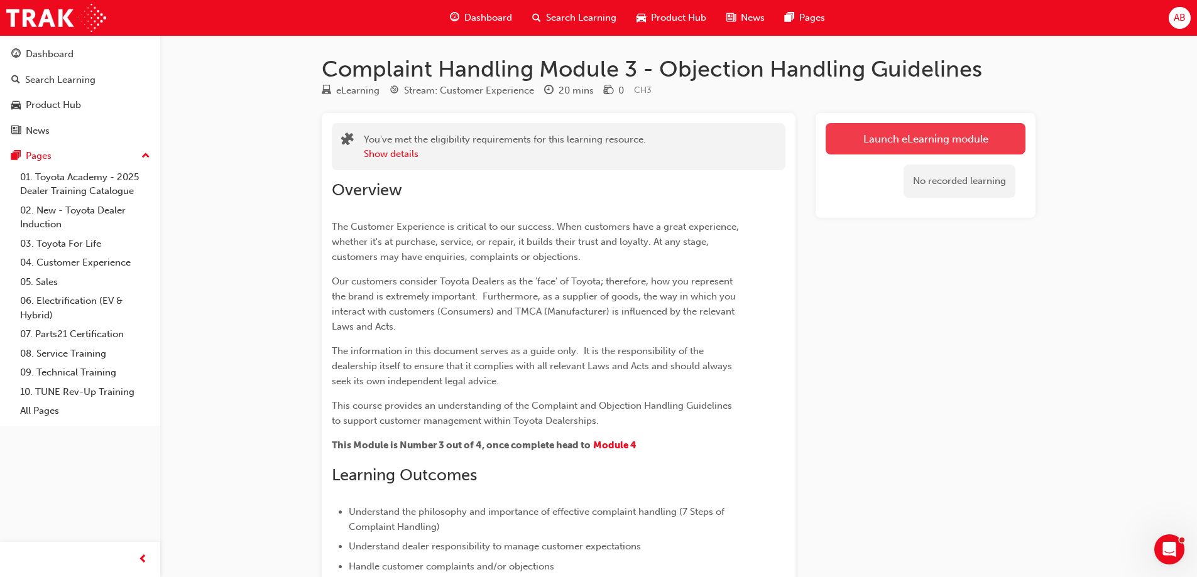
click at [924, 151] on link "Launch eLearning module" at bounding box center [925, 138] width 200 height 31
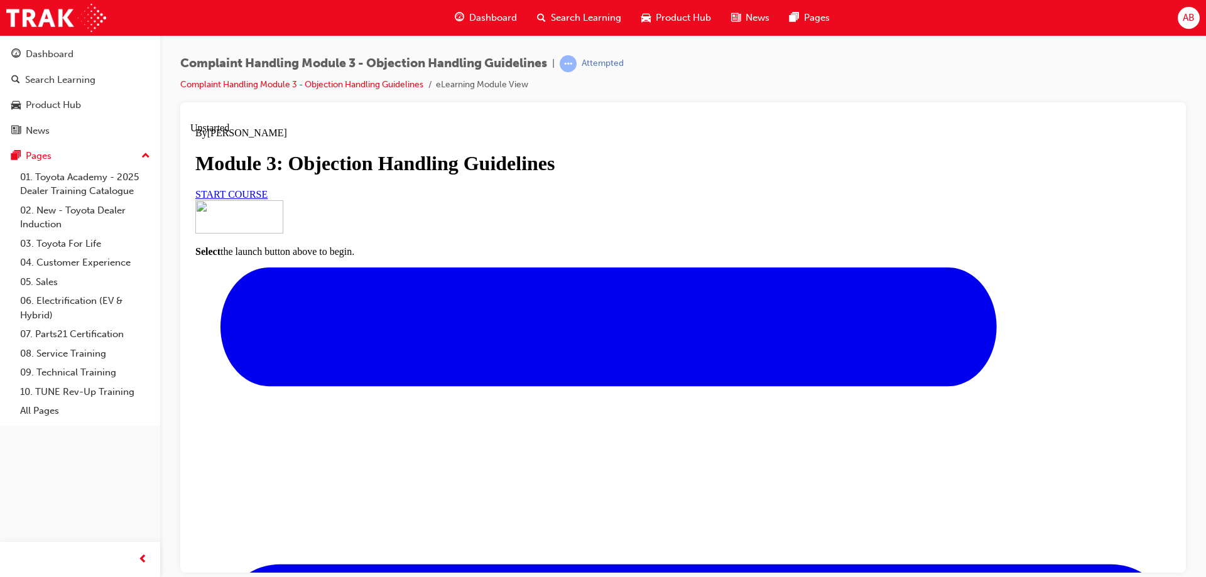
click at [268, 199] on span "START COURSE" at bounding box center [231, 193] width 72 height 11
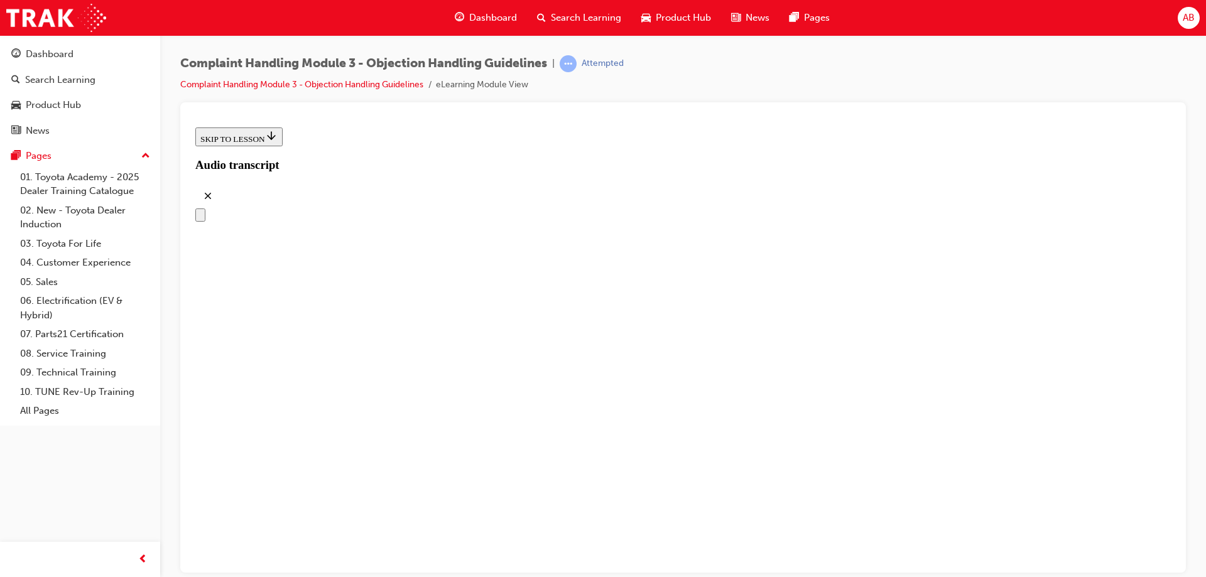
scroll to position [178, 0]
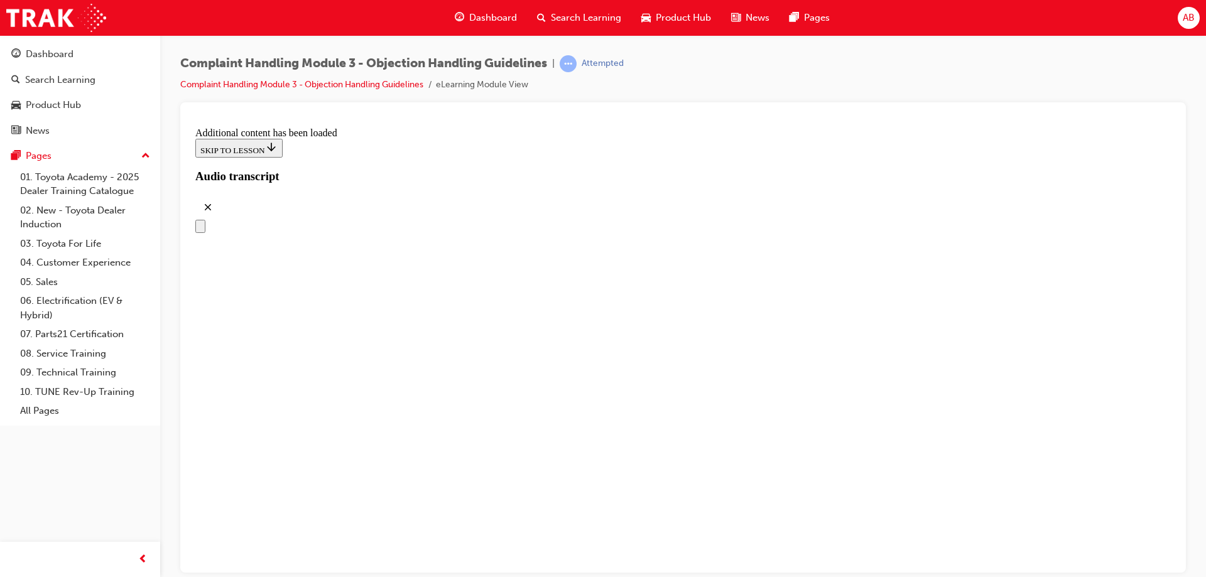
scroll to position [3494, 0]
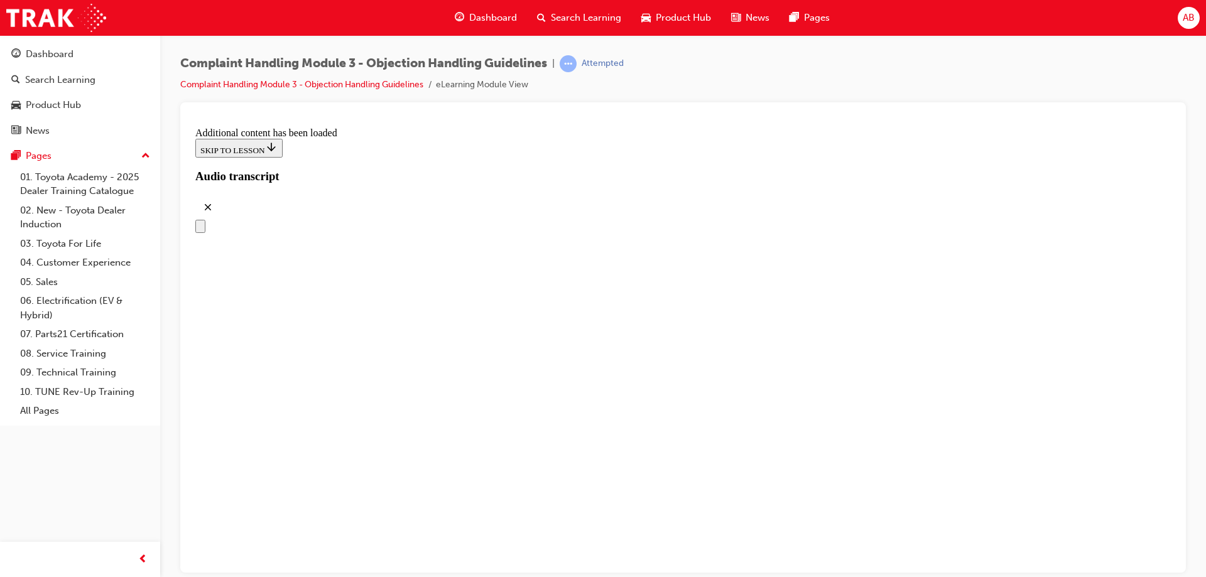
drag, startPoint x: 585, startPoint y: 268, endPoint x: 604, endPoint y: 265, distance: 19.0
drag, startPoint x: 594, startPoint y: 340, endPoint x: 614, endPoint y: 210, distance: 131.5
drag, startPoint x: 585, startPoint y: 327, endPoint x: 621, endPoint y: 195, distance: 137.3
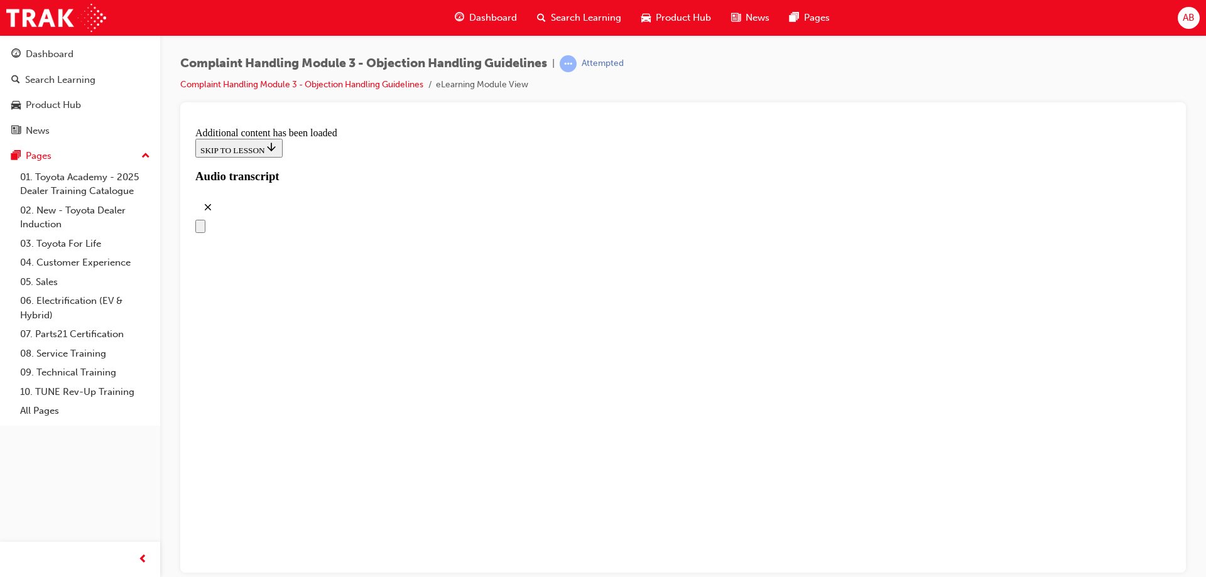
drag, startPoint x: 601, startPoint y: 319, endPoint x: 646, endPoint y: 320, distance: 45.2
drag, startPoint x: 662, startPoint y: 427, endPoint x: 694, endPoint y: 378, distance: 57.7
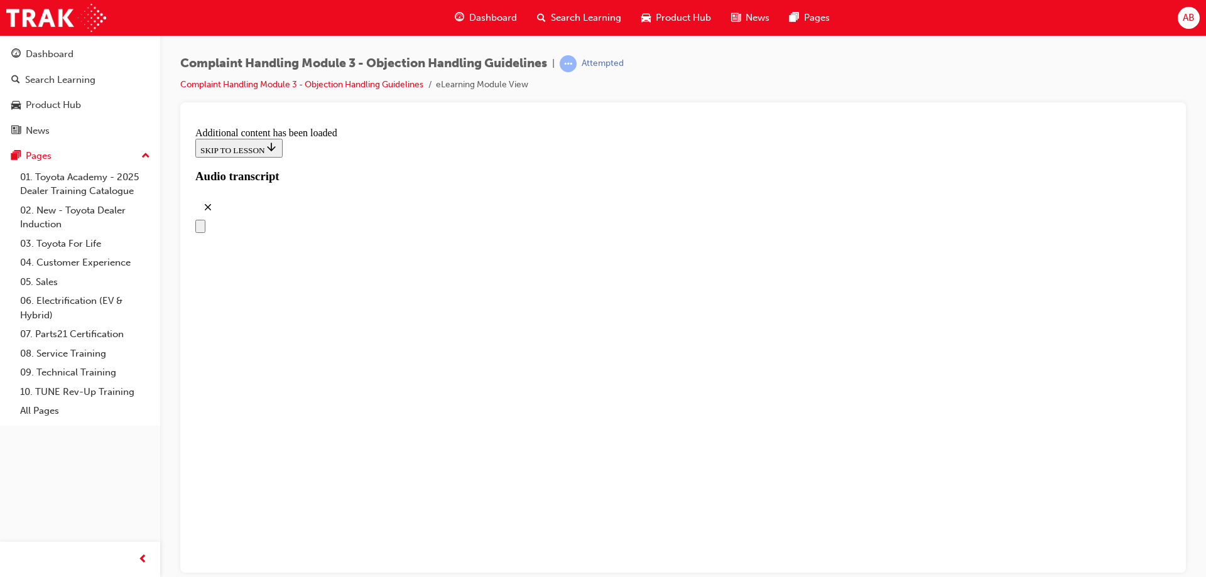
drag, startPoint x: 659, startPoint y: 441, endPoint x: 703, endPoint y: 442, distance: 44.0
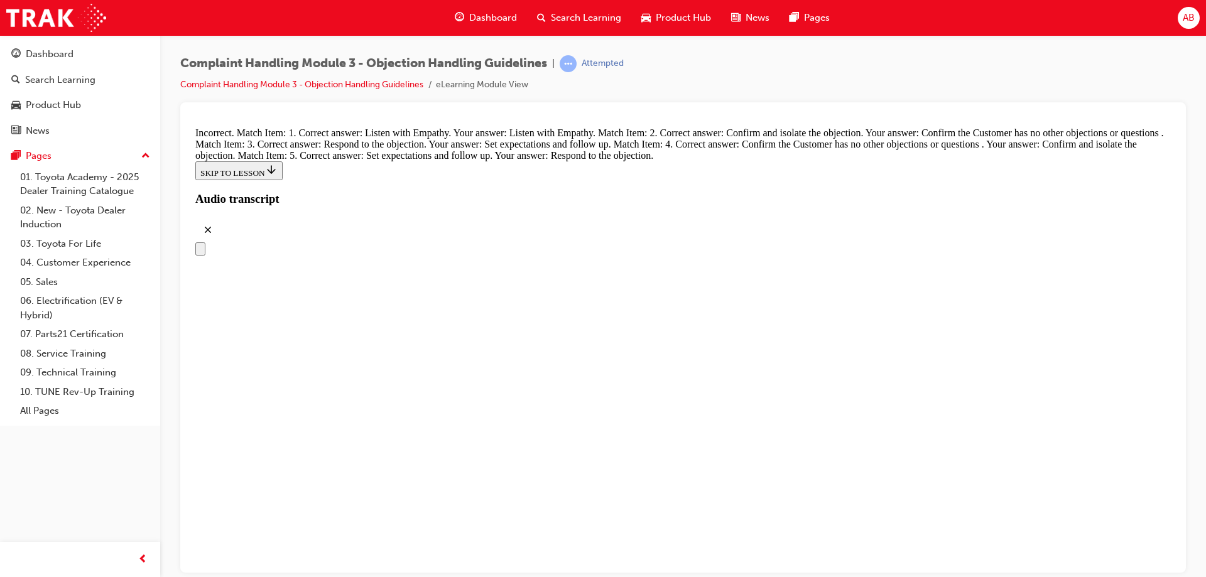
scroll to position [4965, 0]
drag, startPoint x: 565, startPoint y: 536, endPoint x: 604, endPoint y: 410, distance: 132.3
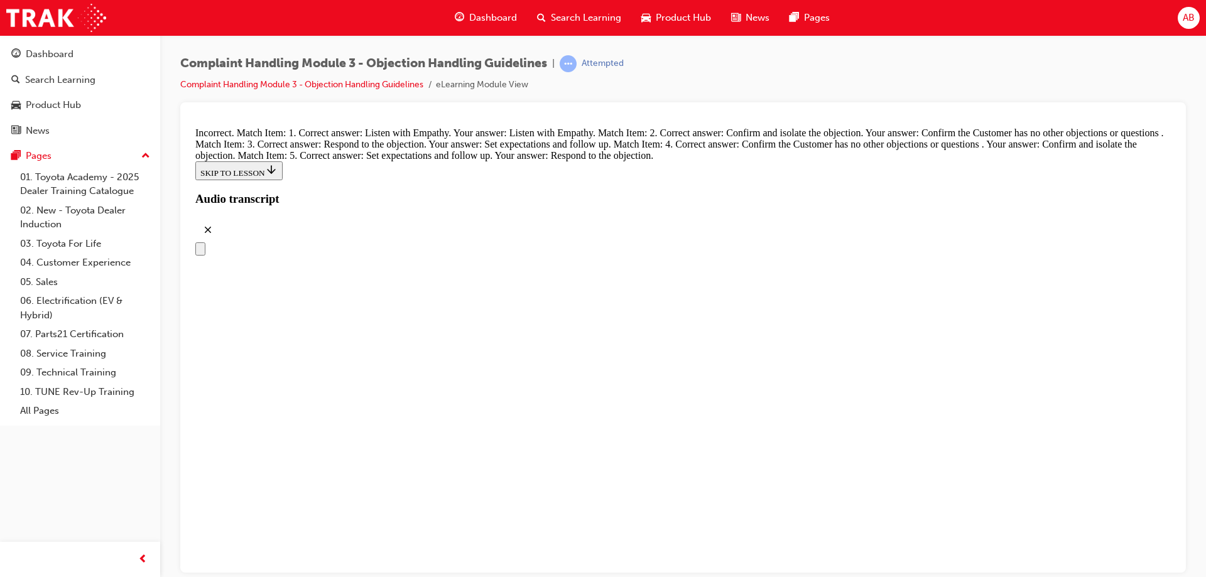
scroll to position [4786, 0]
drag, startPoint x: 611, startPoint y: 352, endPoint x: 650, endPoint y: 422, distance: 80.4
drag, startPoint x: 605, startPoint y: 351, endPoint x: 662, endPoint y: 352, distance: 57.2
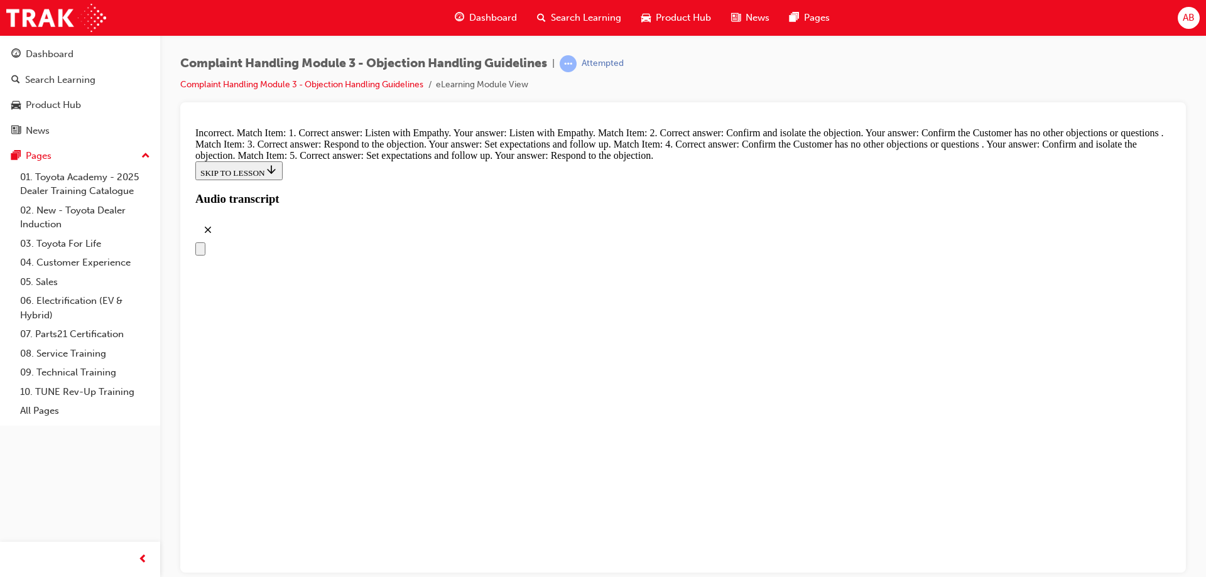
drag, startPoint x: 618, startPoint y: 369, endPoint x: 662, endPoint y: 423, distance: 69.3
drag, startPoint x: 626, startPoint y: 373, endPoint x: 670, endPoint y: 374, distance: 44.6
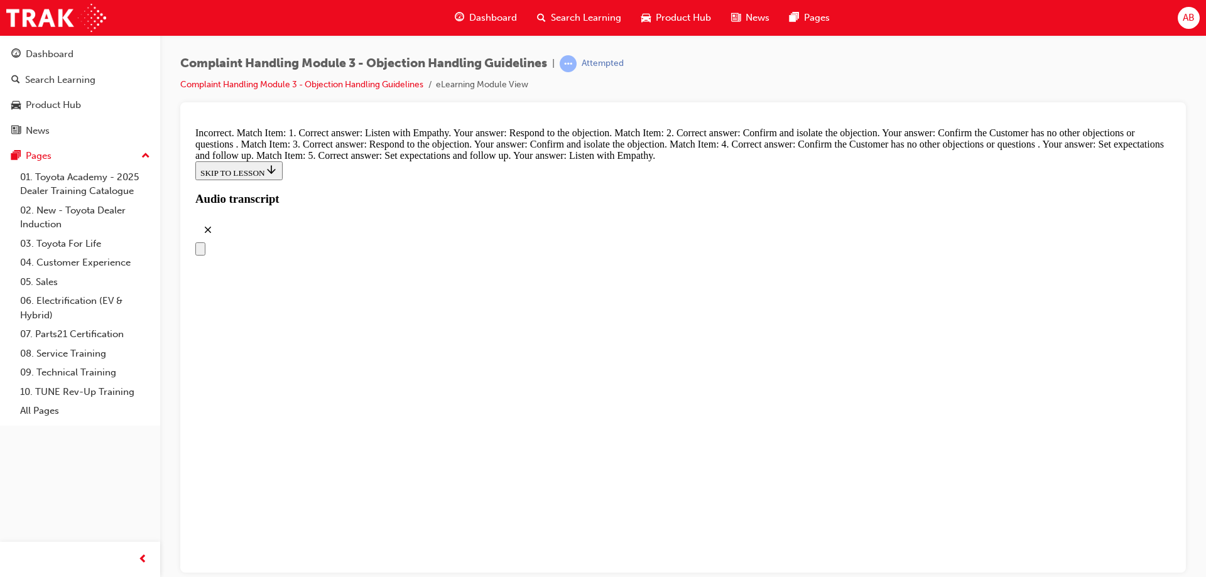
radio input "true"
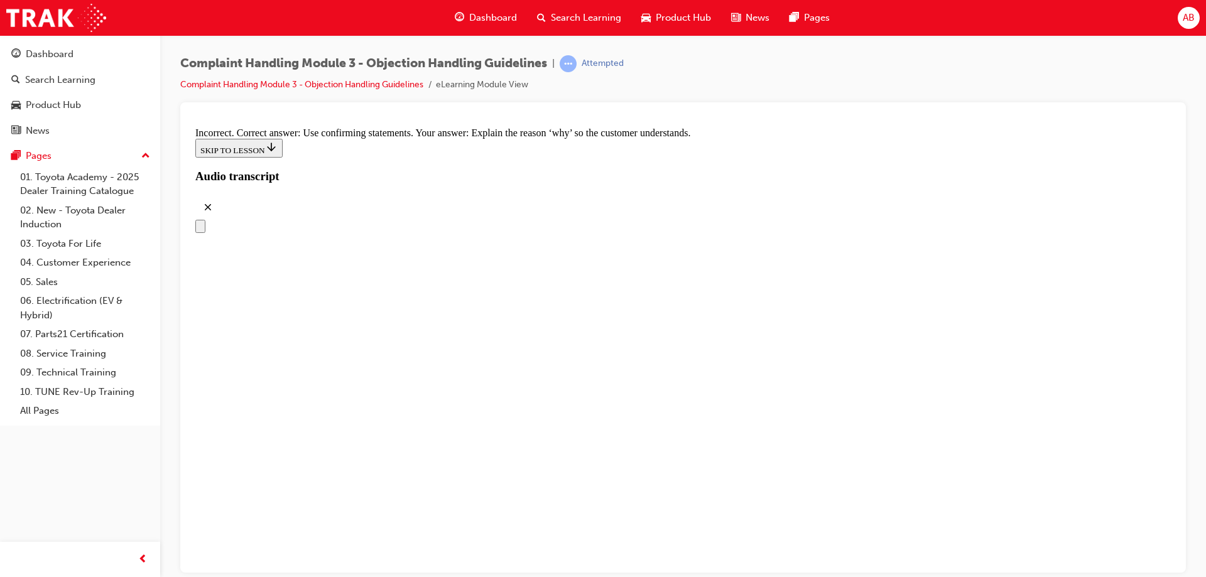
scroll to position [5498, 0]
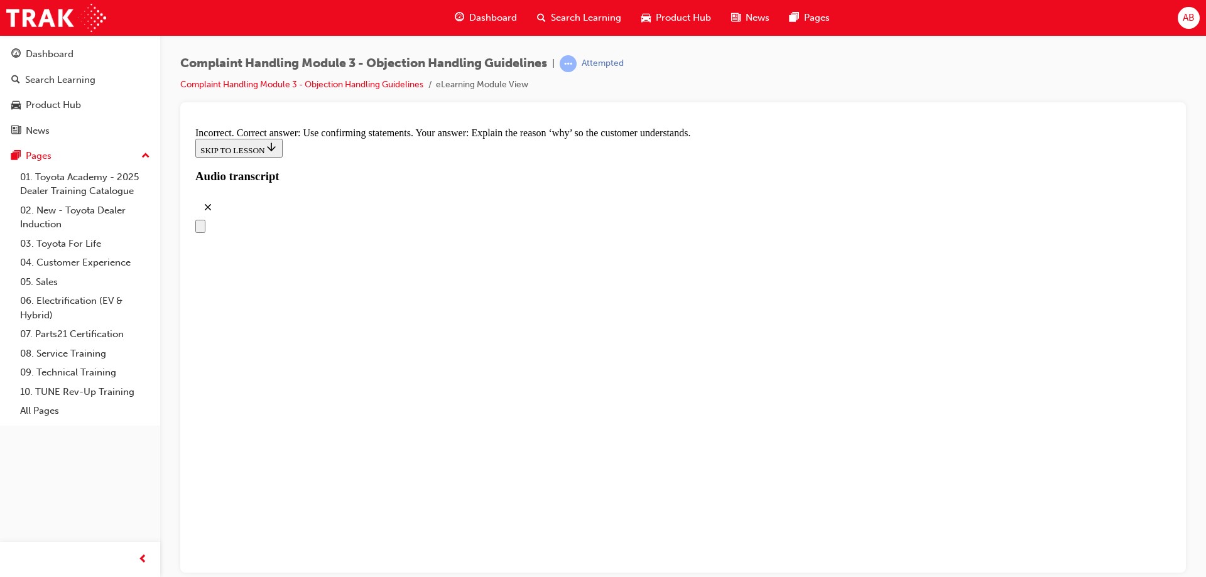
radio input "true"
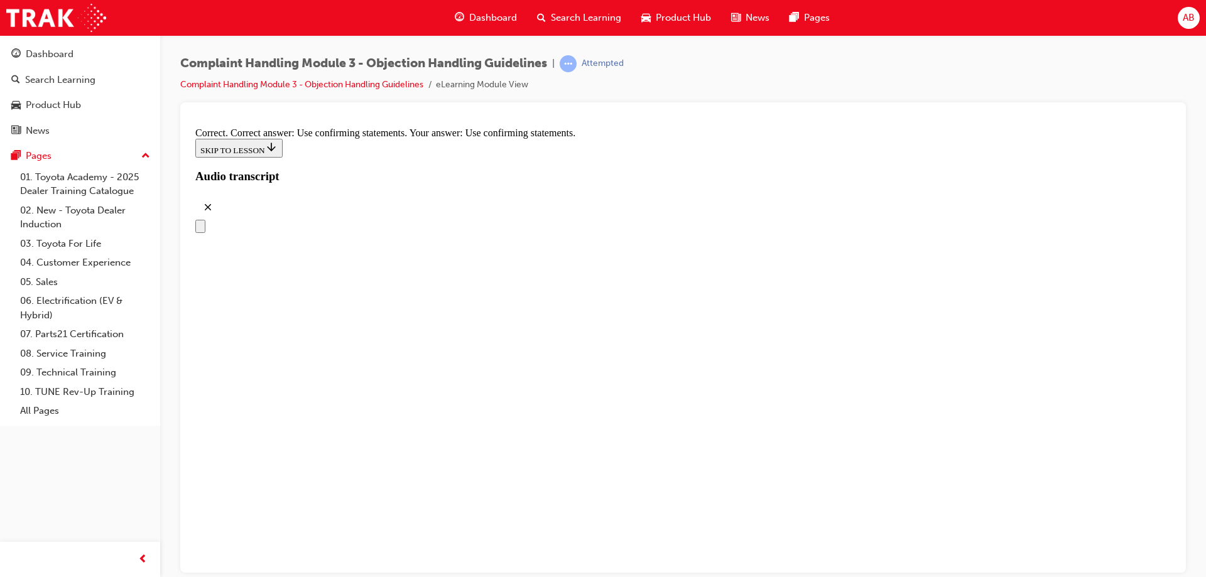
radio input "true"
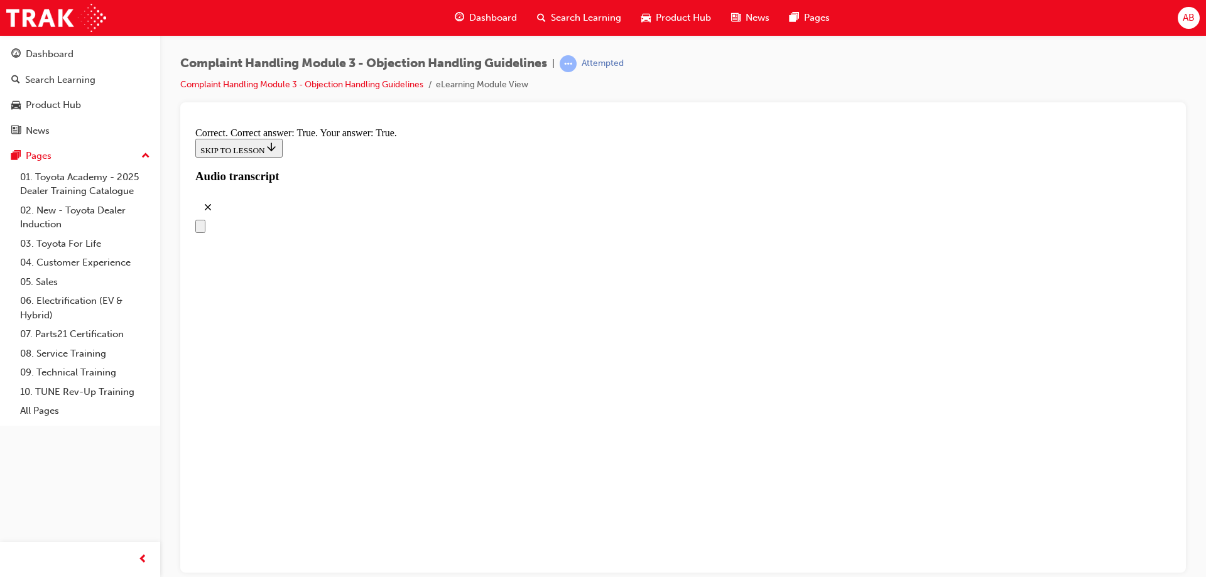
checkbox input "true"
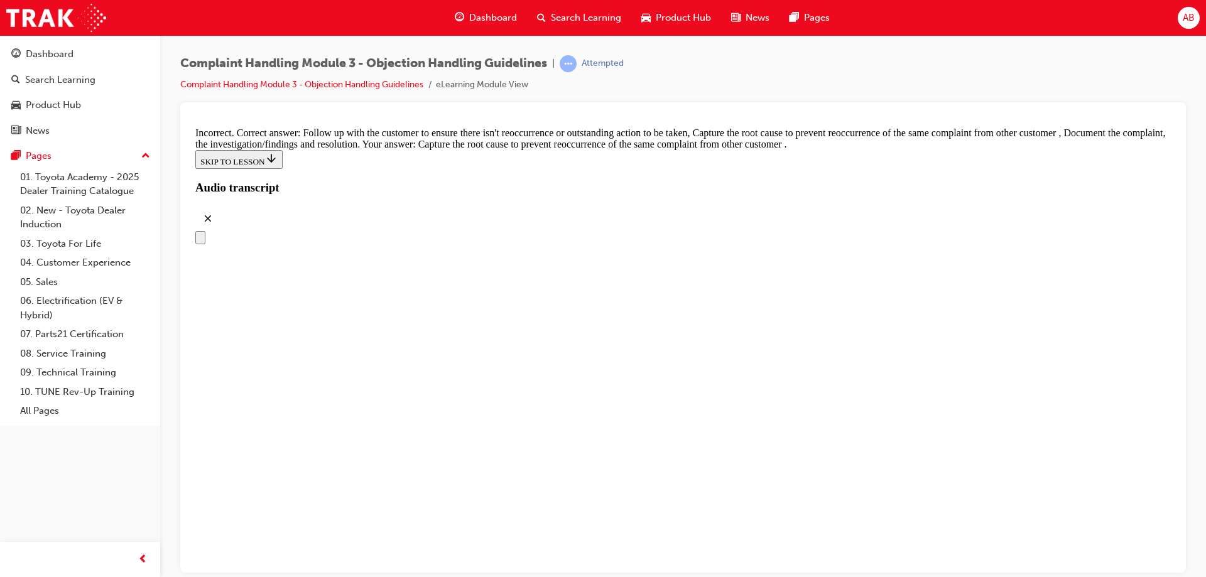
checkbox input "true"
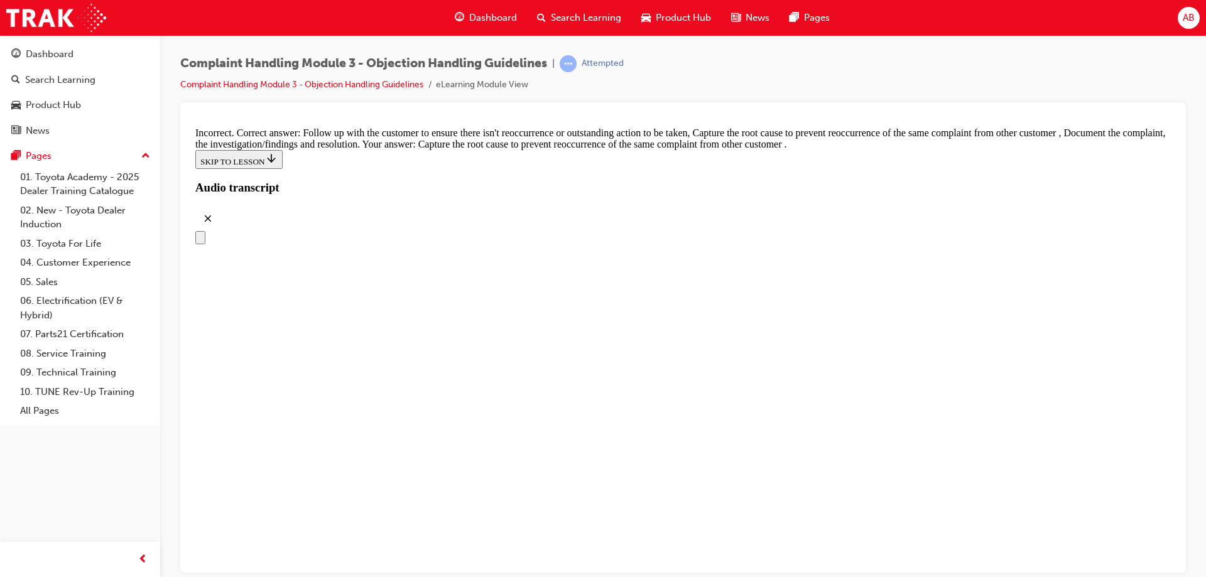
checkbox input "false"
checkbox input "true"
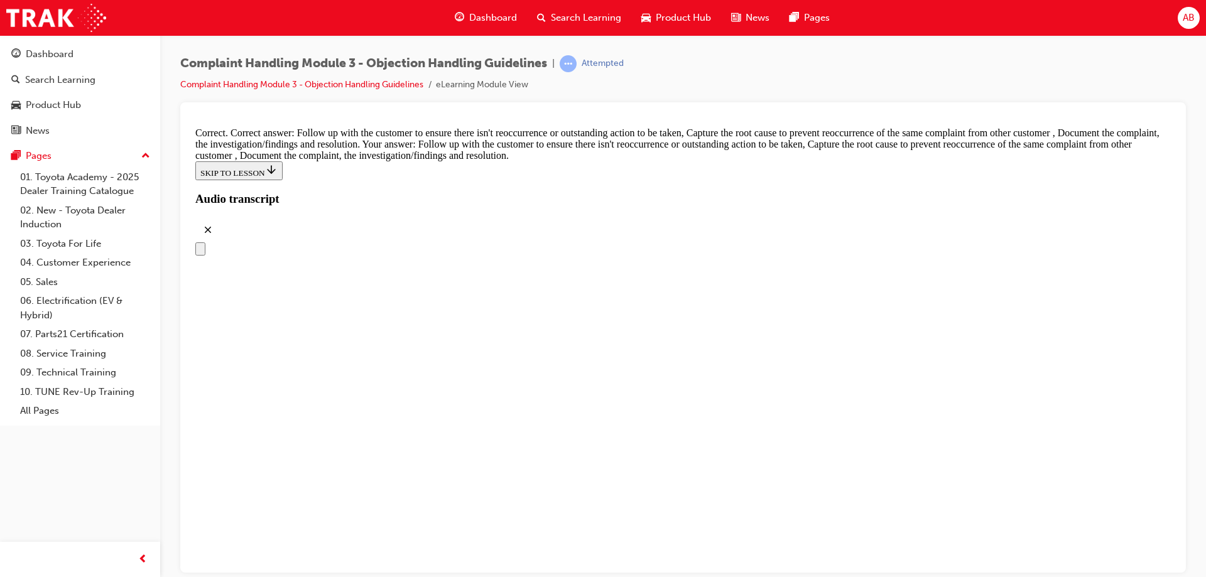
scroll to position [6623, 0]
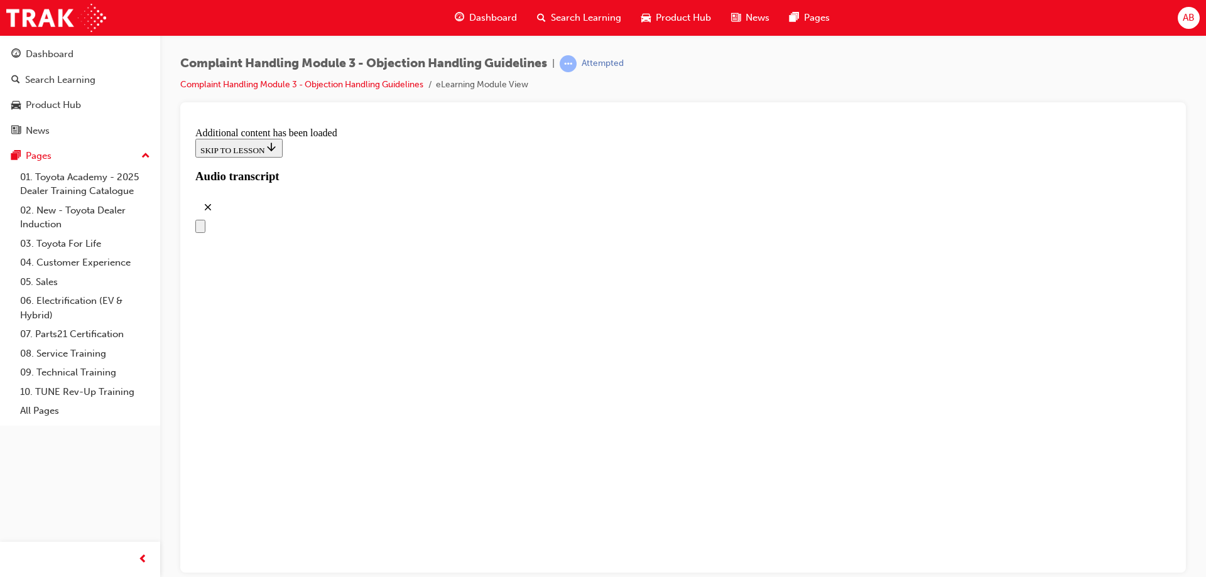
scroll to position [7138, 0]
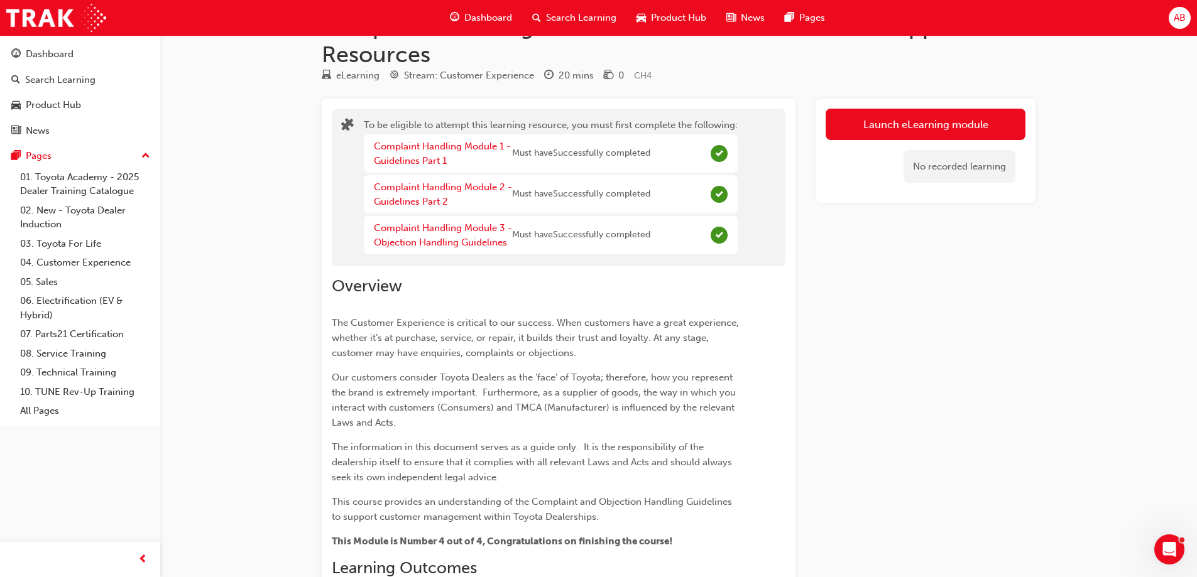
scroll to position [37, 0]
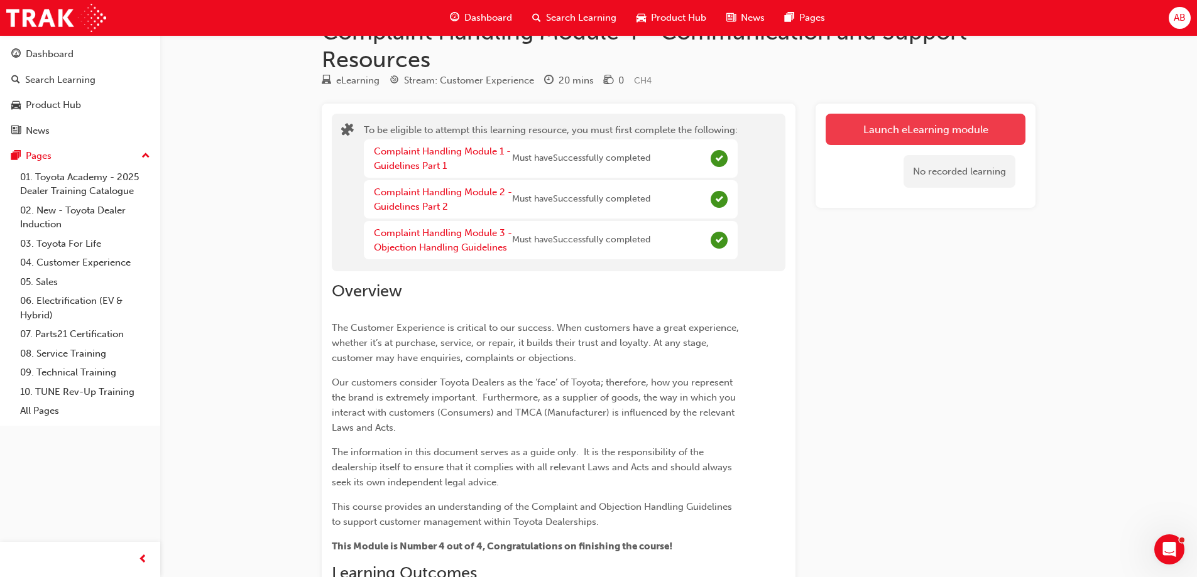
click at [939, 133] on button "Launch eLearning module" at bounding box center [925, 129] width 200 height 31
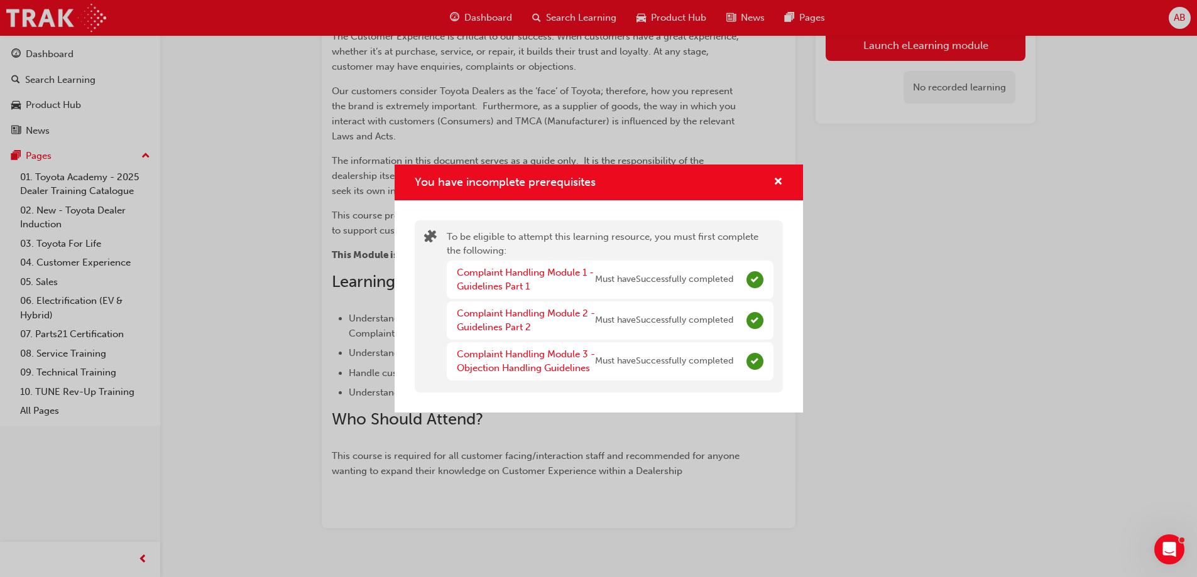
scroll to position [351, 0]
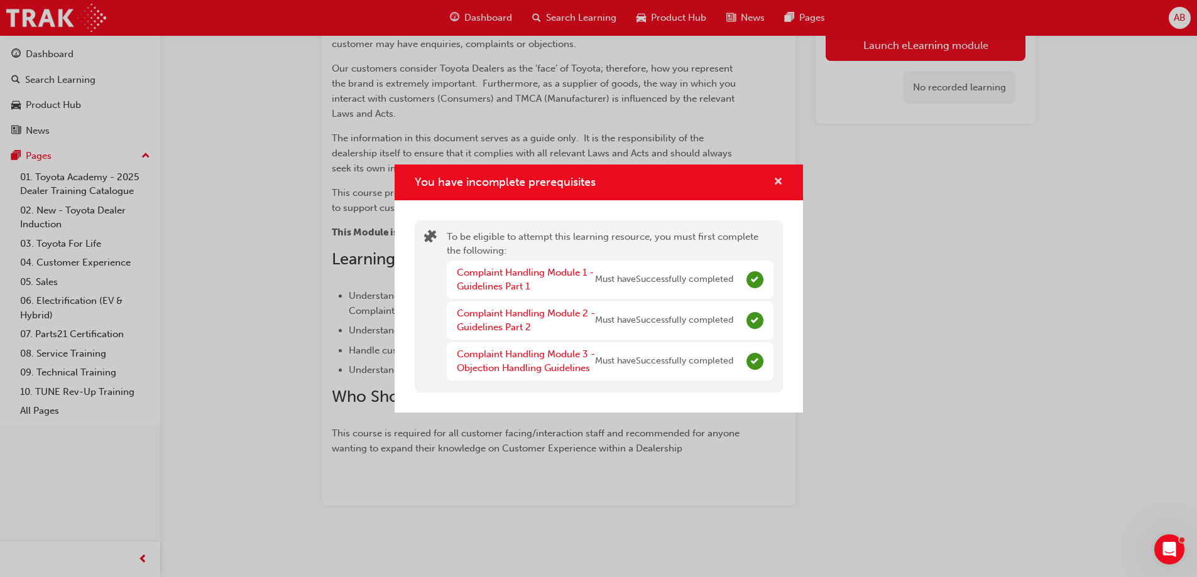
click at [776, 183] on span "cross-icon" at bounding box center [777, 182] width 9 height 11
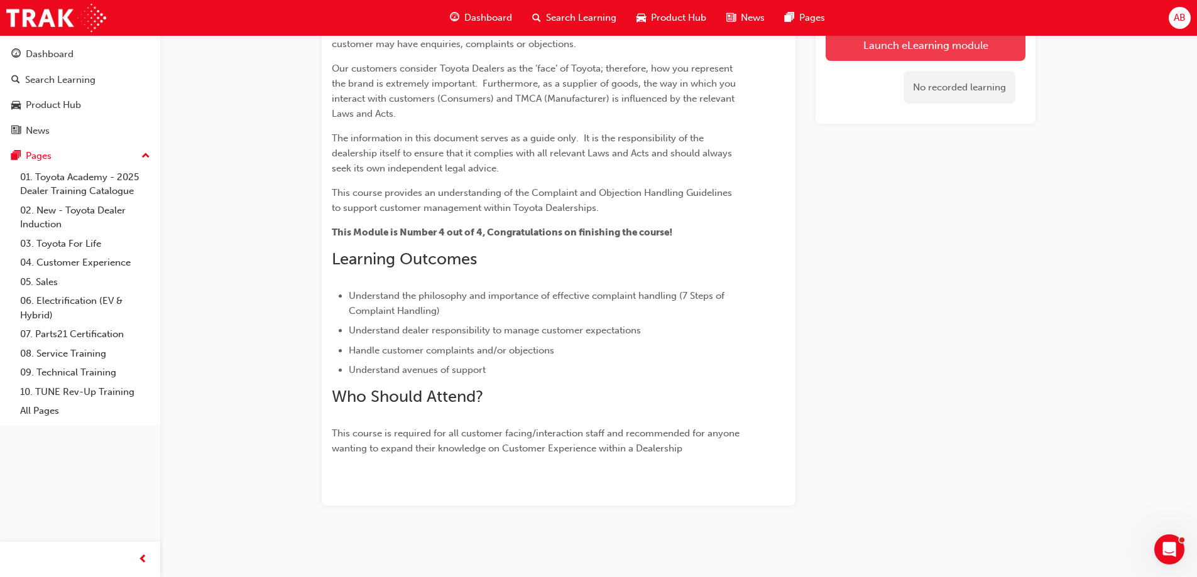
click at [948, 50] on button "Launch eLearning module" at bounding box center [925, 44] width 200 height 31
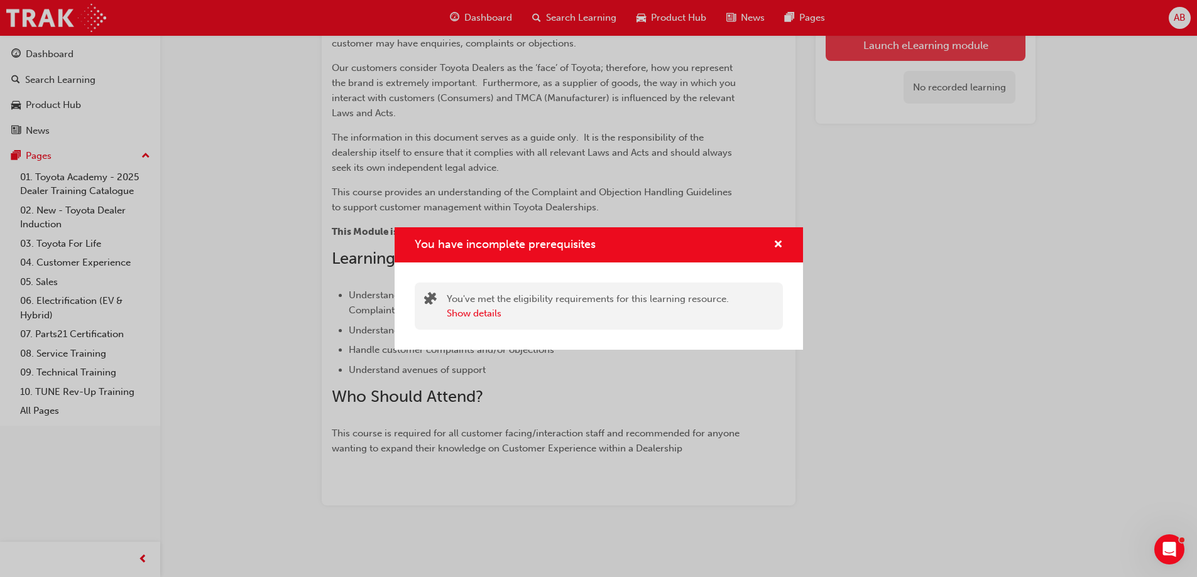
scroll to position [240, 0]
click at [467, 319] on button "Show details" at bounding box center [474, 314] width 55 height 14
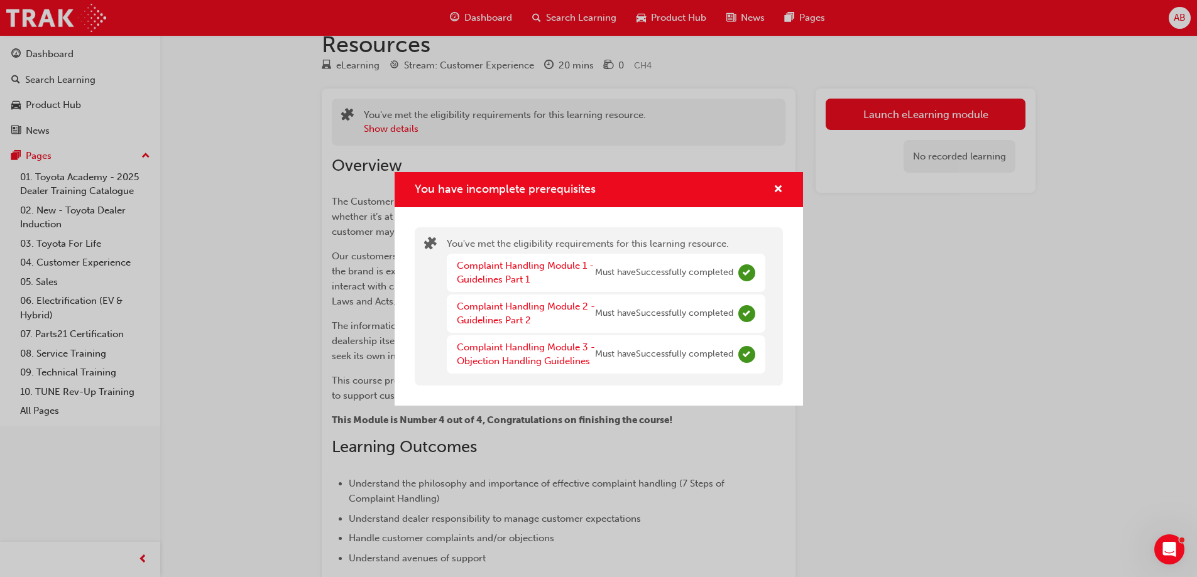
scroll to position [0, 0]
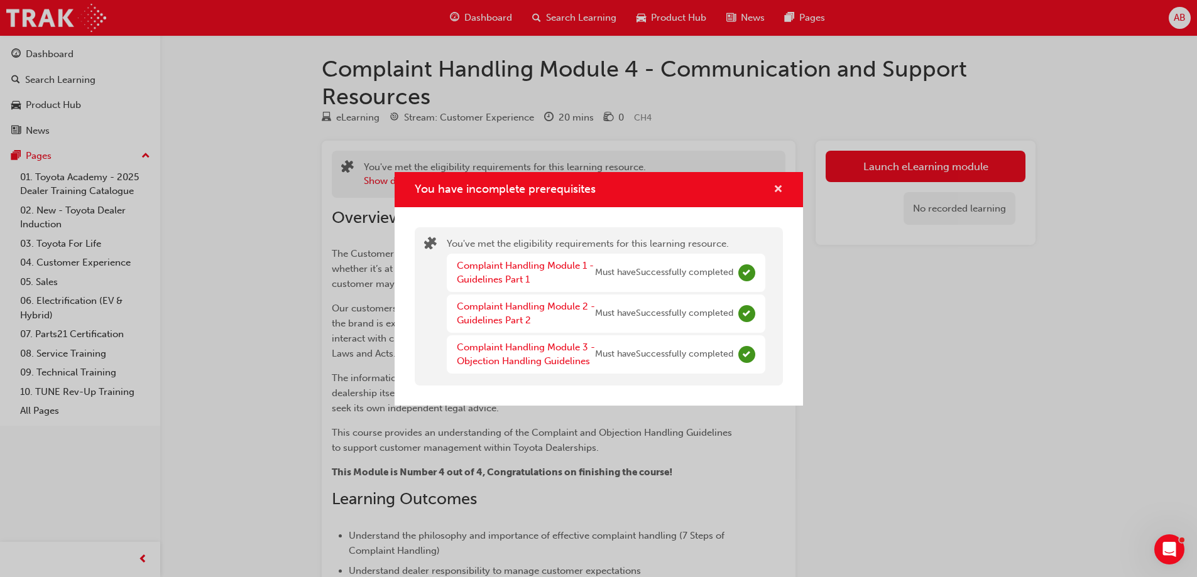
click at [781, 185] on span "cross-icon" at bounding box center [777, 190] width 9 height 11
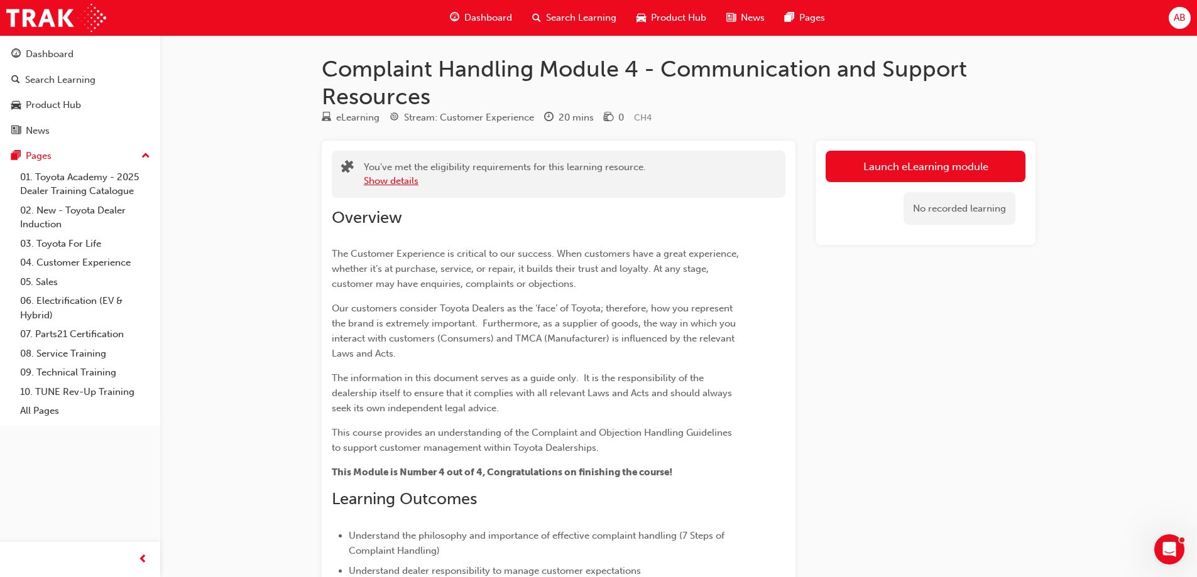
click at [396, 182] on button "Show details" at bounding box center [391, 181] width 55 height 14
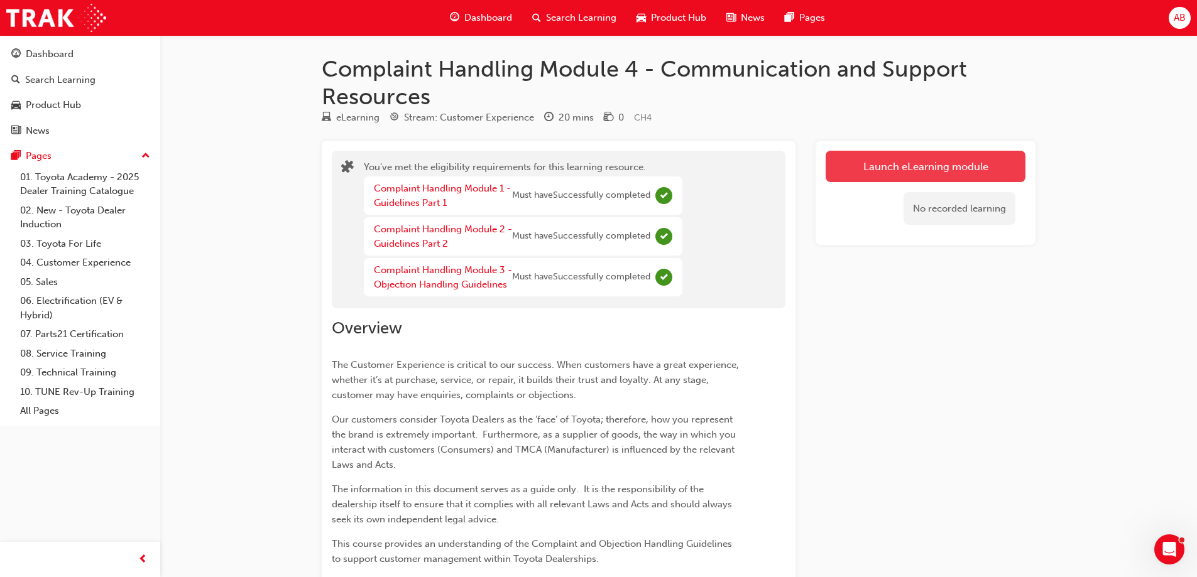
click at [948, 167] on link "Launch eLearning module" at bounding box center [925, 166] width 200 height 31
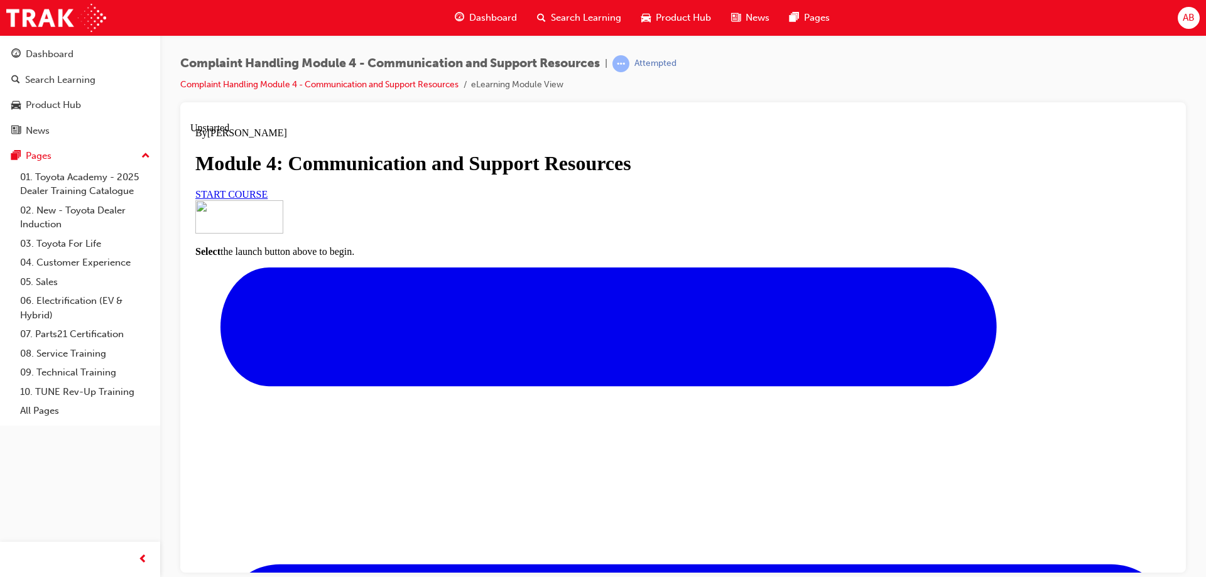
scroll to position [63, 0]
click at [268, 199] on span "START COURSE" at bounding box center [231, 193] width 72 height 11
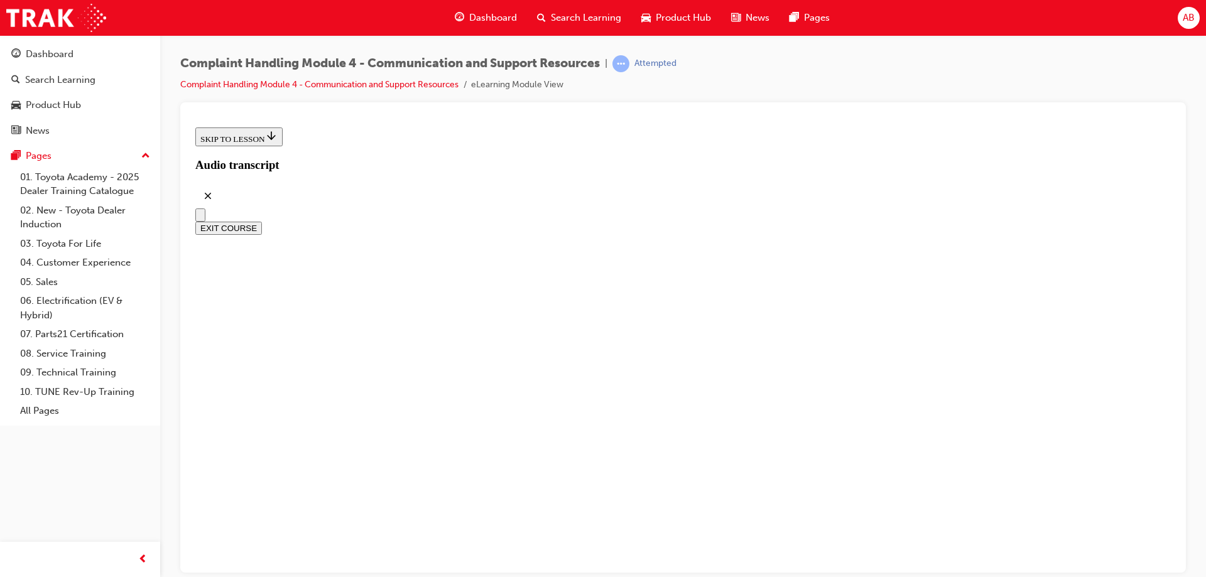
scroll to position [362, 0]
drag, startPoint x: 613, startPoint y: 356, endPoint x: 851, endPoint y: 450, distance: 256.4
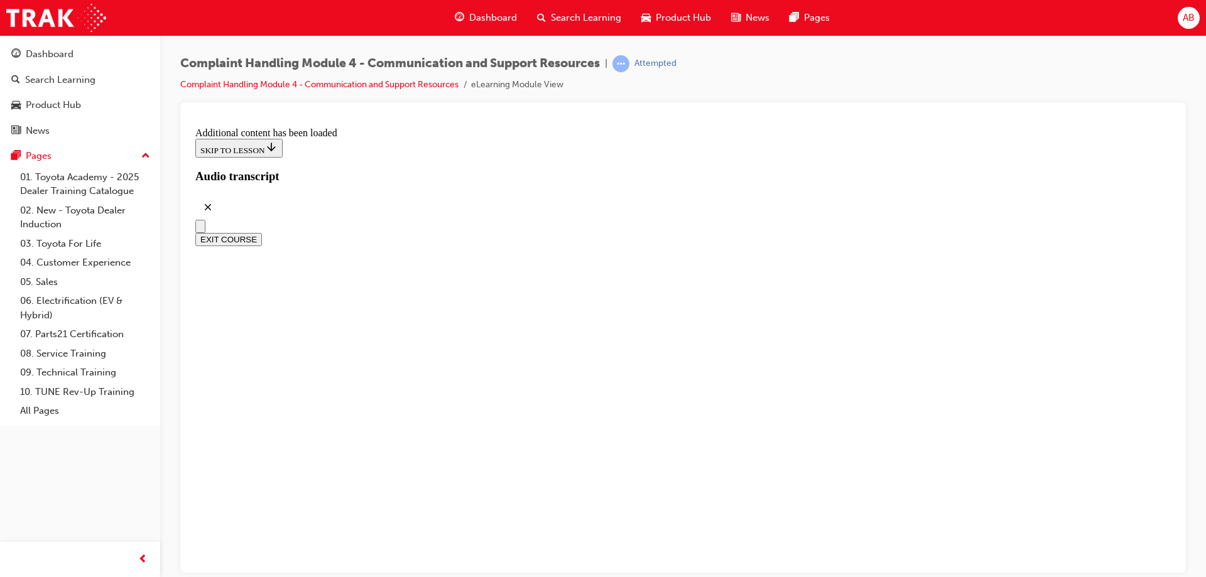
scroll to position [2091, 0]
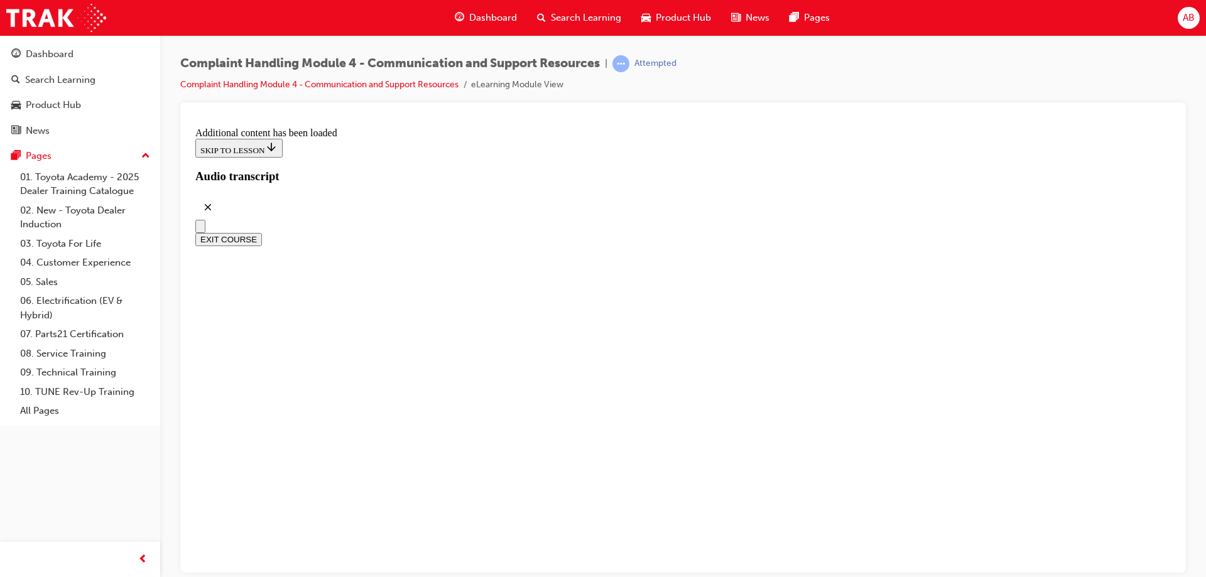
radio input "true"
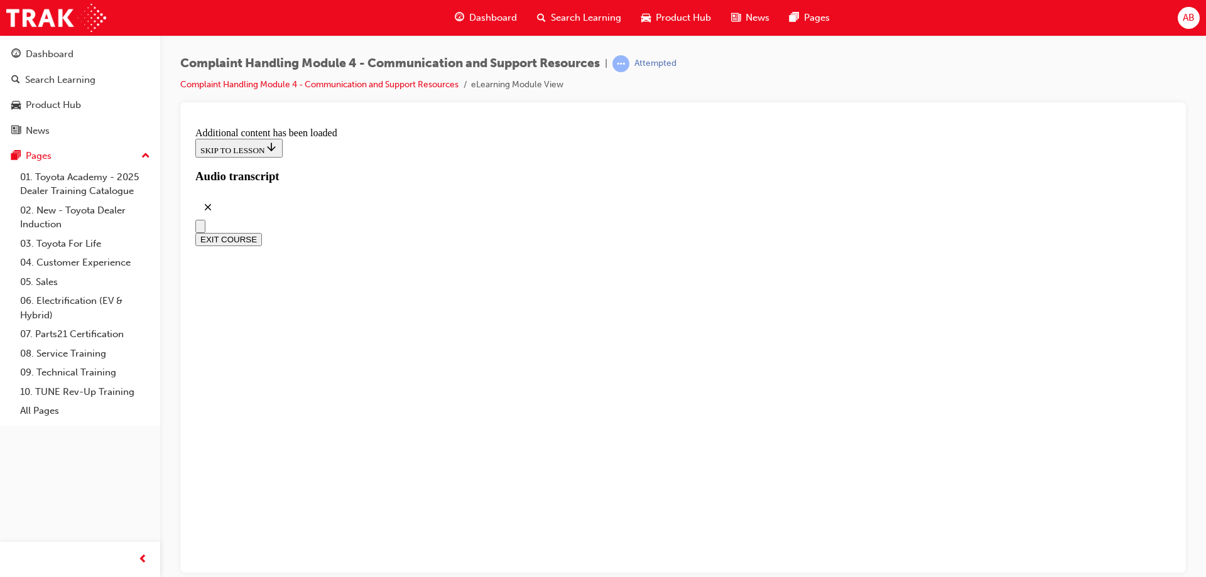
radio input "true"
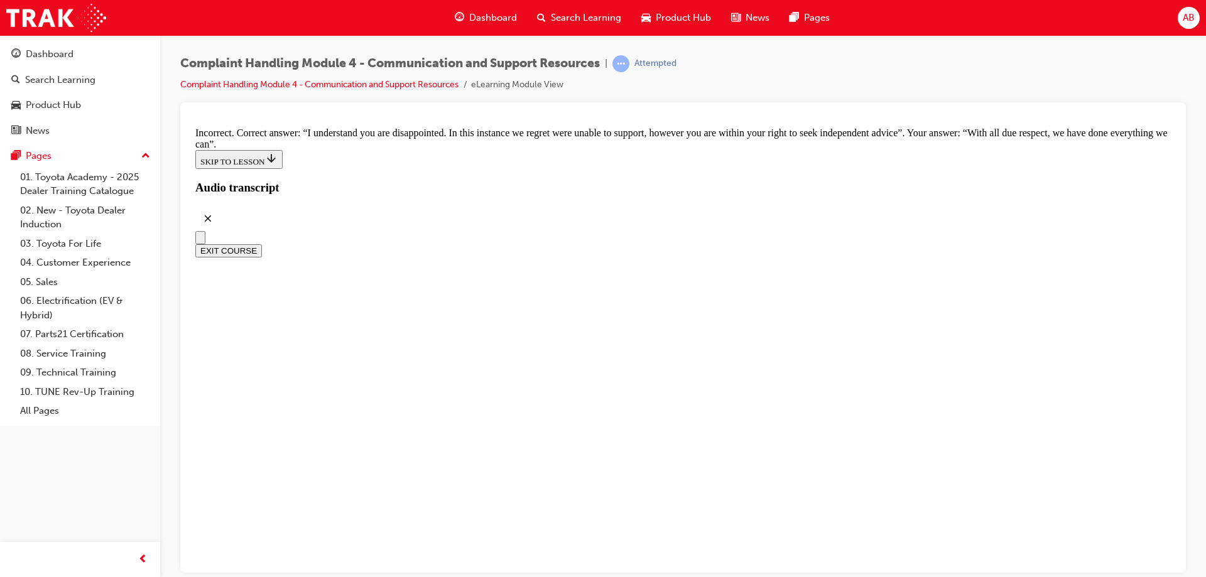
scroll to position [7802, 0]
radio input "true"
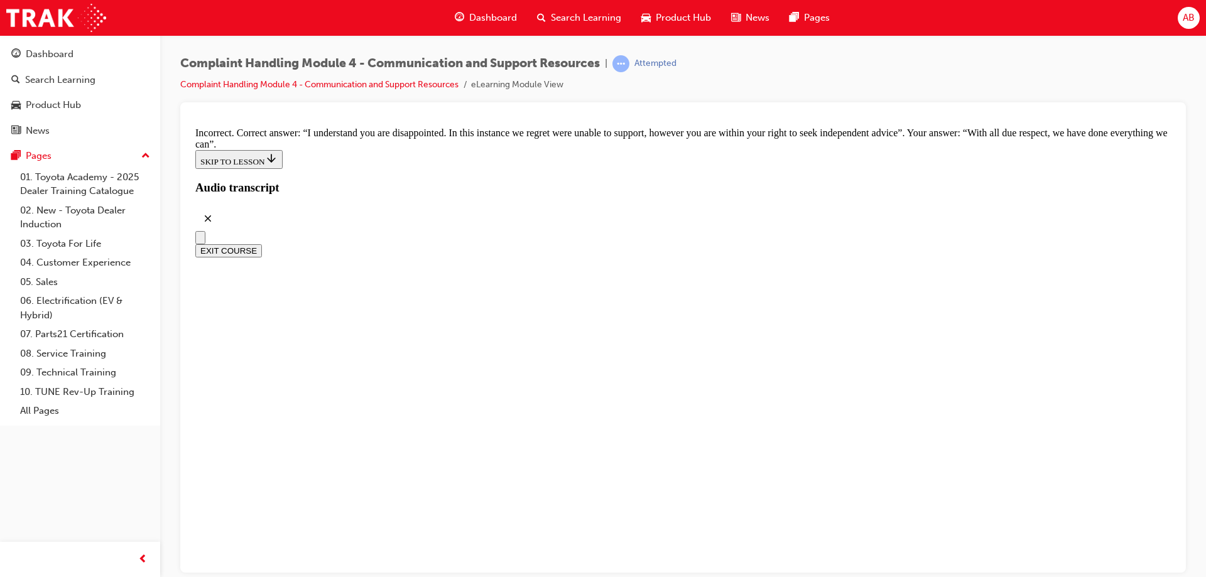
checkbox input "true"
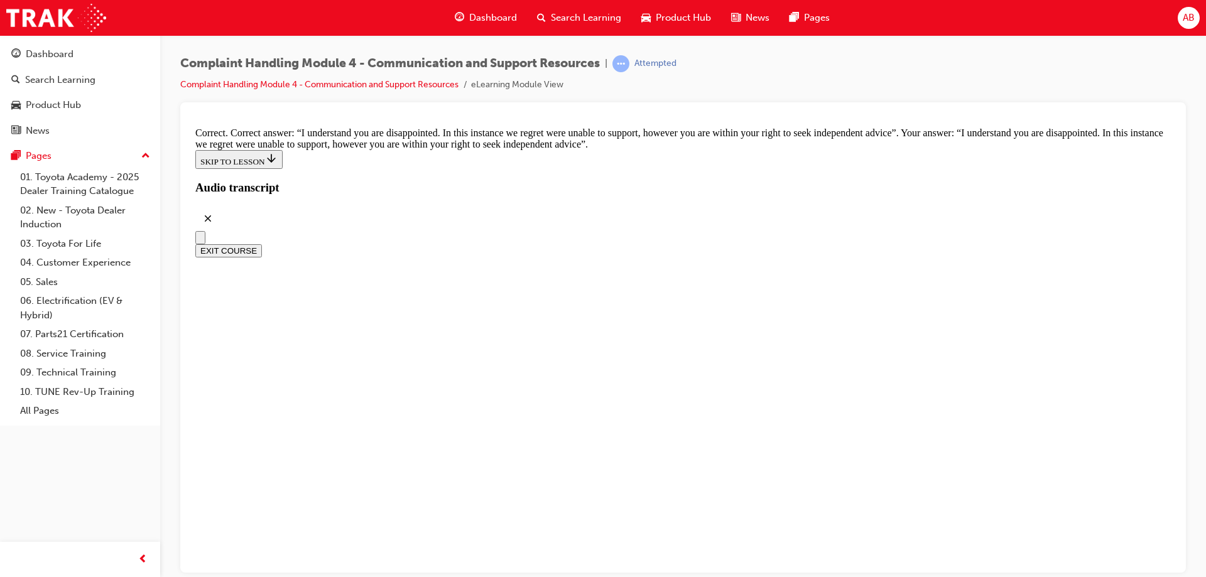
checkbox input "true"
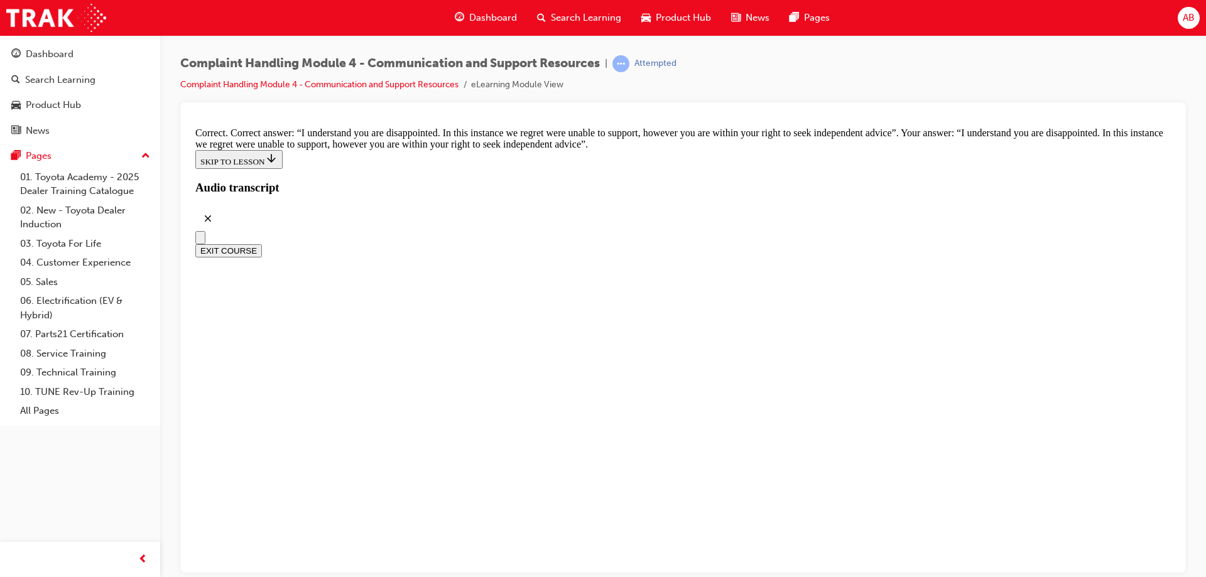
checkbox input "true"
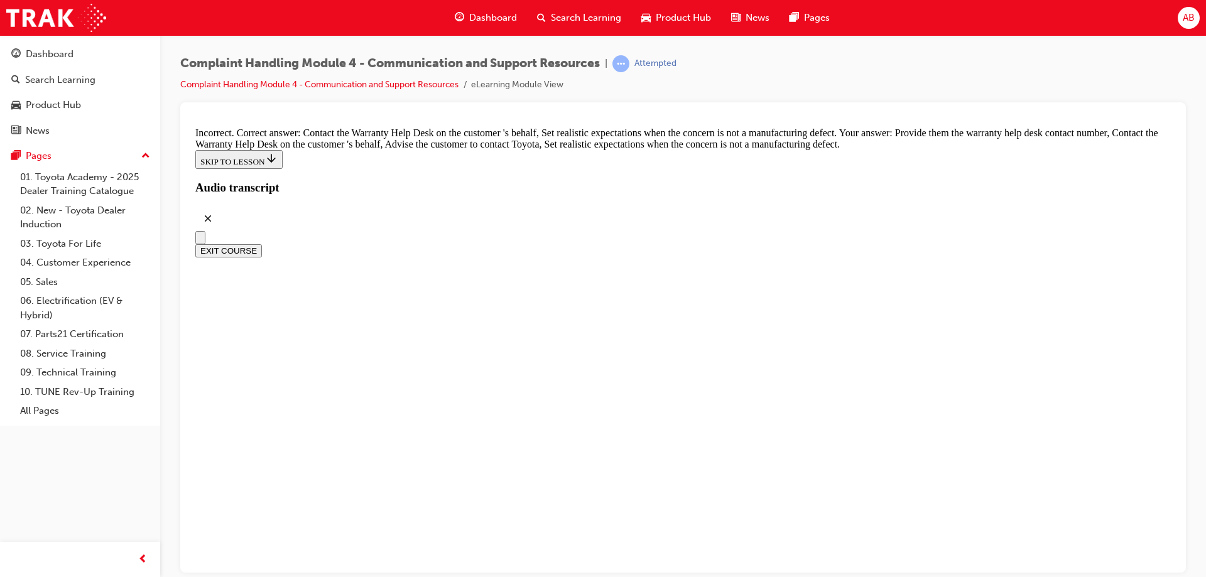
checkbox input "false"
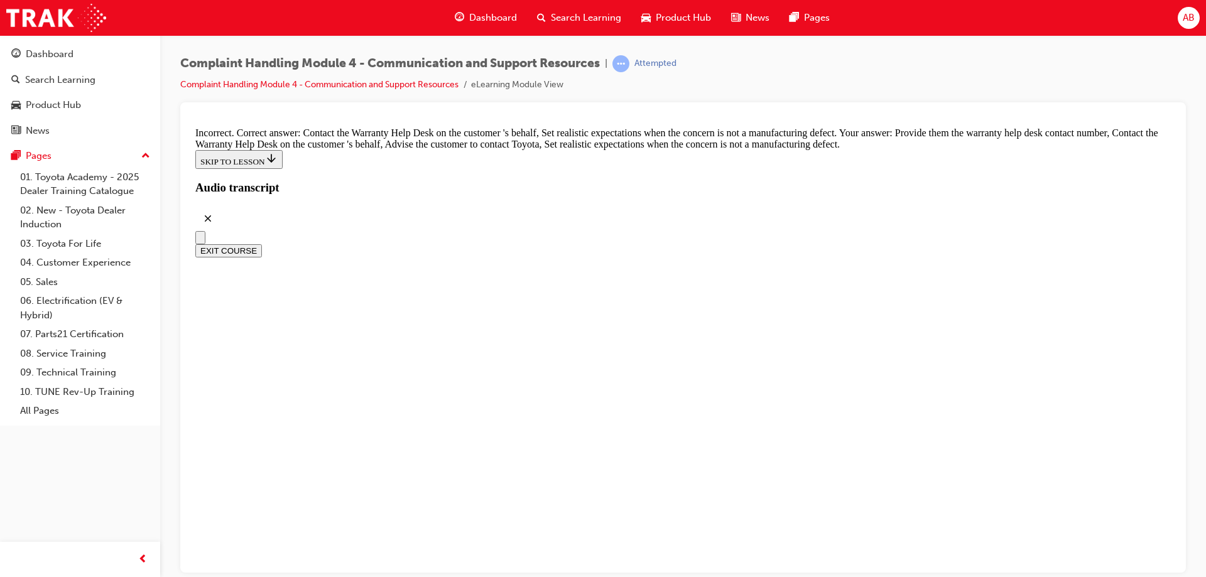
checkbox input "false"
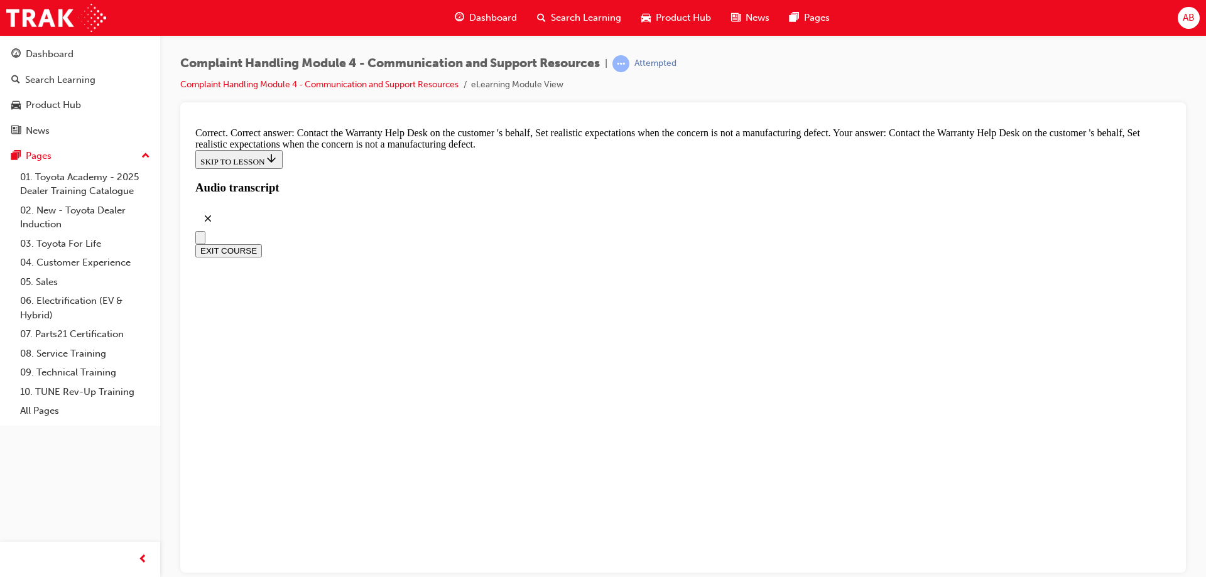
checkbox input "true"
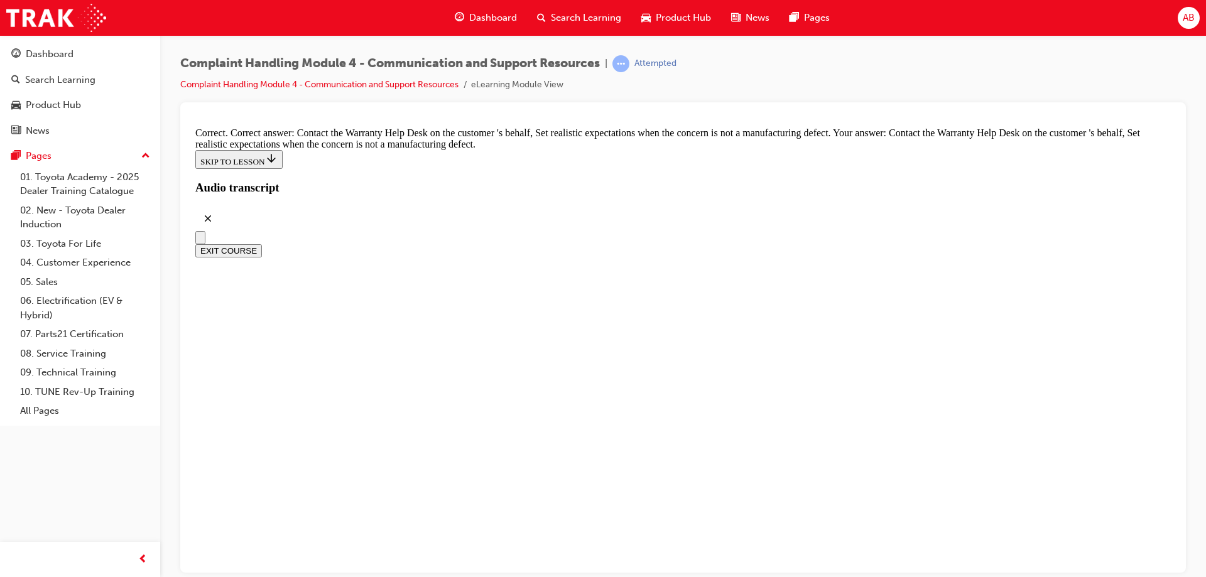
checkbox input "true"
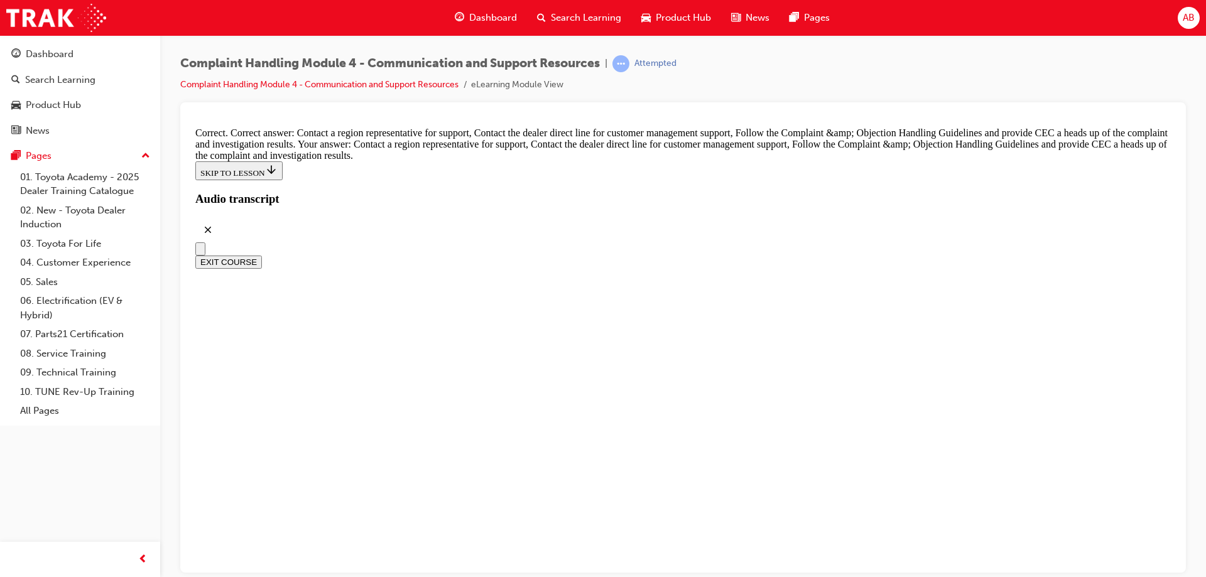
scroll to position [9196, 0]
radio input "true"
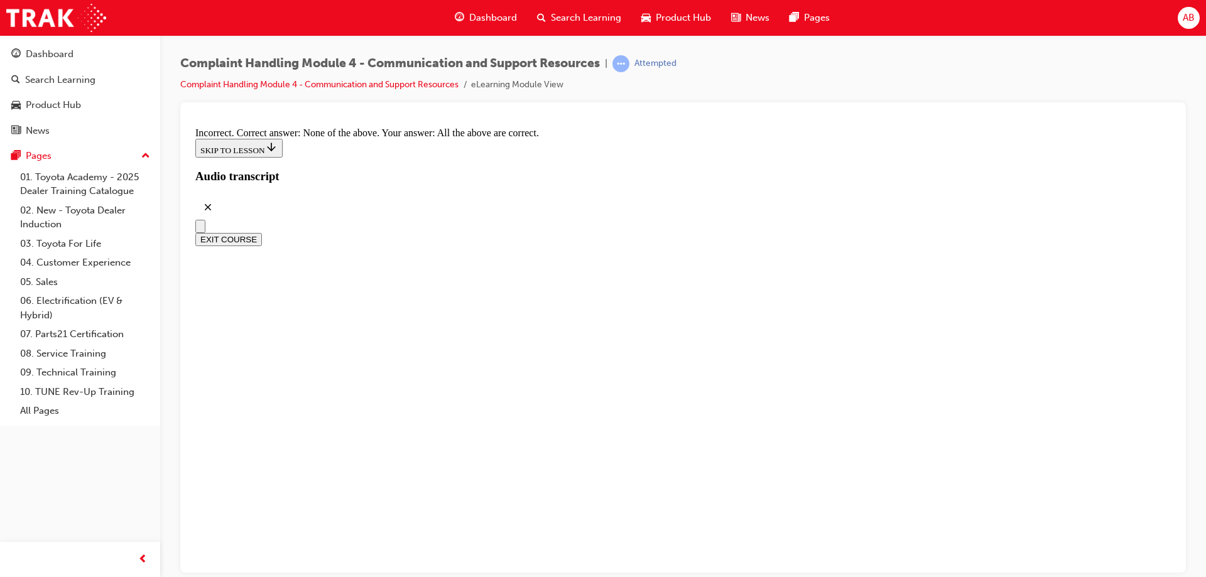
radio input "true"
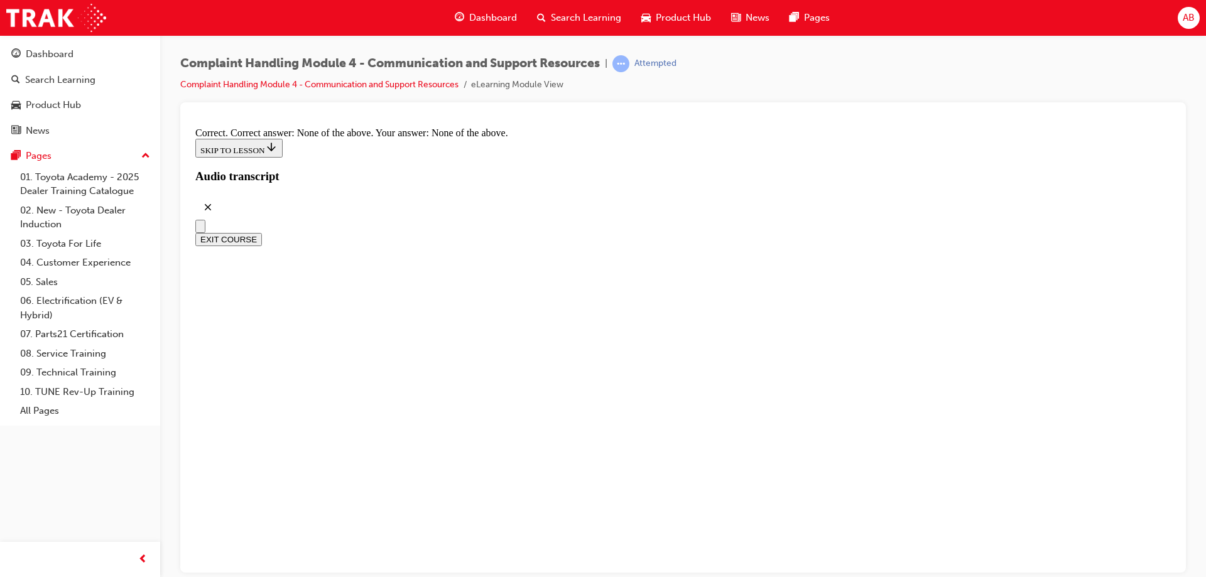
scroll to position [9465, 0]
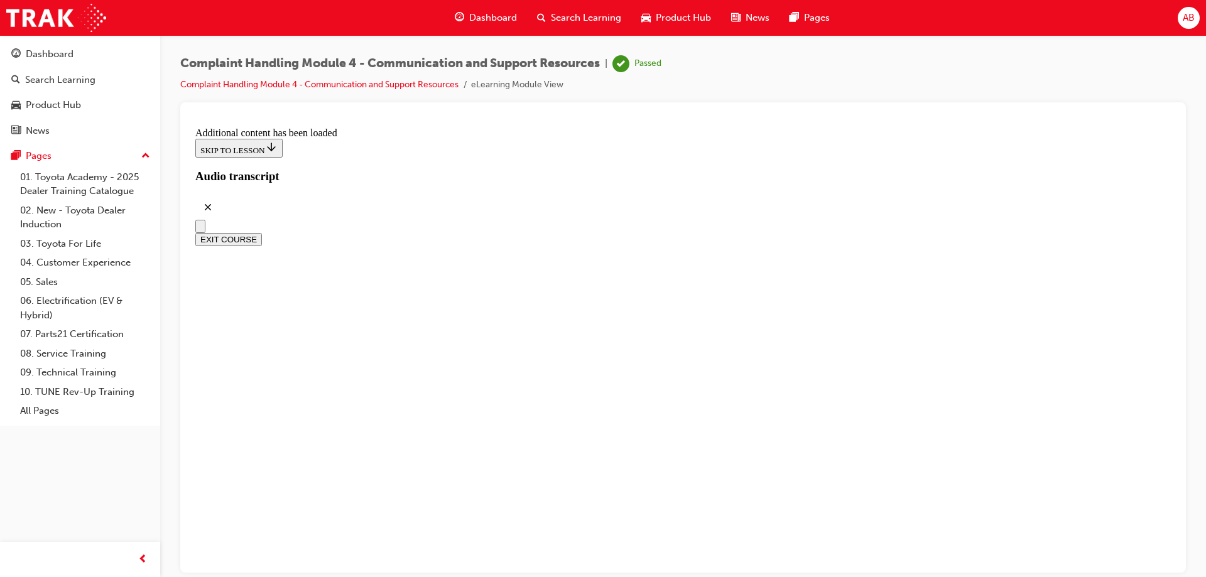
click at [262, 232] on button "EXIT COURSE" at bounding box center [228, 238] width 67 height 13
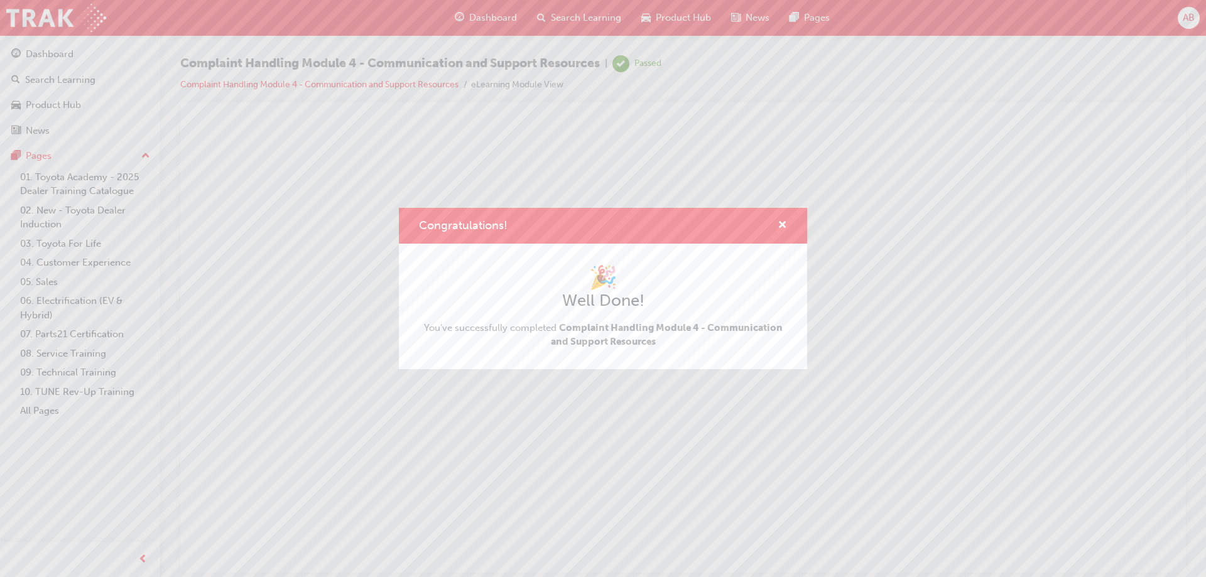
scroll to position [0, 0]
click at [783, 225] on span "cross-icon" at bounding box center [782, 226] width 9 height 11
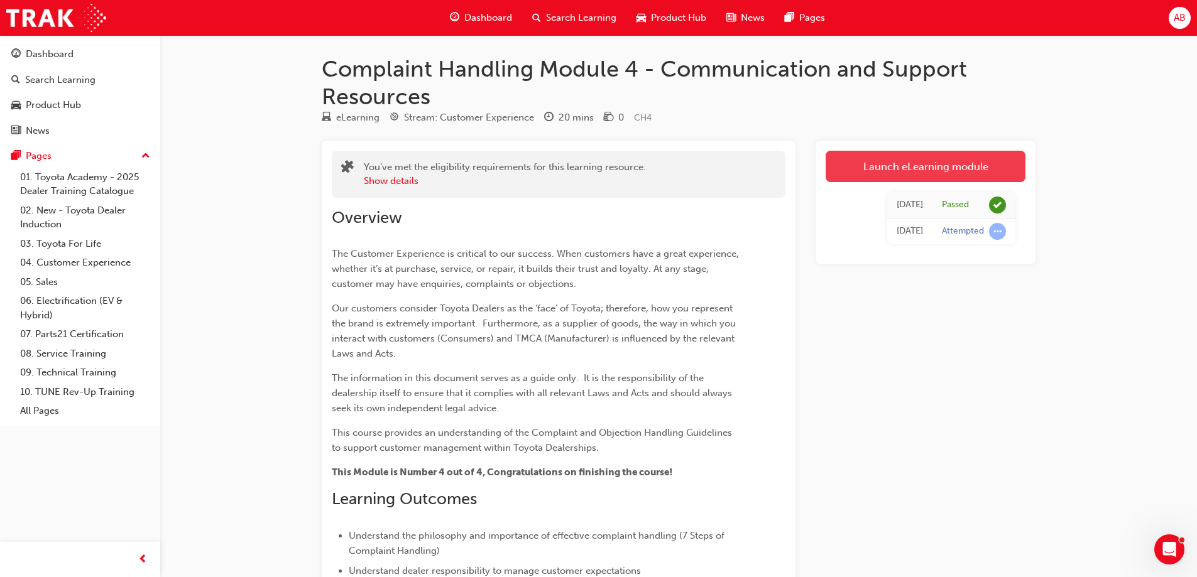
click at [922, 165] on link "Launch eLearning module" at bounding box center [925, 166] width 200 height 31
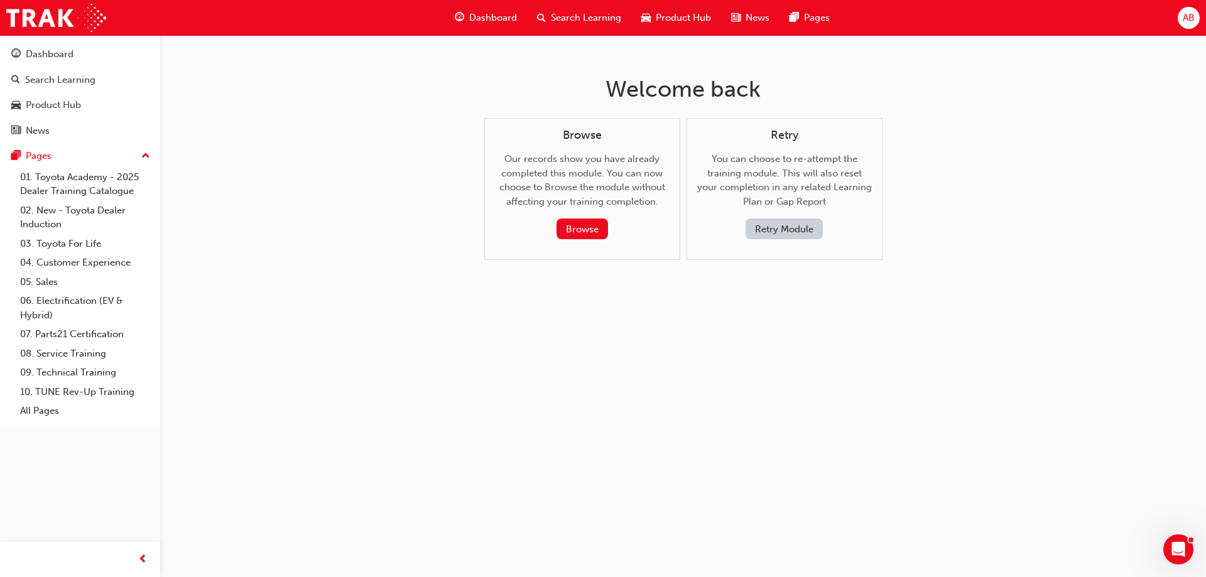
click at [605, 351] on div "Welcome back Browse Our records show you have already completed this module. Yo…" at bounding box center [603, 288] width 1206 height 577
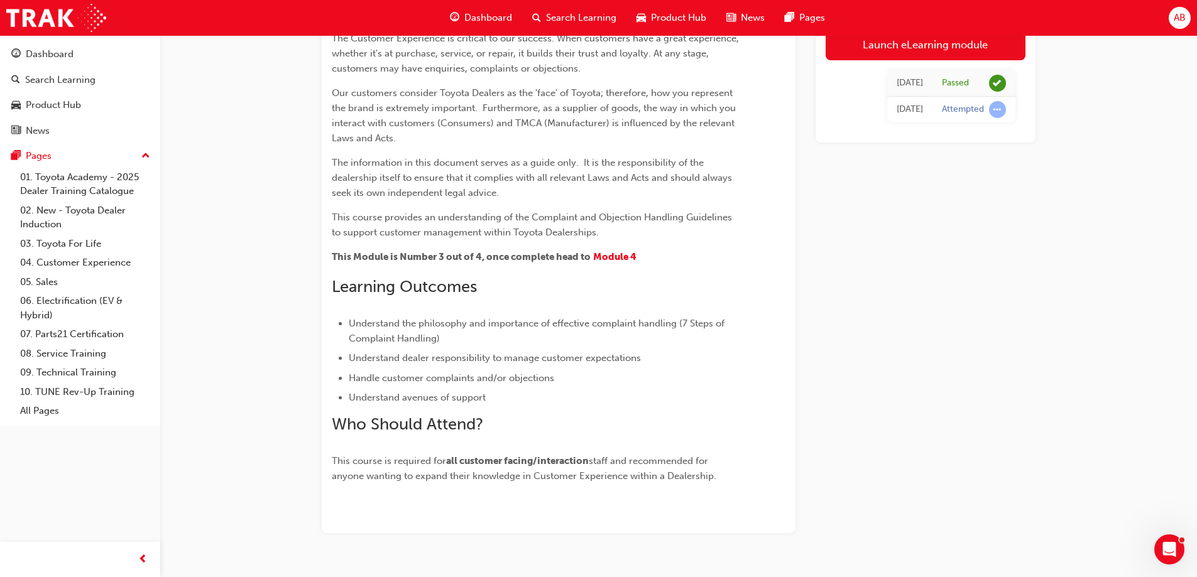
scroll to position [216, 0]
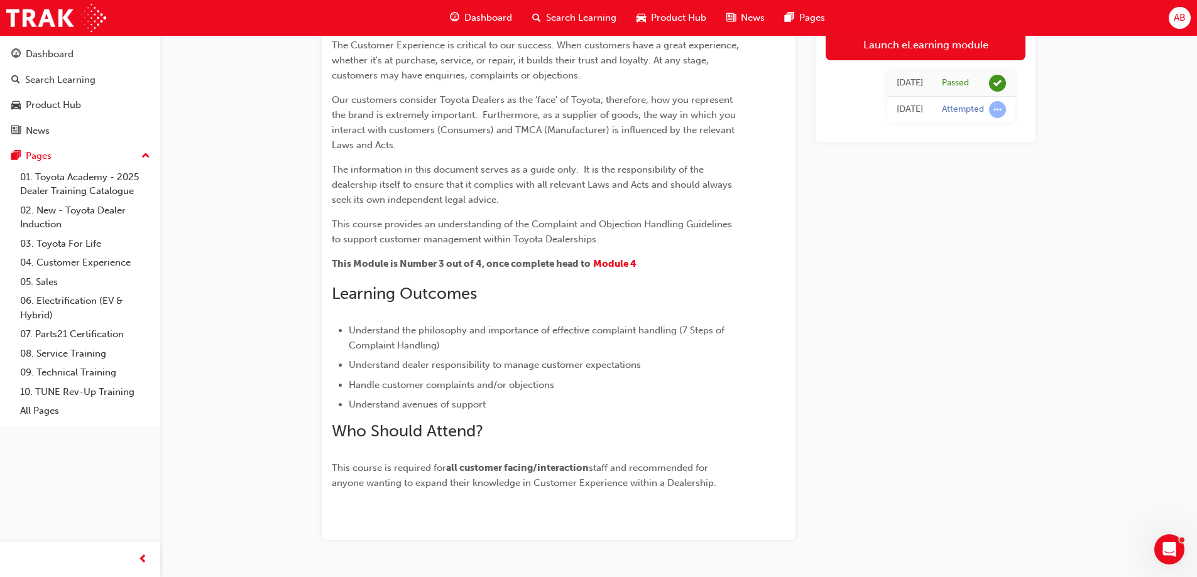
scroll to position [216, 0]
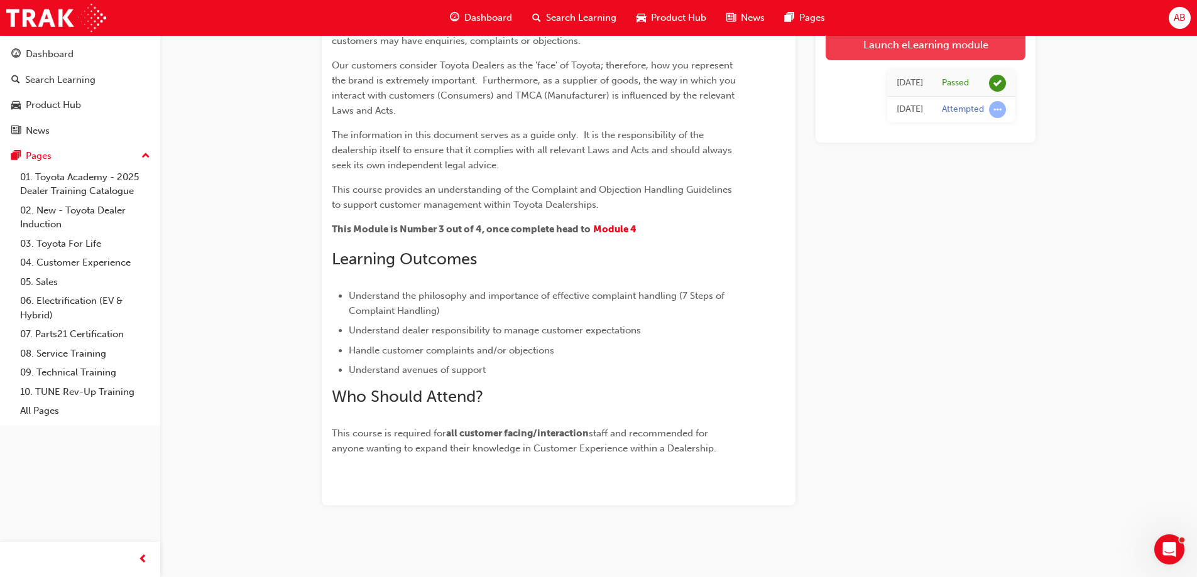
click at [923, 48] on link "Launch eLearning module" at bounding box center [925, 44] width 200 height 31
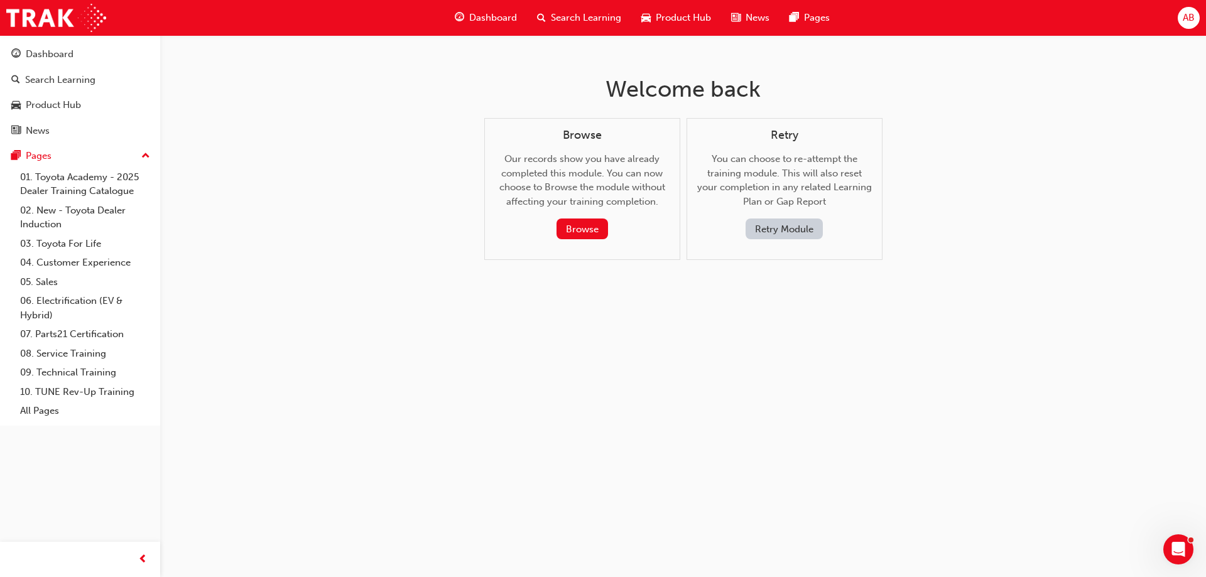
click at [506, 9] on div "Dashboard" at bounding box center [486, 18] width 82 height 26
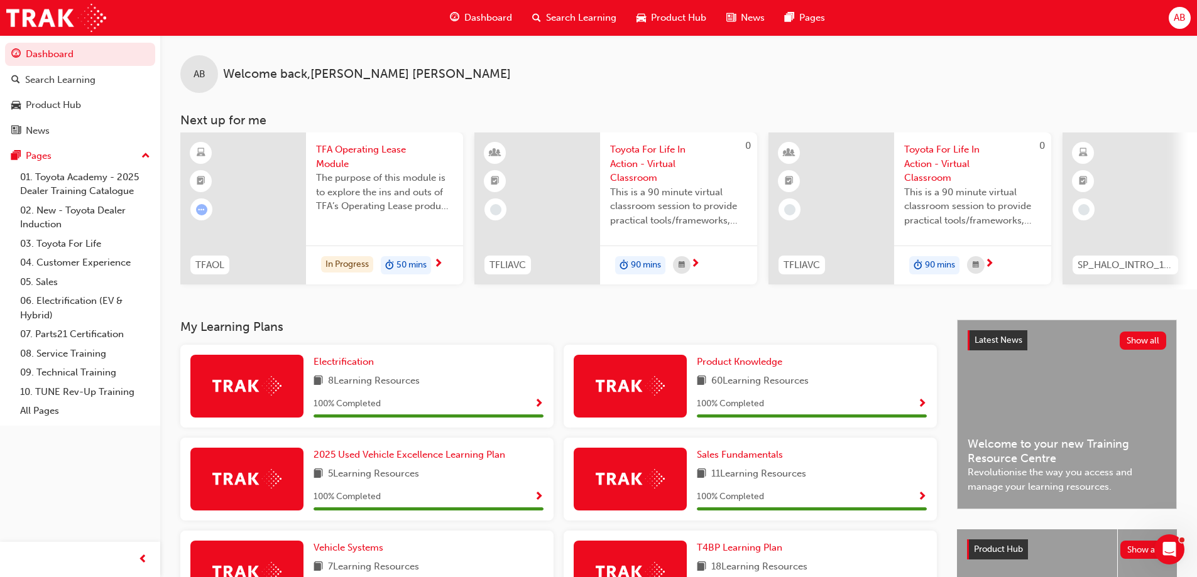
click at [503, 17] on span "Dashboard" at bounding box center [488, 18] width 48 height 14
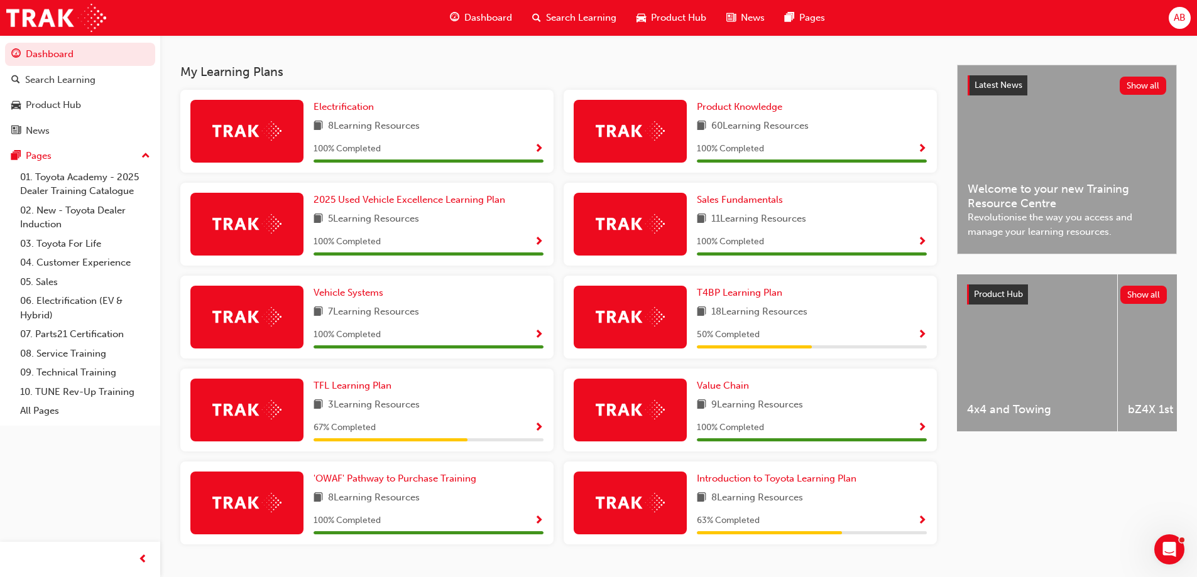
scroll to position [289, 0]
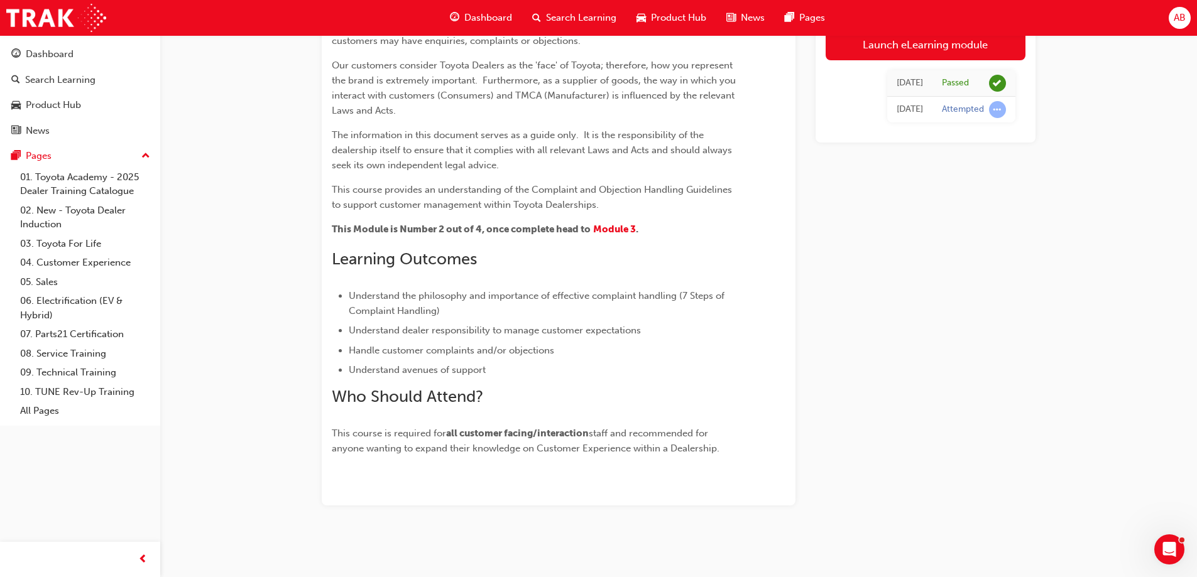
scroll to position [90, 0]
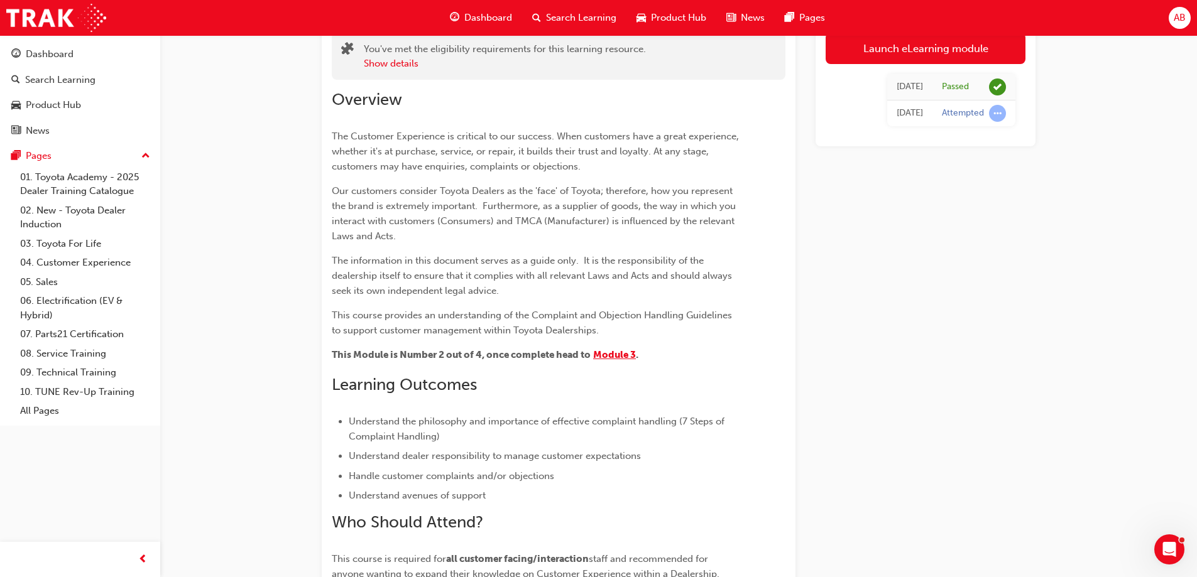
click at [614, 352] on span "Module 3" at bounding box center [614, 354] width 43 height 11
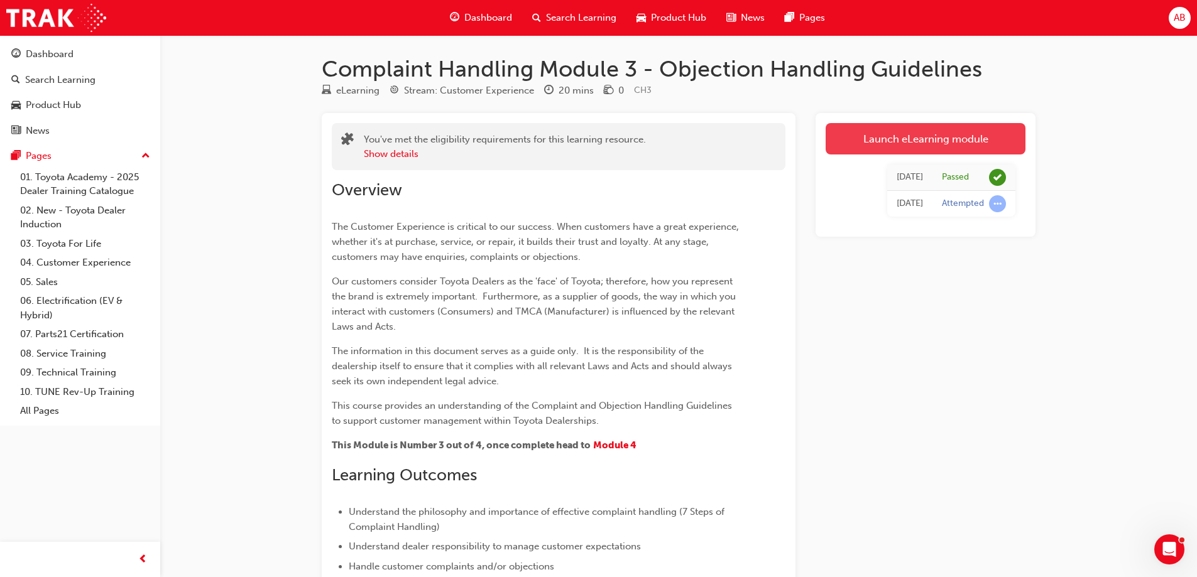
click at [918, 145] on link "Launch eLearning module" at bounding box center [925, 138] width 200 height 31
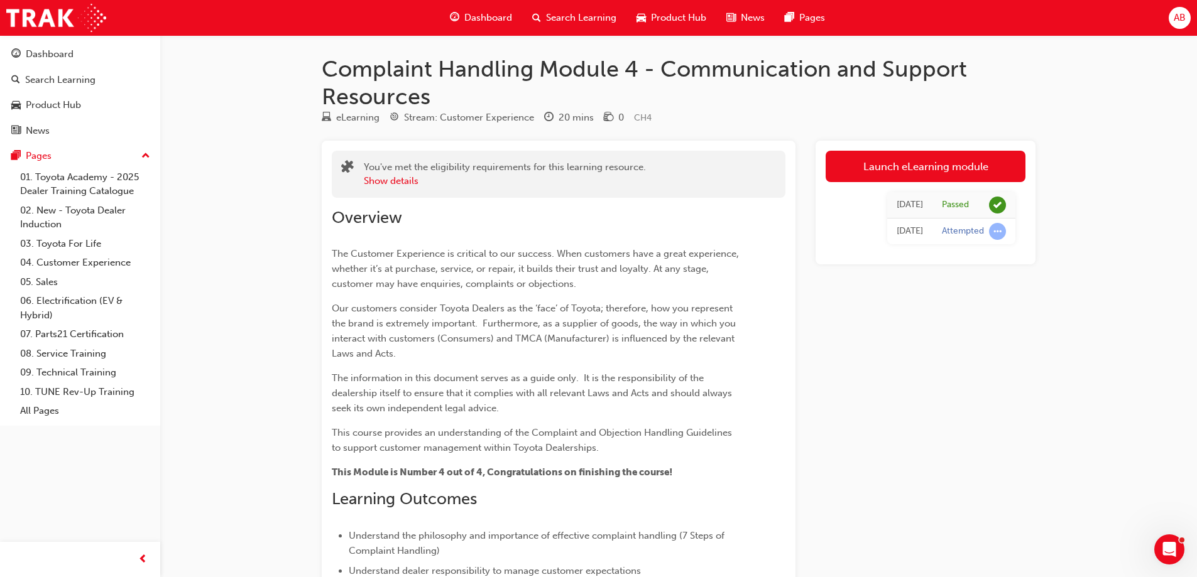
click at [599, 17] on span "Search Learning" at bounding box center [581, 18] width 70 height 14
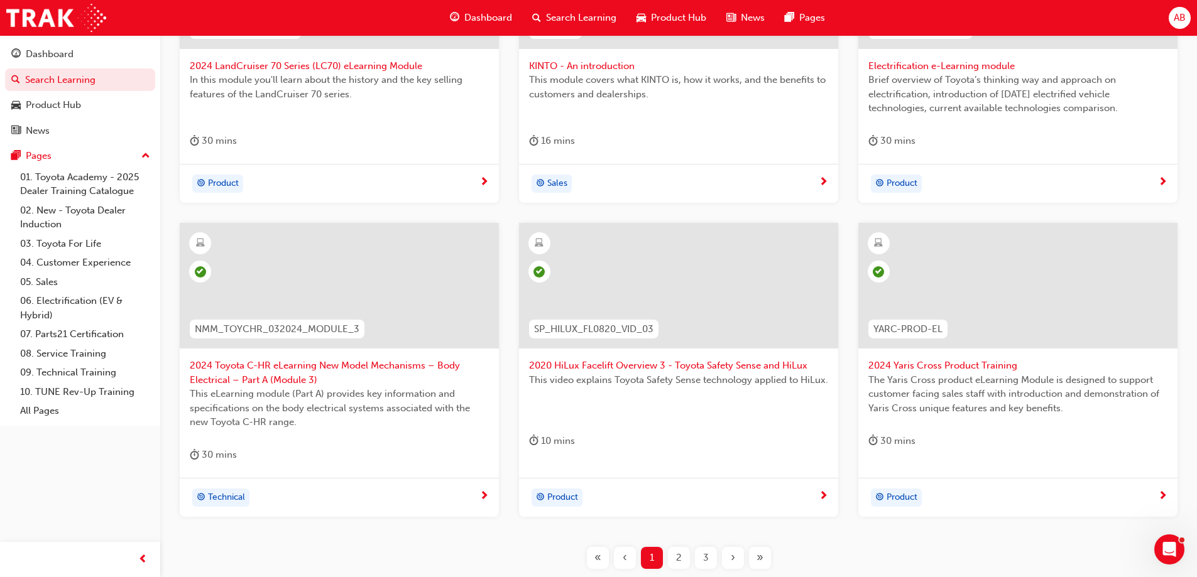
scroll to position [440, 0]
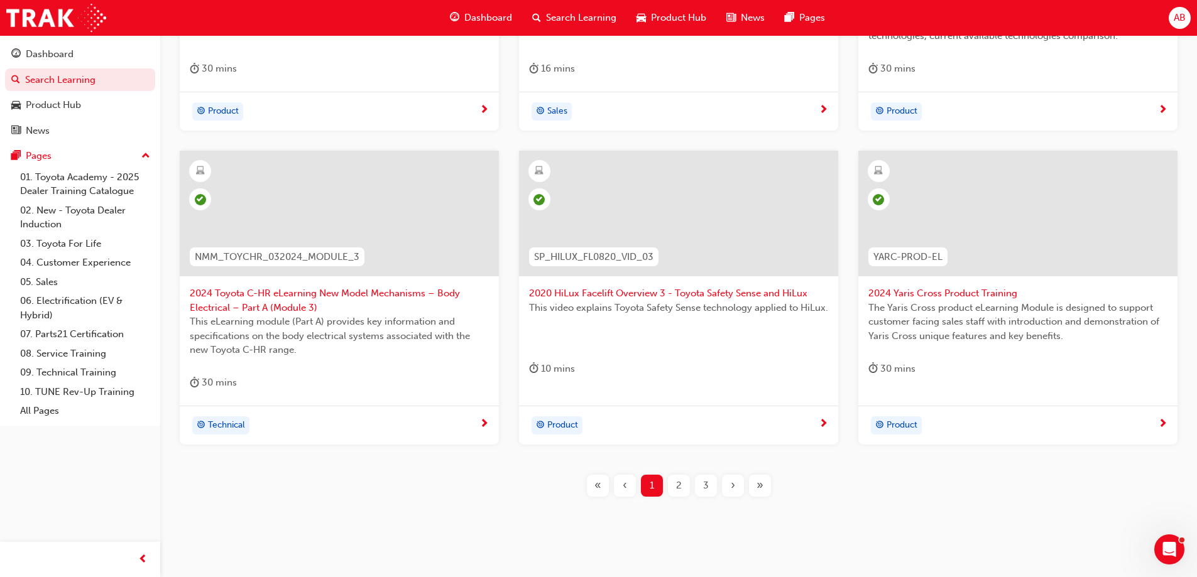
click at [677, 486] on span "2" at bounding box center [679, 486] width 6 height 14
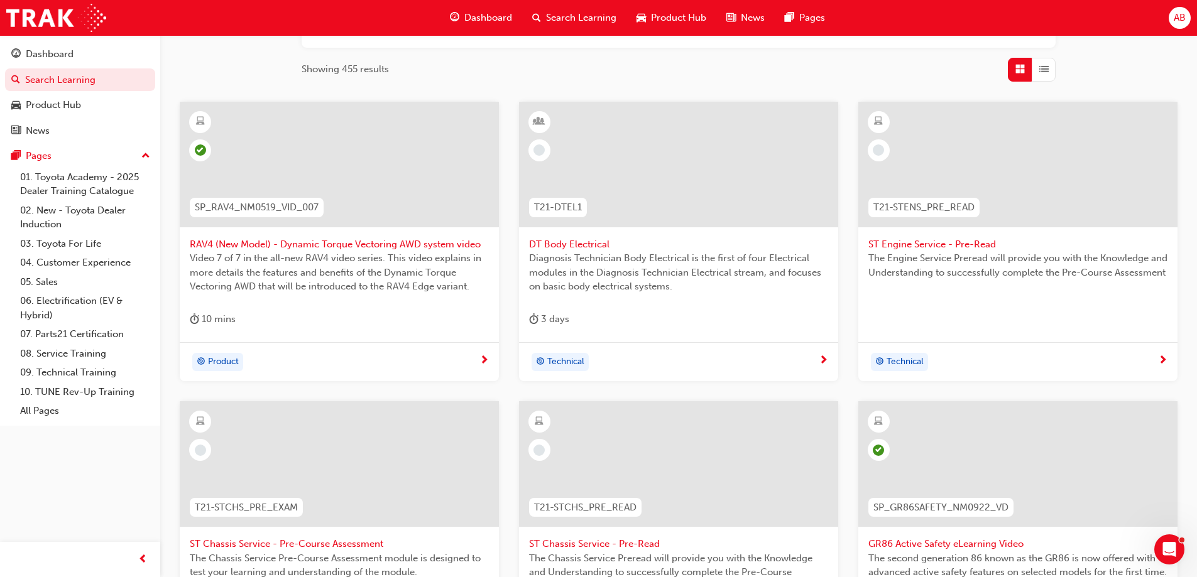
scroll to position [133, 0]
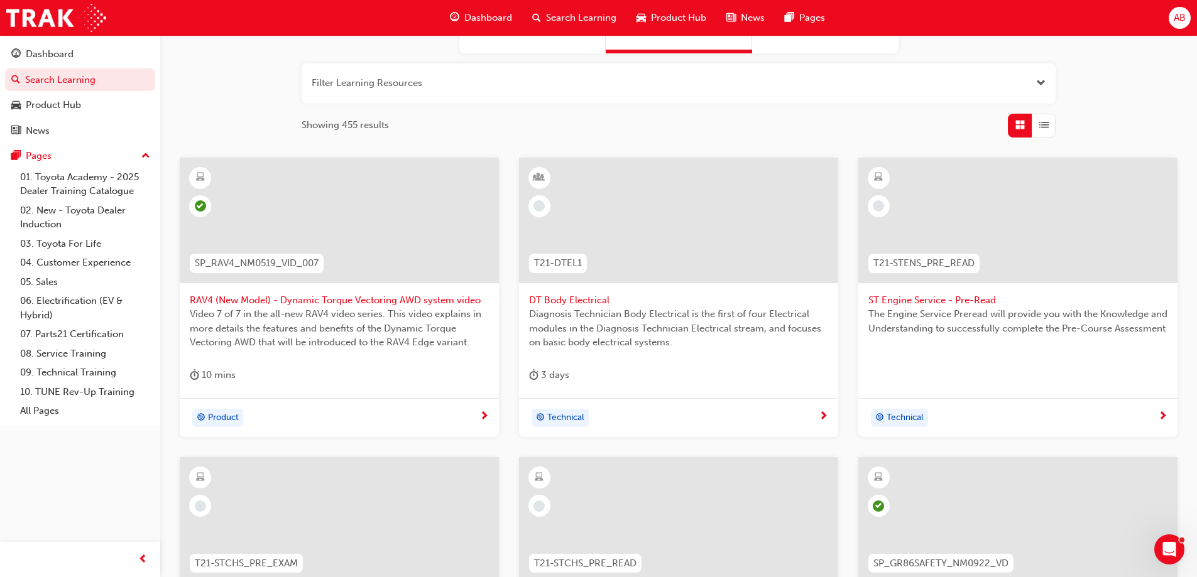
click at [676, 18] on span "Product Hub" at bounding box center [678, 18] width 55 height 14
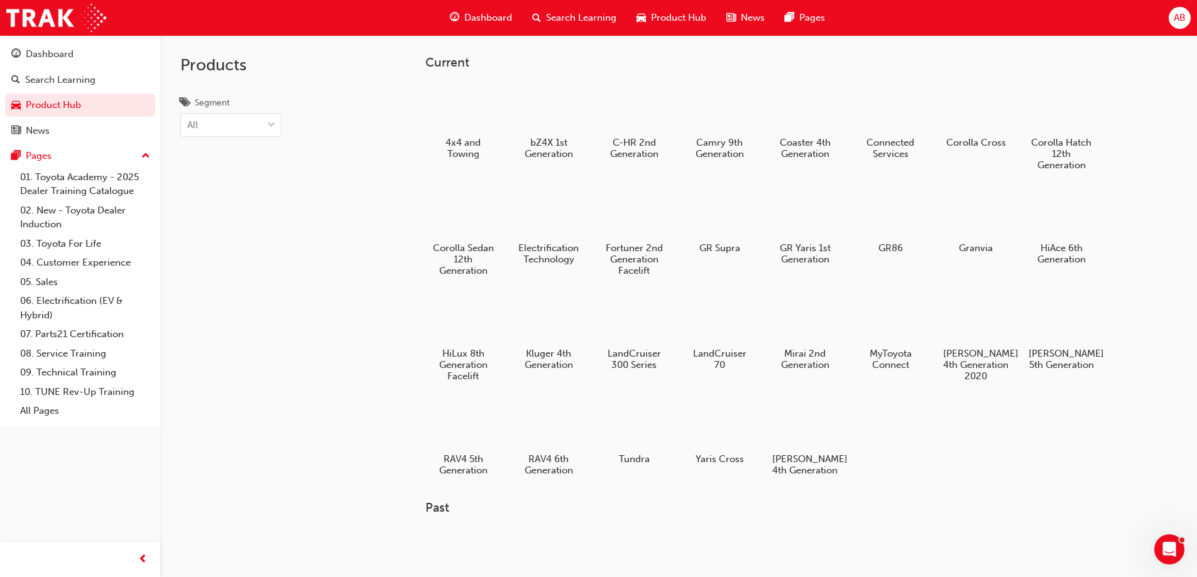
click at [483, 16] on span "Dashboard" at bounding box center [488, 18] width 48 height 14
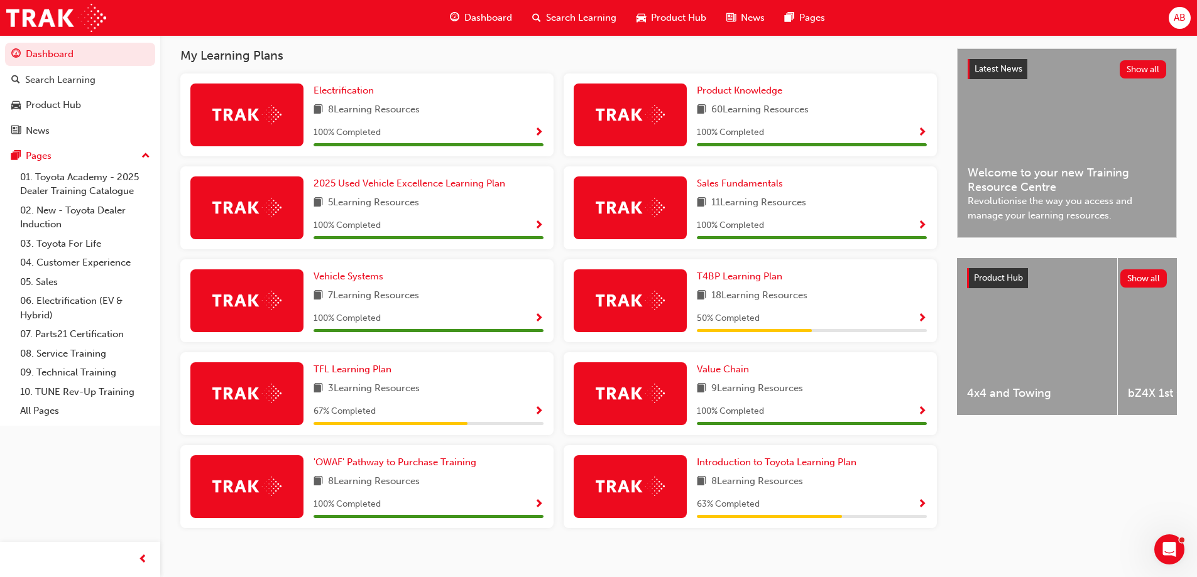
scroll to position [289, 0]
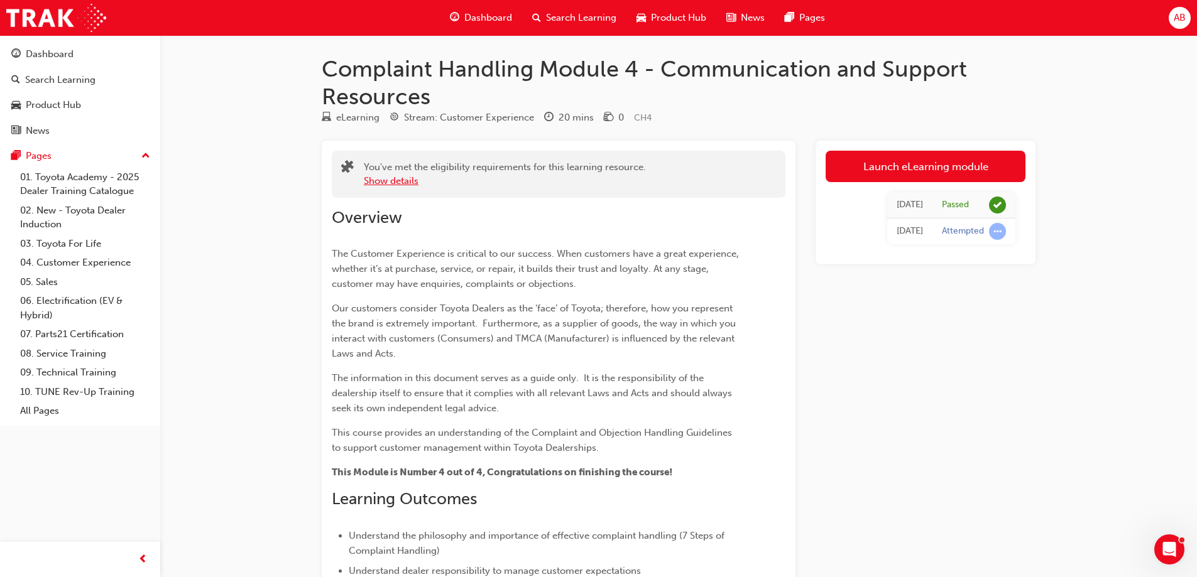
click at [390, 183] on button "Show details" at bounding box center [391, 181] width 55 height 14
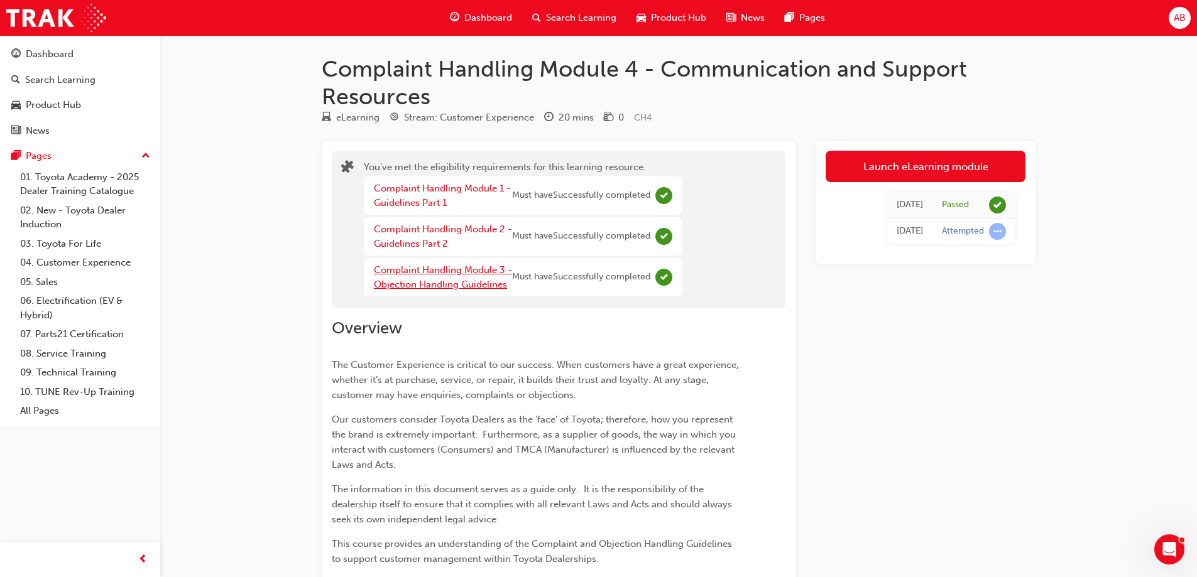
click at [479, 283] on link "Complaint Handling Module 3 - Objection Handling Guidelines" at bounding box center [443, 277] width 138 height 26
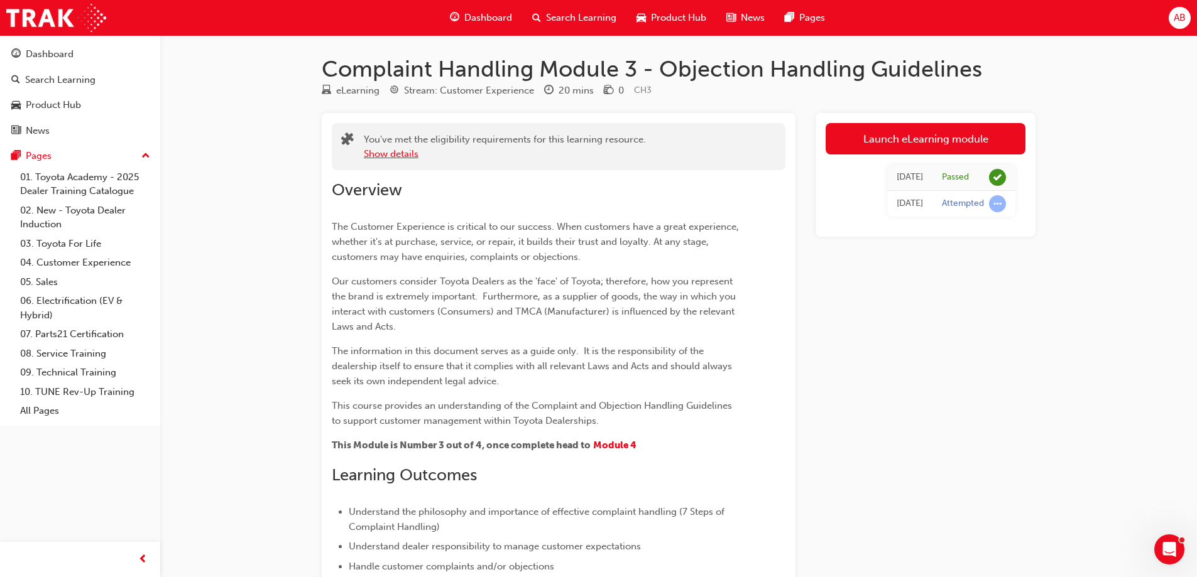
click at [399, 156] on button "Show details" at bounding box center [391, 154] width 55 height 14
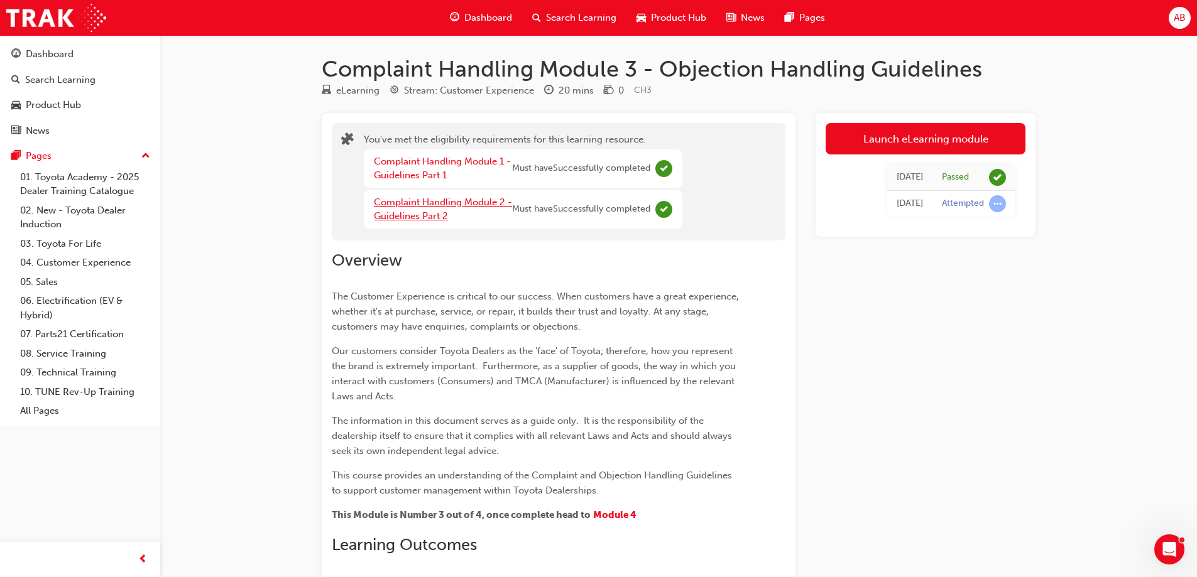
click at [454, 203] on link "Complaint Handling Module 2 - Guidelines Part 2" at bounding box center [443, 210] width 138 height 26
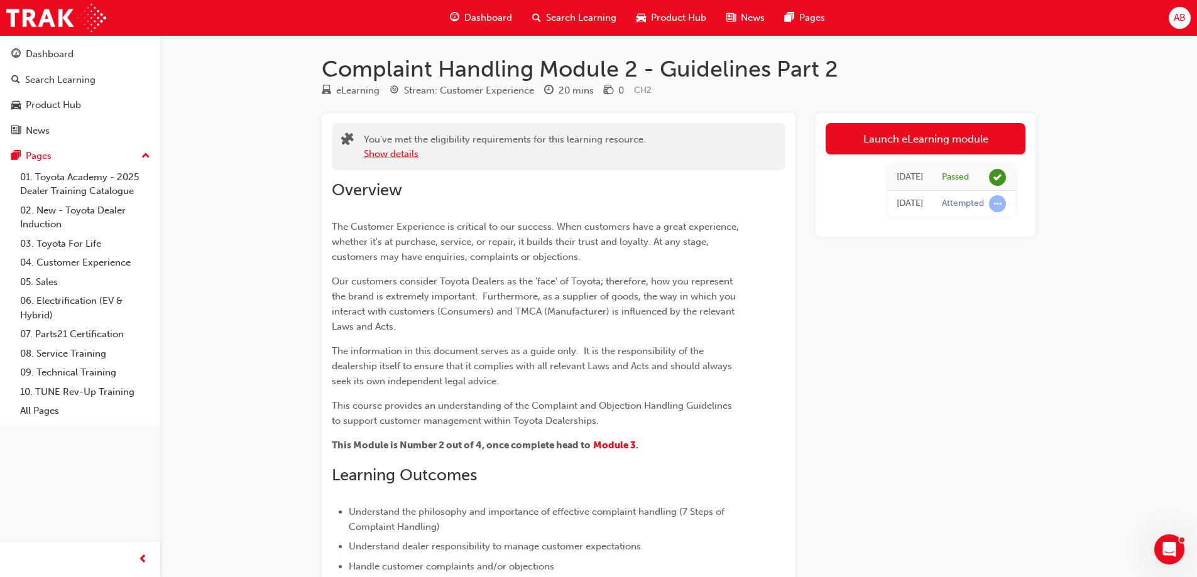
click at [386, 158] on button "Show details" at bounding box center [391, 154] width 55 height 14
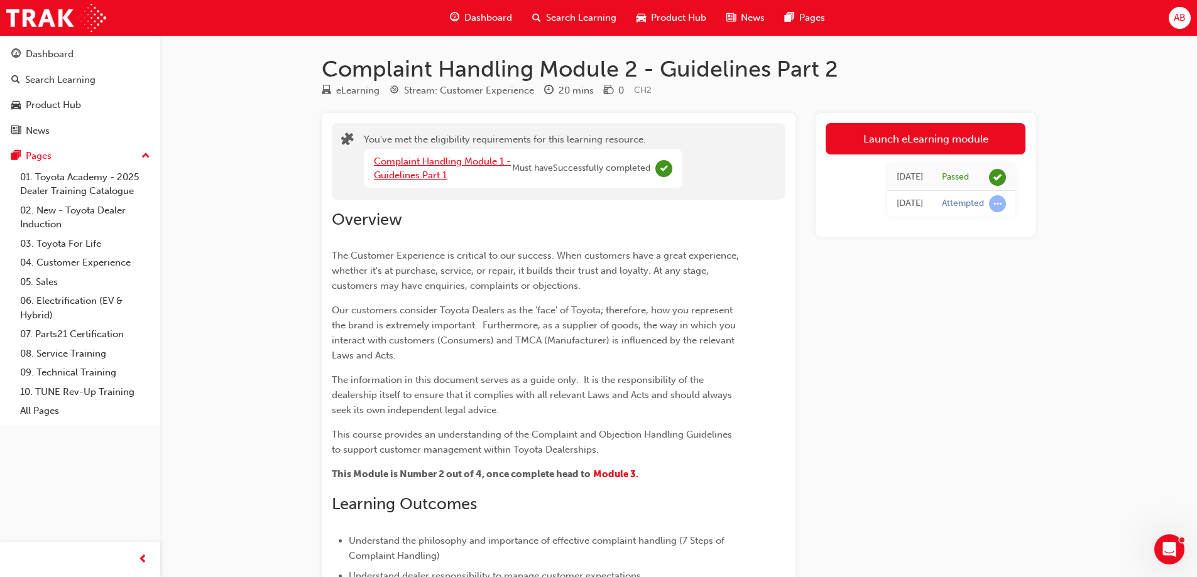
click at [459, 160] on link "Complaint Handling Module 1 - Guidelines Part 1" at bounding box center [442, 169] width 137 height 26
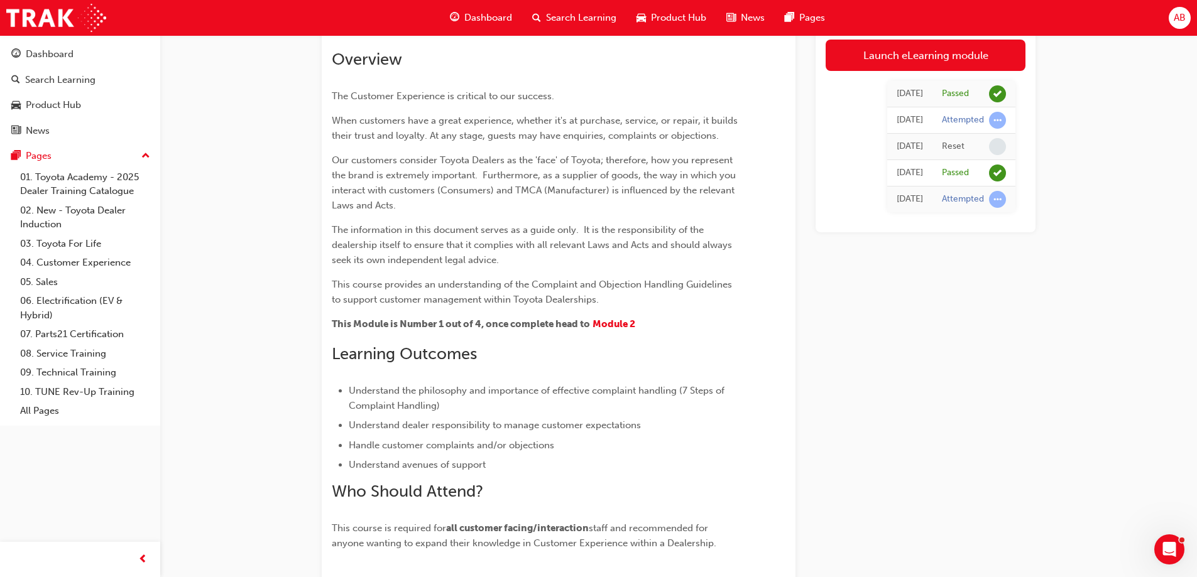
scroll to position [188, 0]
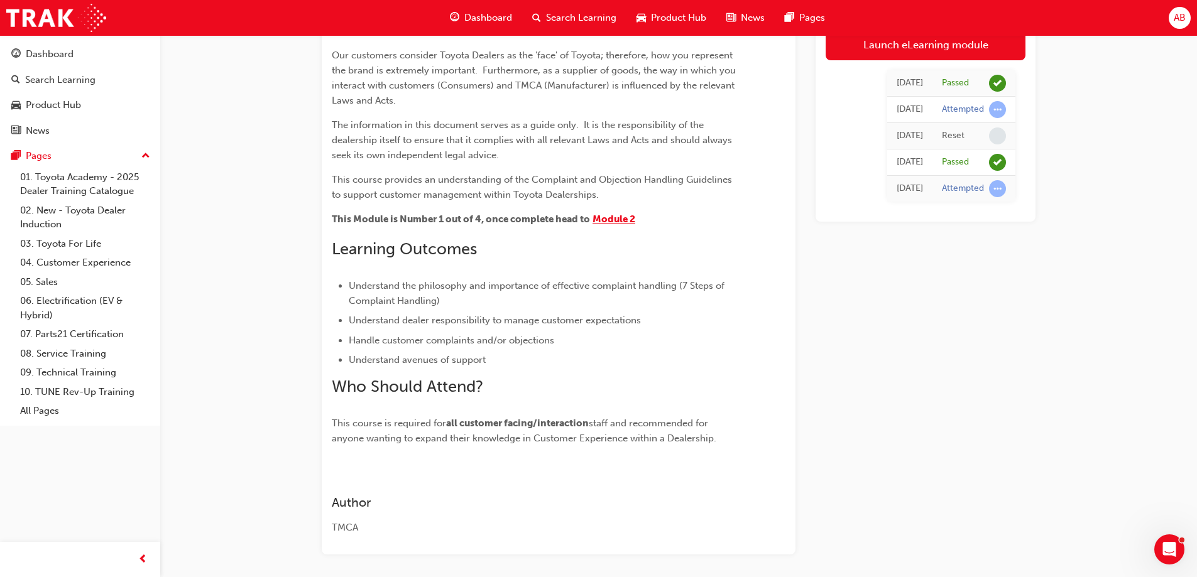
click at [609, 222] on span "Module 2" at bounding box center [613, 219] width 43 height 11
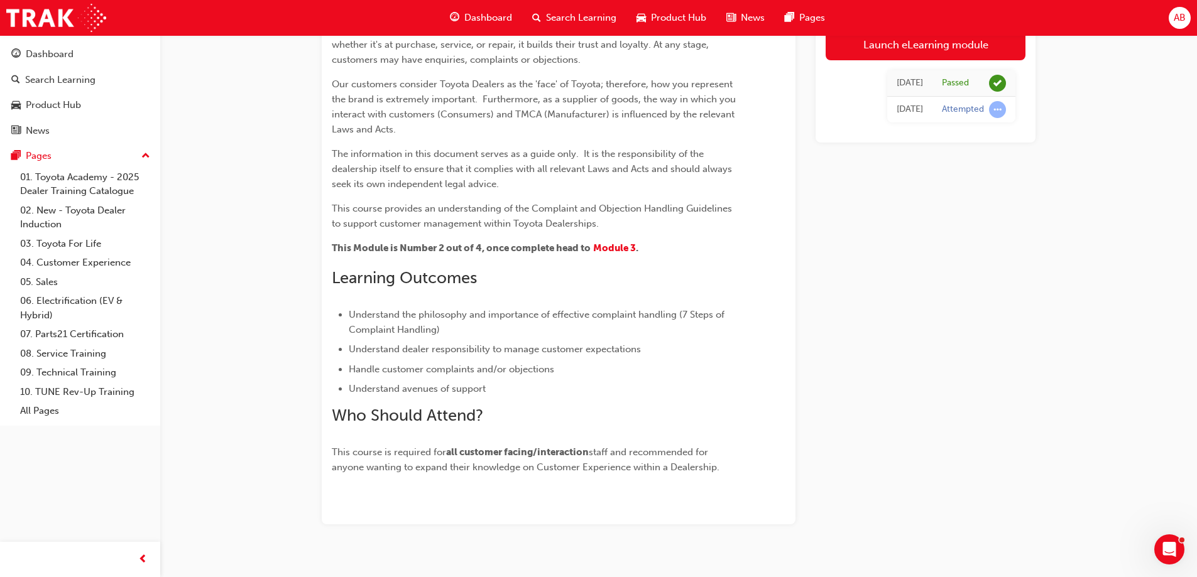
scroll to position [216, 0]
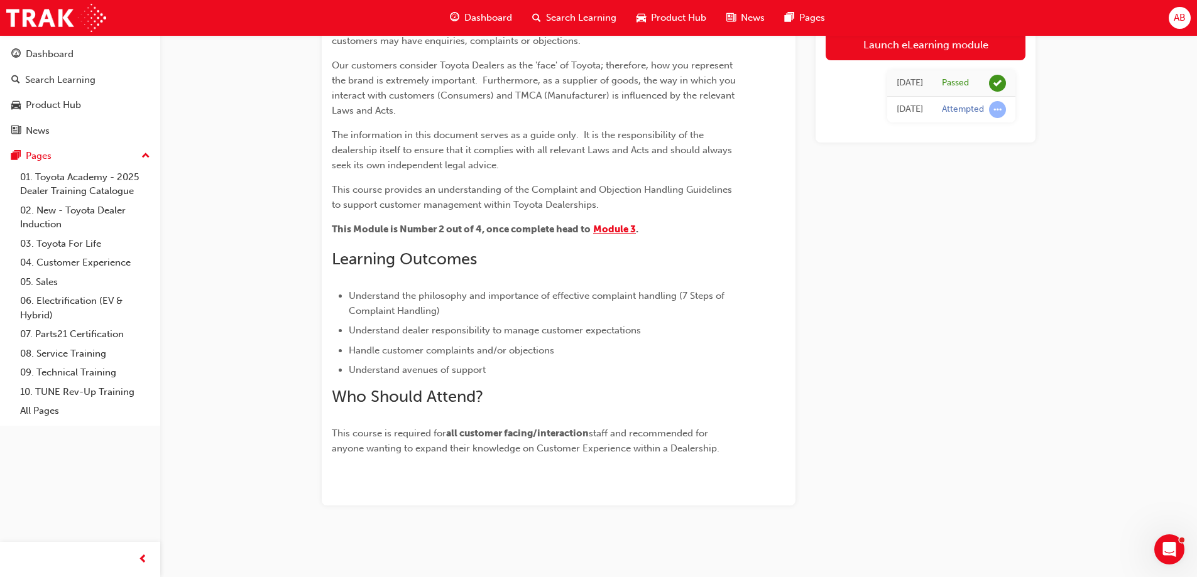
click at [621, 229] on span "Module 3" at bounding box center [614, 229] width 43 height 11
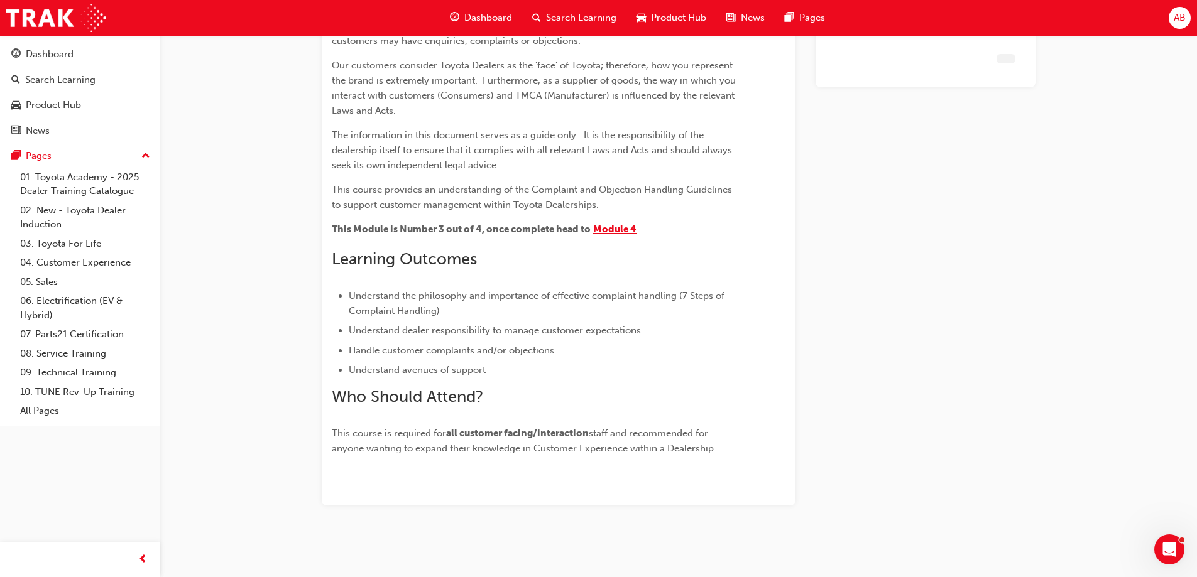
scroll to position [216, 0]
click at [613, 229] on span "Module 4" at bounding box center [614, 229] width 43 height 11
